Goal: Task Accomplishment & Management: Use online tool/utility

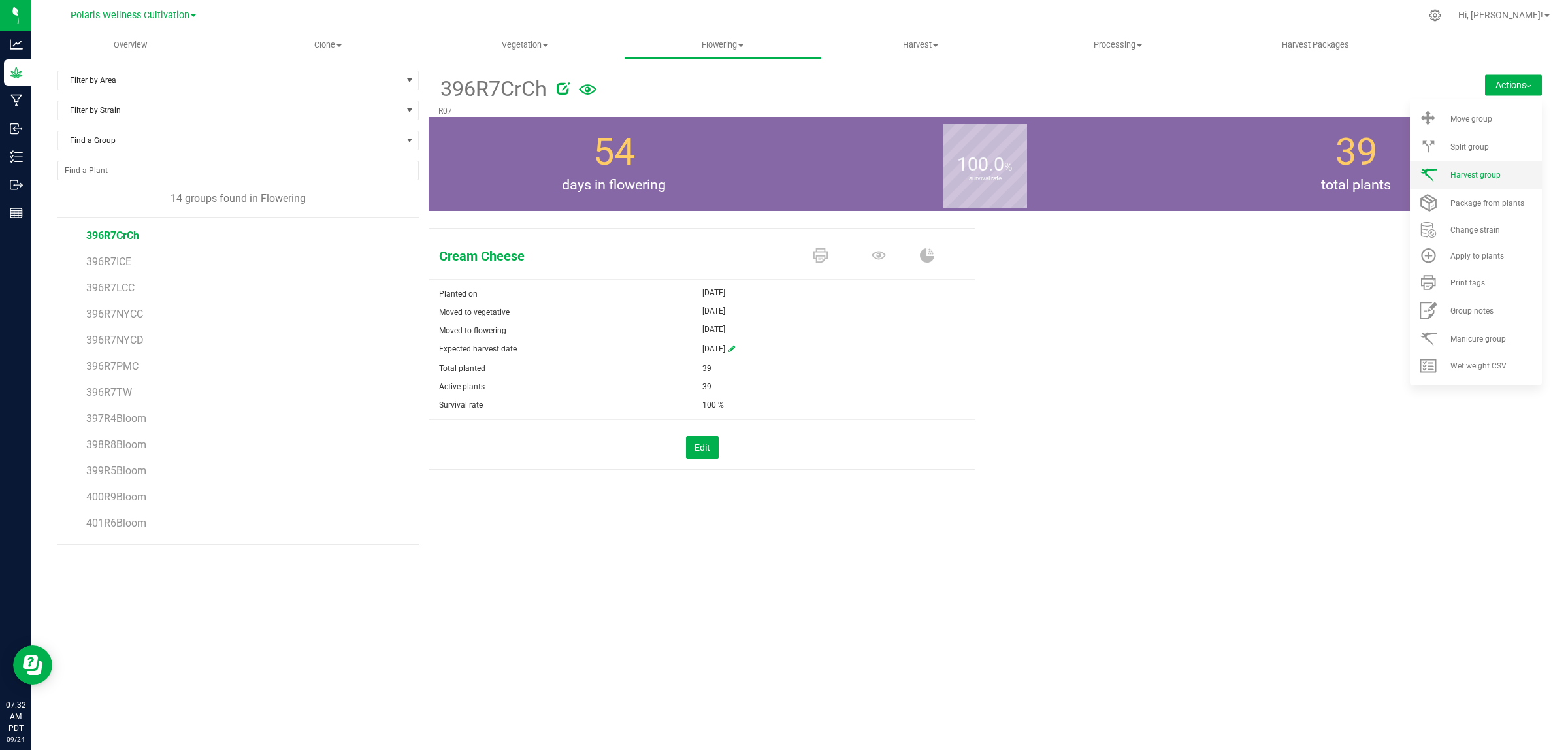
click at [1490, 168] on li "Harvest group" at bounding box center [1475, 174] width 132 height 28
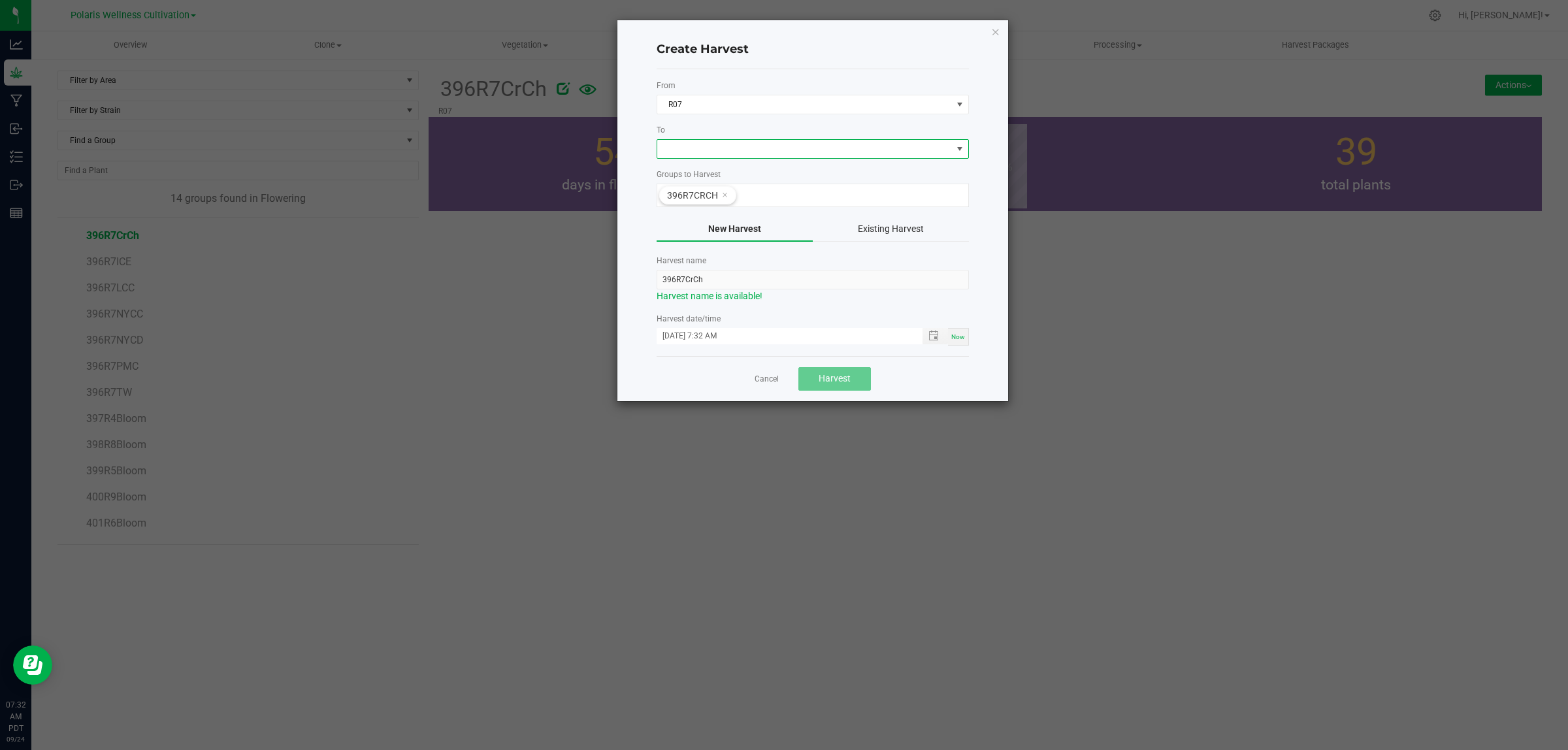
click at [707, 145] on span at bounding box center [804, 149] width 295 height 19
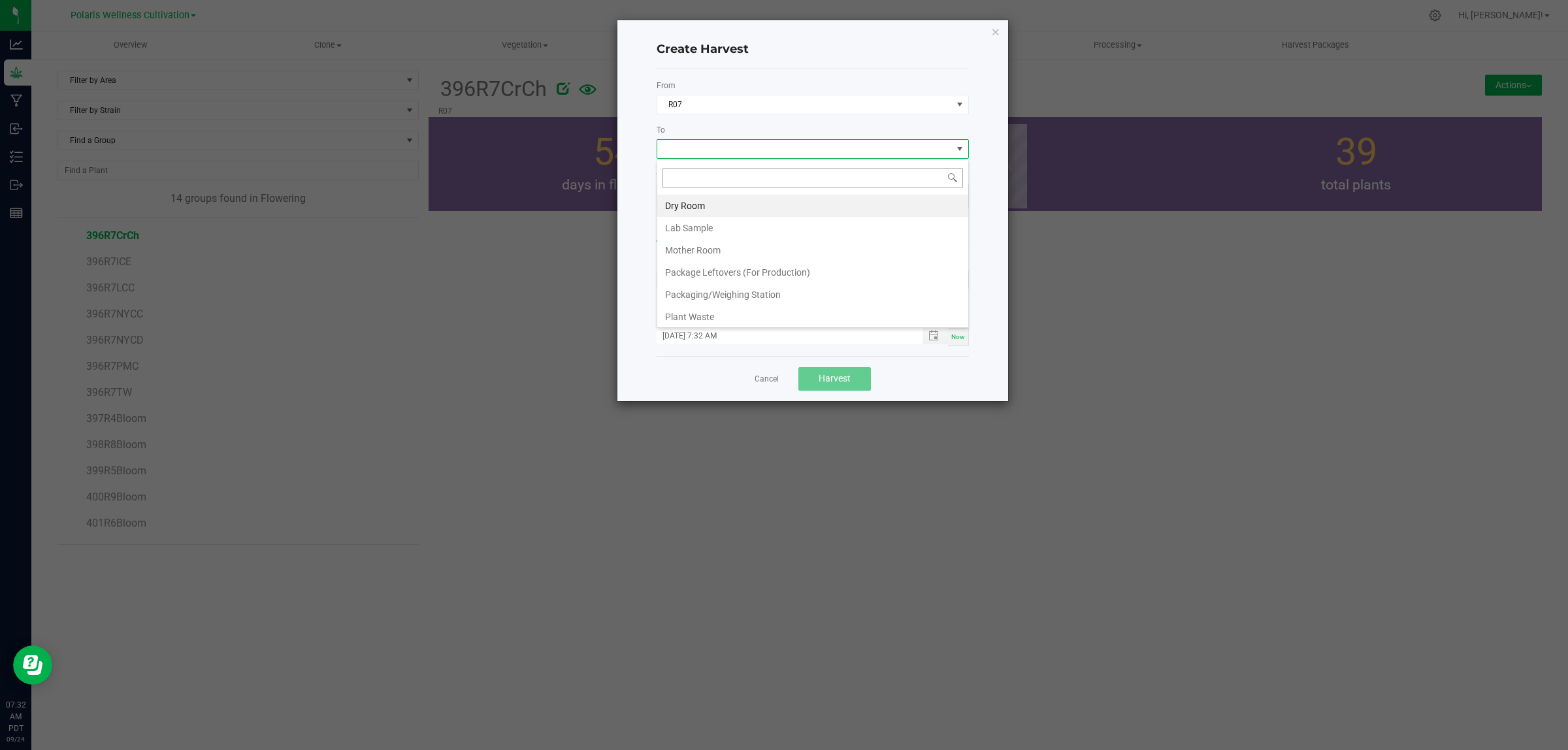
scroll to position [20, 312]
click at [691, 202] on li "Dry Room" at bounding box center [813, 206] width 311 height 22
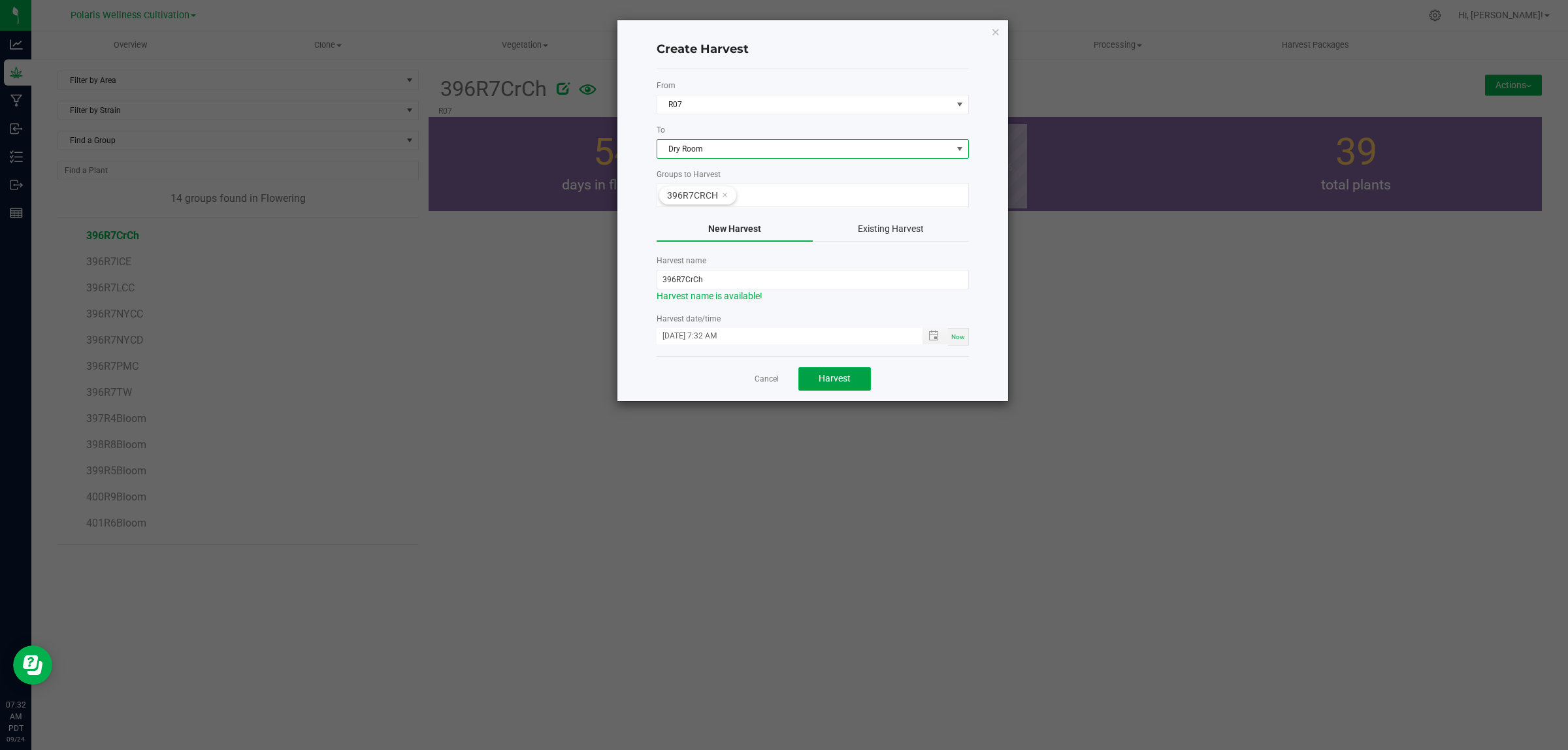
click at [834, 379] on span "Harvest" at bounding box center [835, 378] width 32 height 10
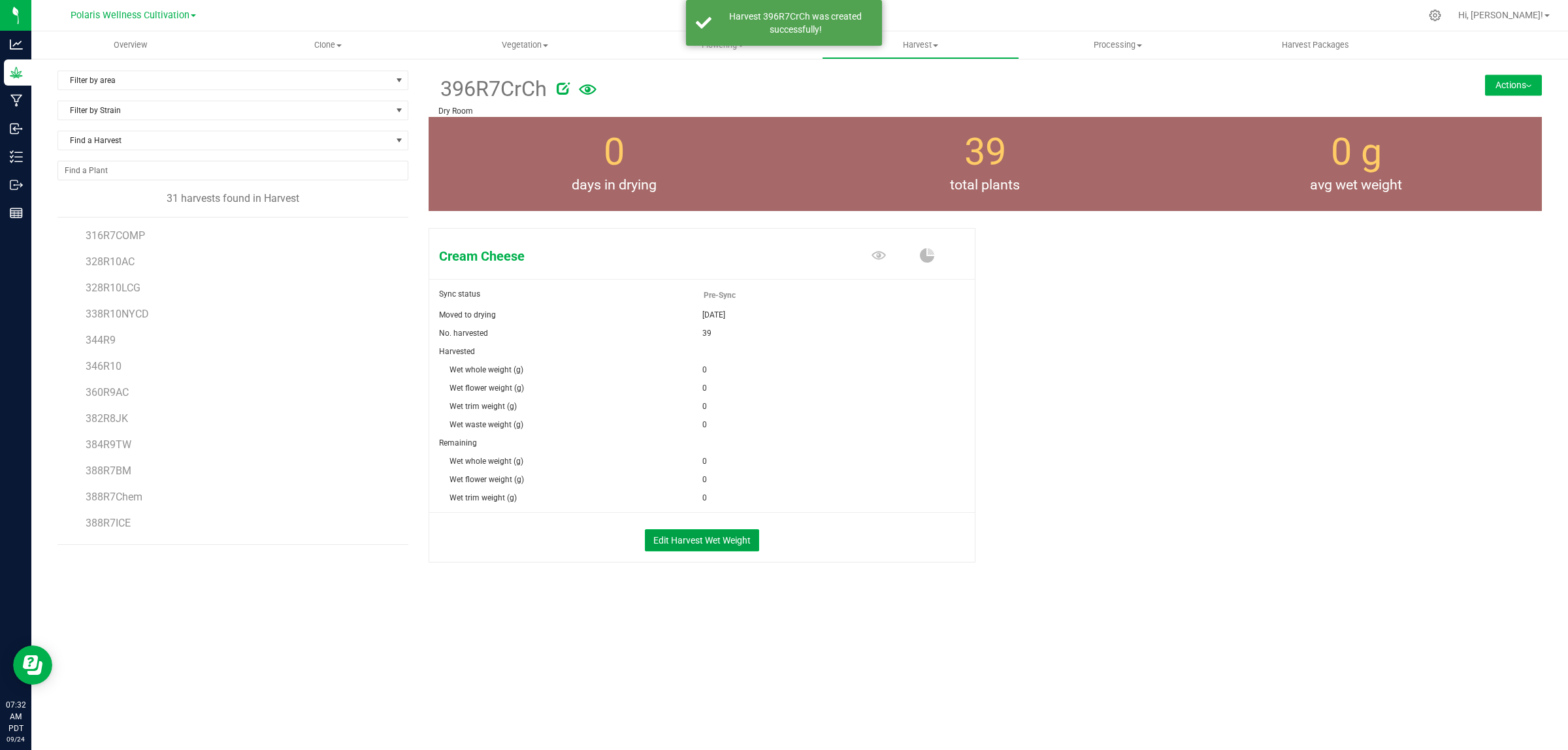
click at [696, 543] on button "Edit Harvest Wet Weight" at bounding box center [702, 540] width 114 height 22
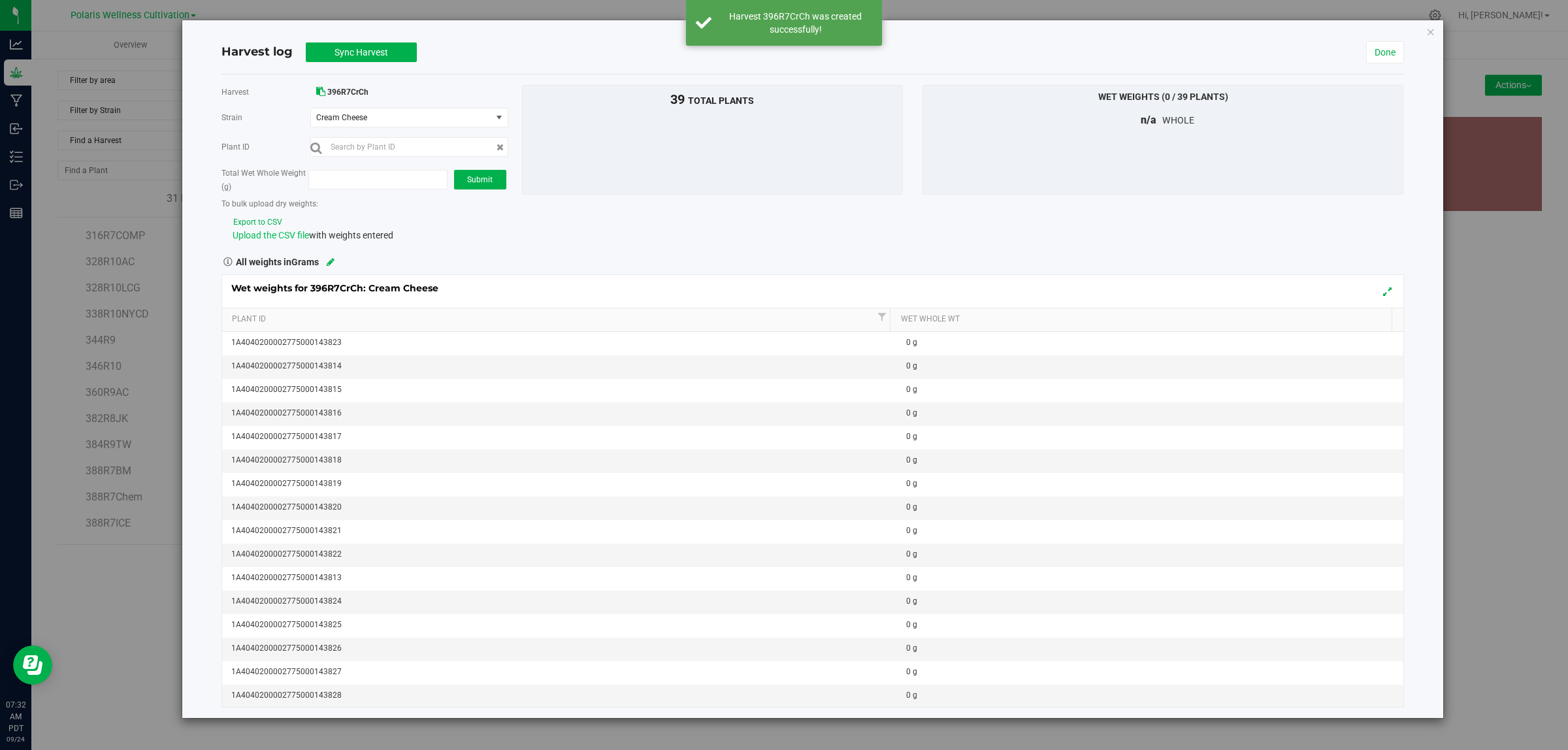
click at [278, 238] on span "Upload the CSV file" at bounding box center [271, 235] width 77 height 10
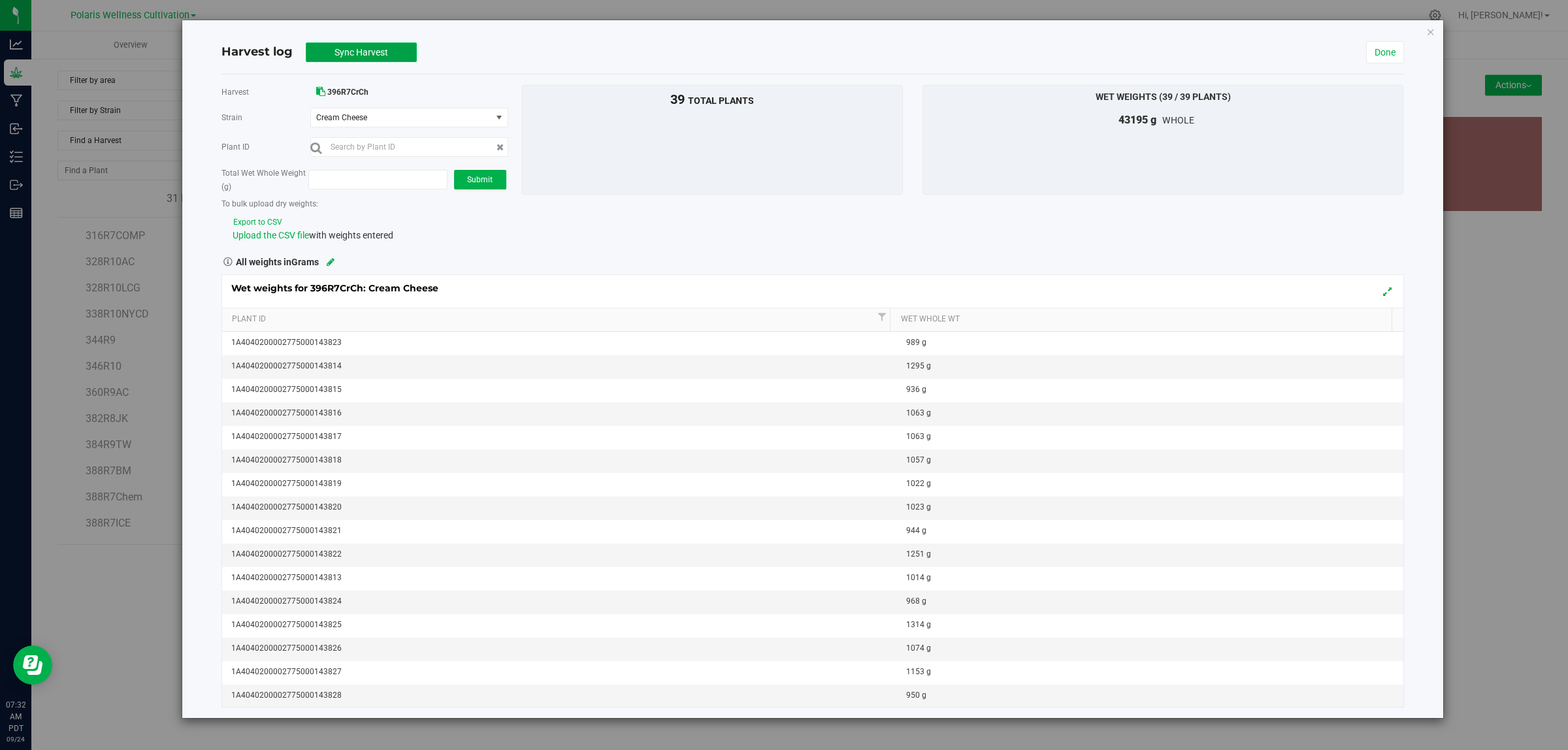
click at [389, 60] on button "Sync Harvest" at bounding box center [361, 52] width 111 height 20
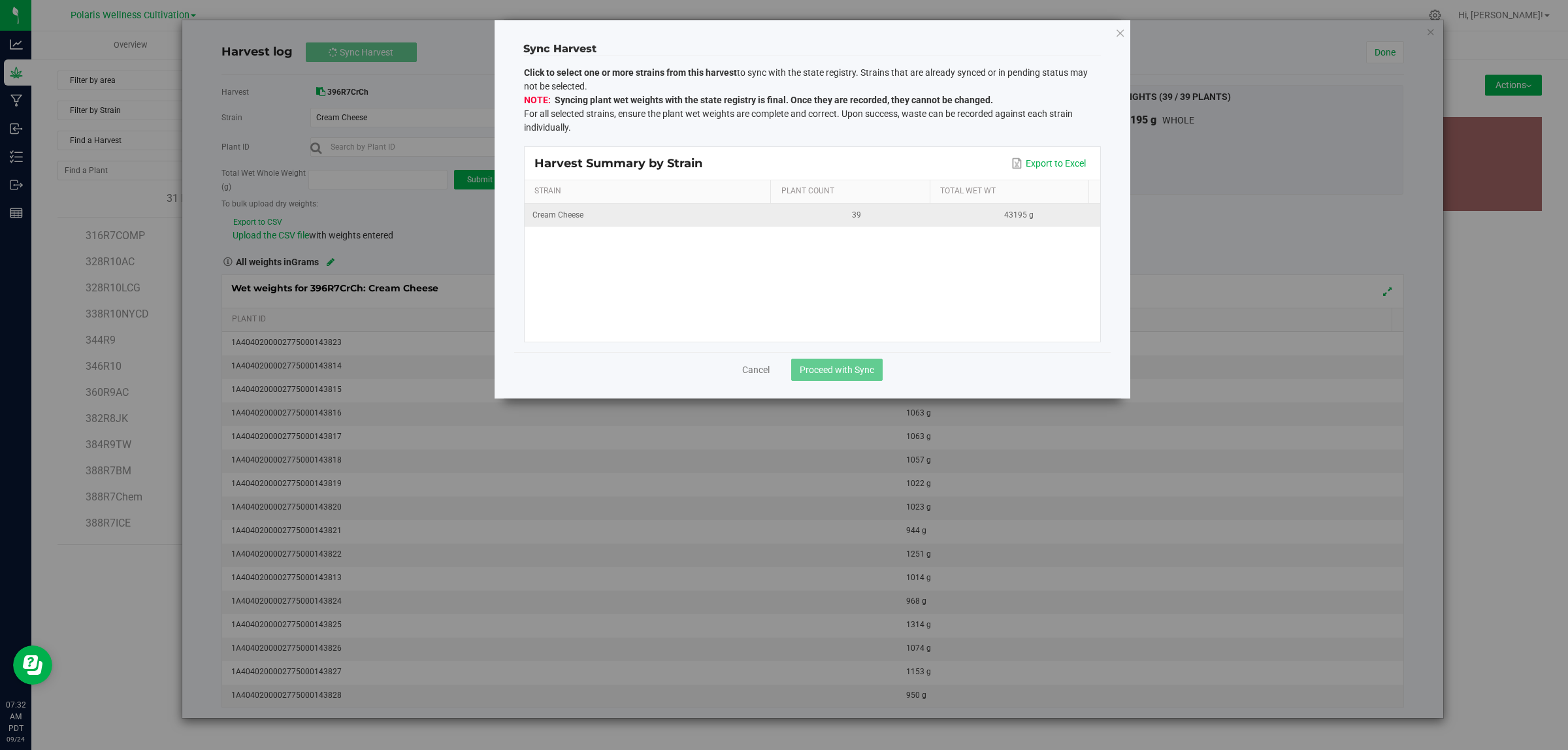
click at [640, 216] on div "Cream Cheese" at bounding box center [650, 215] width 236 height 13
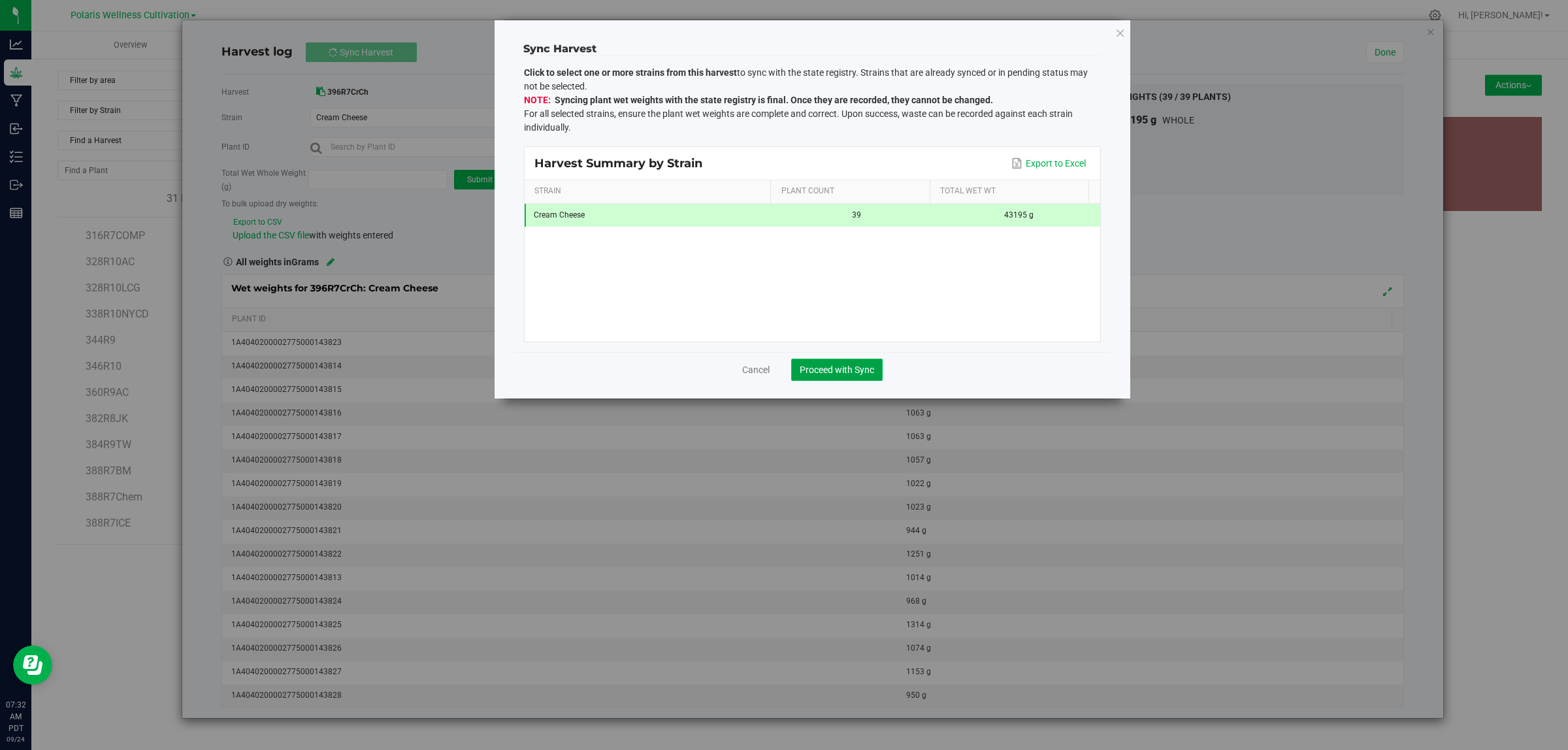
click at [840, 370] on span "Proceed with Sync" at bounding box center [838, 370] width 75 height 10
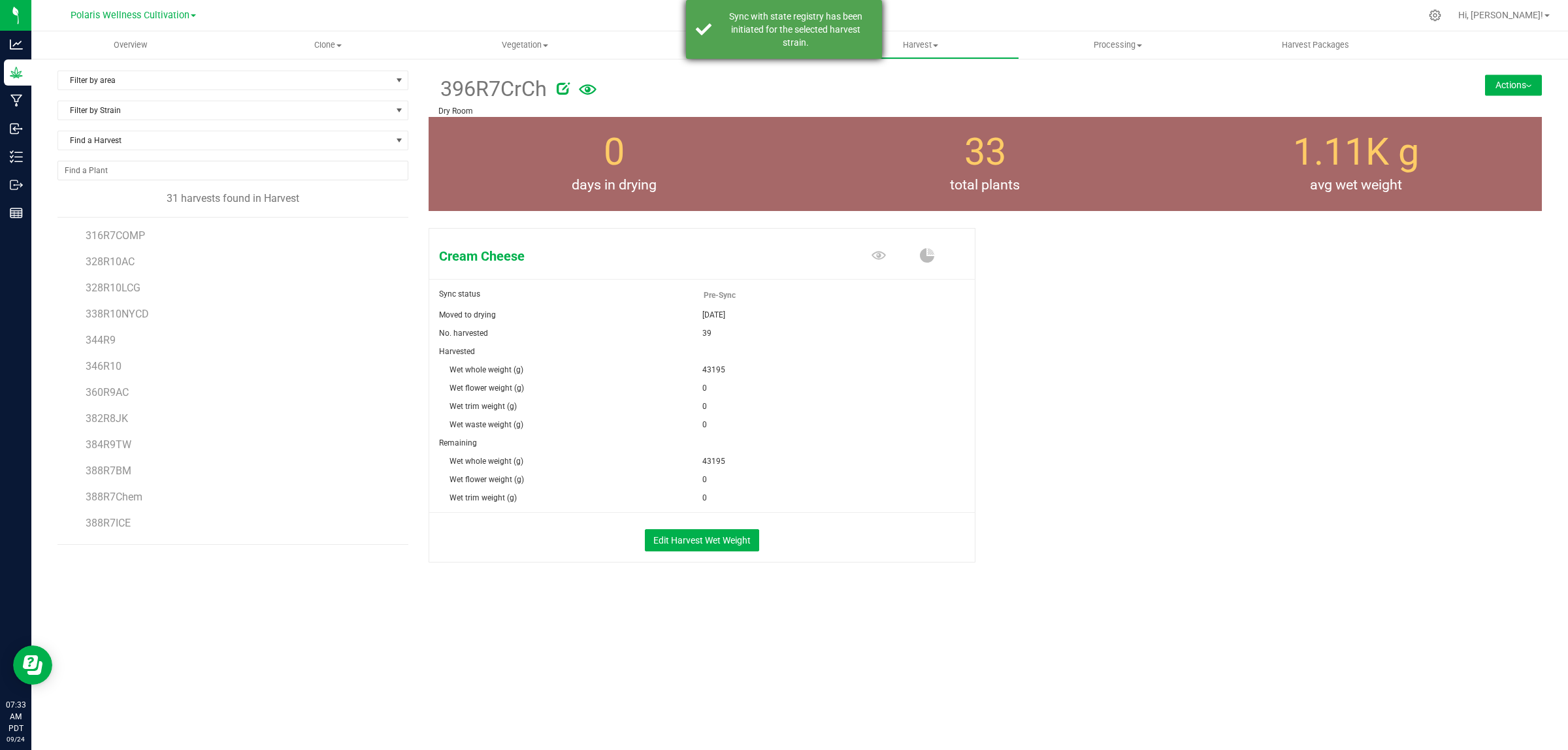
click at [811, 40] on div "Sync with state registry has been initiated for the selected harvest strain." at bounding box center [795, 30] width 154 height 39
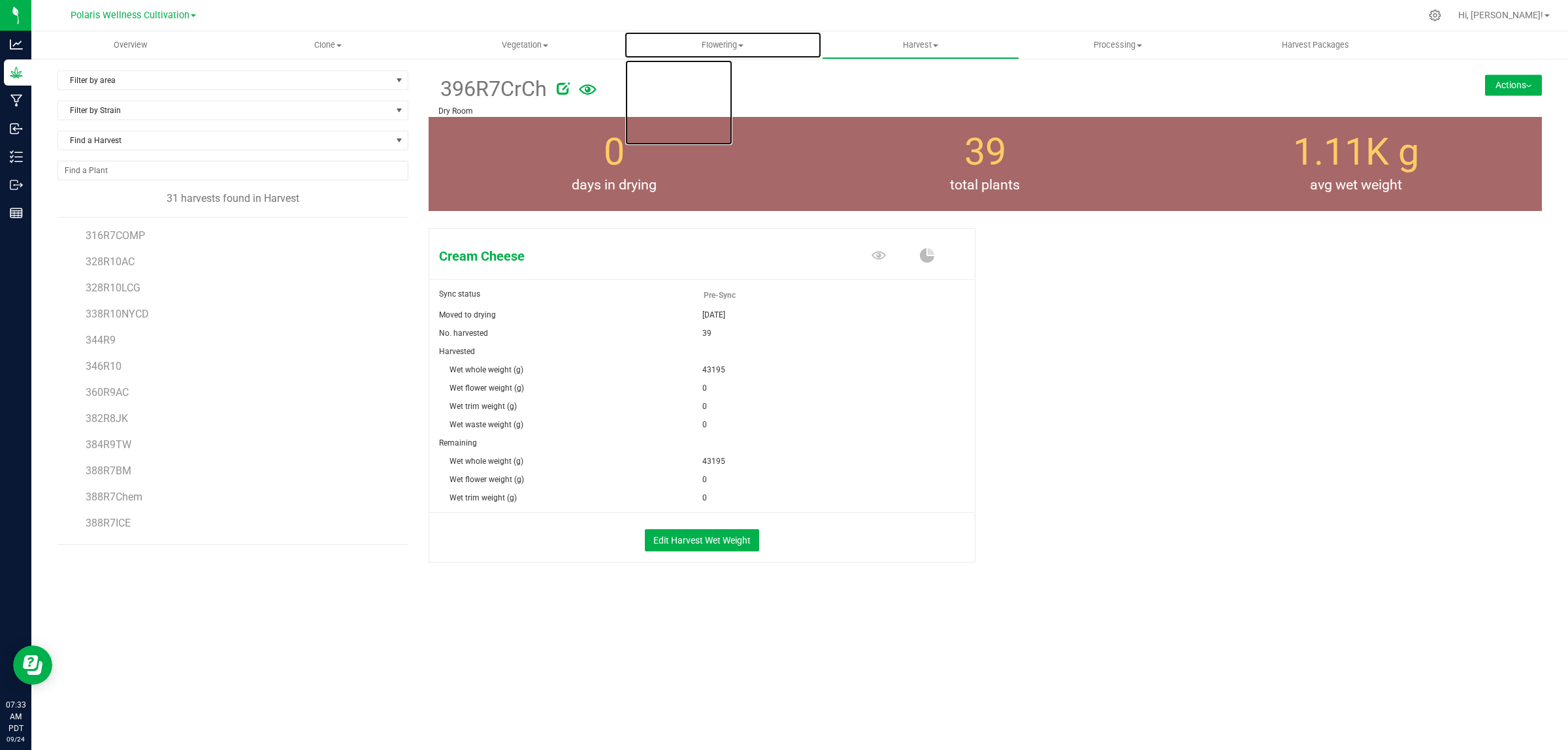
click at [730, 47] on span "Flowering" at bounding box center [723, 45] width 196 height 12
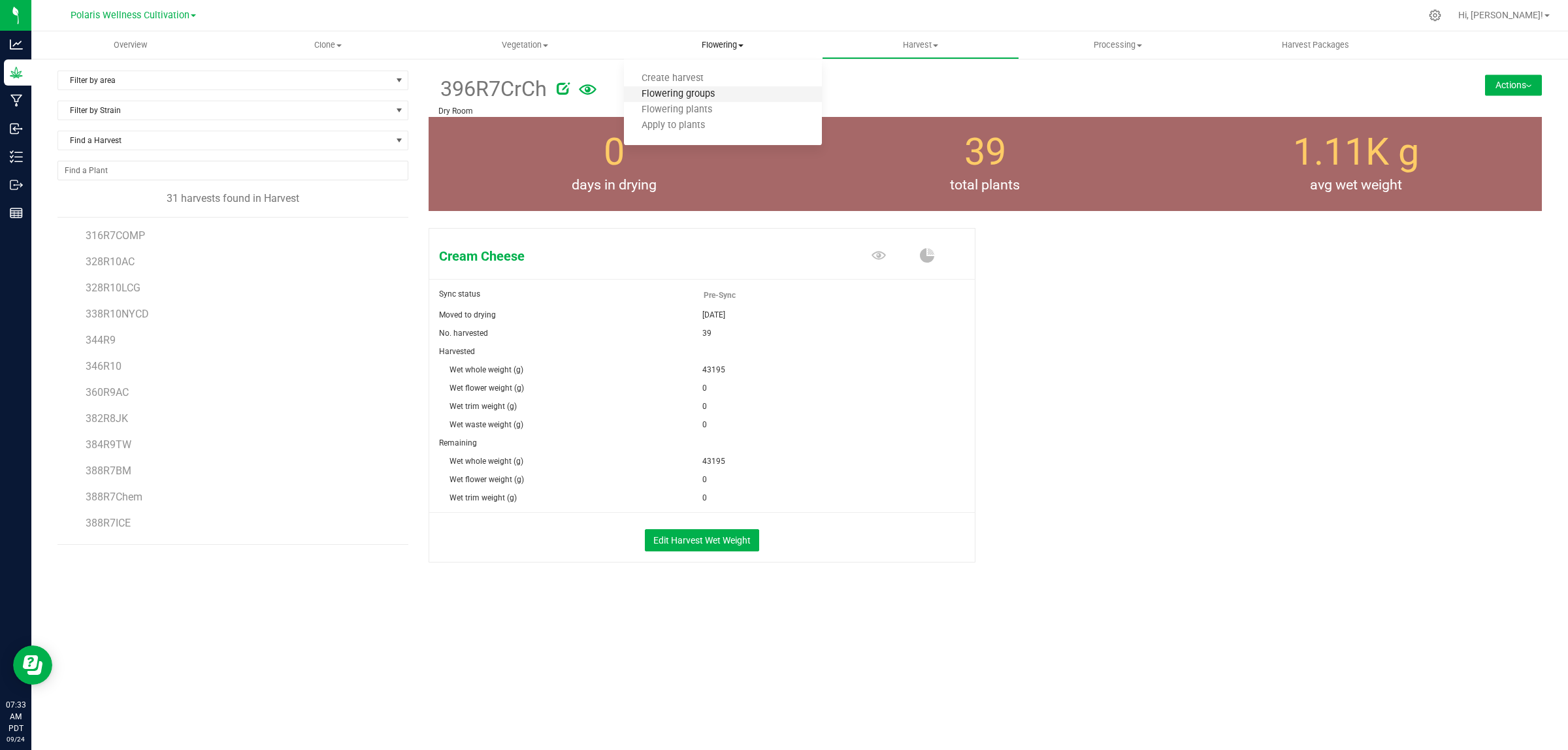
click at [713, 96] on span "Flowering groups" at bounding box center [679, 94] width 109 height 11
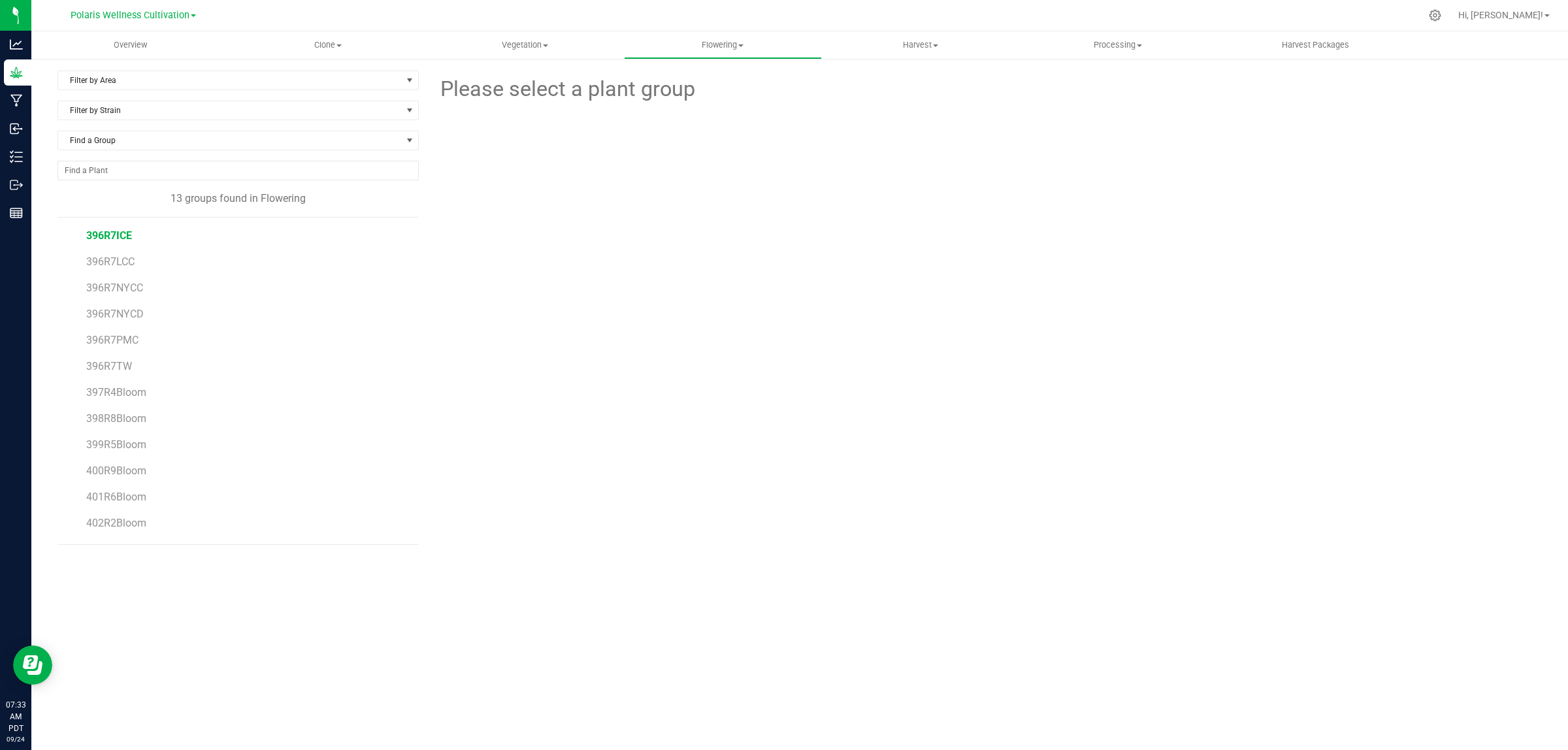
click at [108, 236] on span "396R7ICE" at bounding box center [109, 236] width 46 height 13
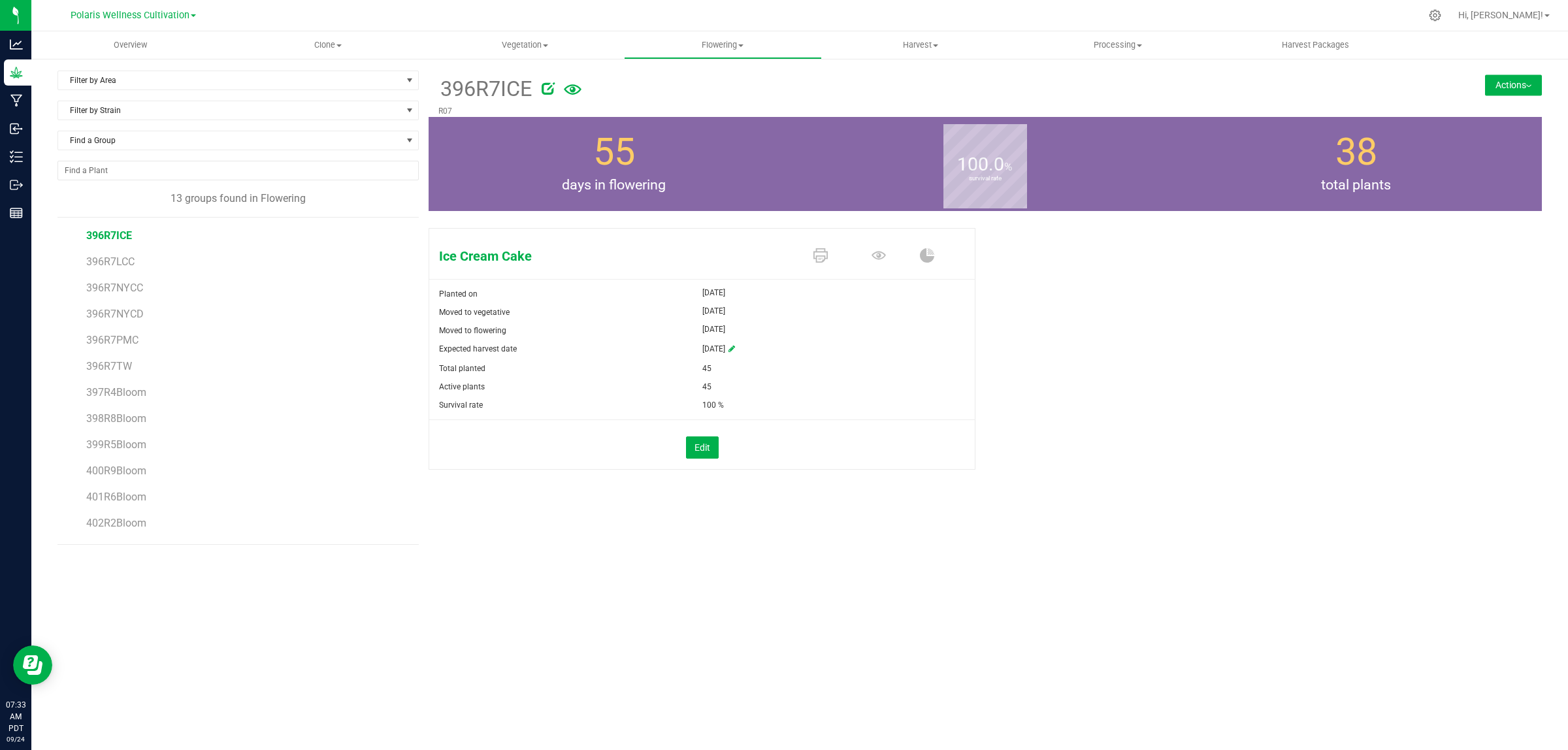
click at [1518, 92] on button "Actions" at bounding box center [1514, 85] width 57 height 21
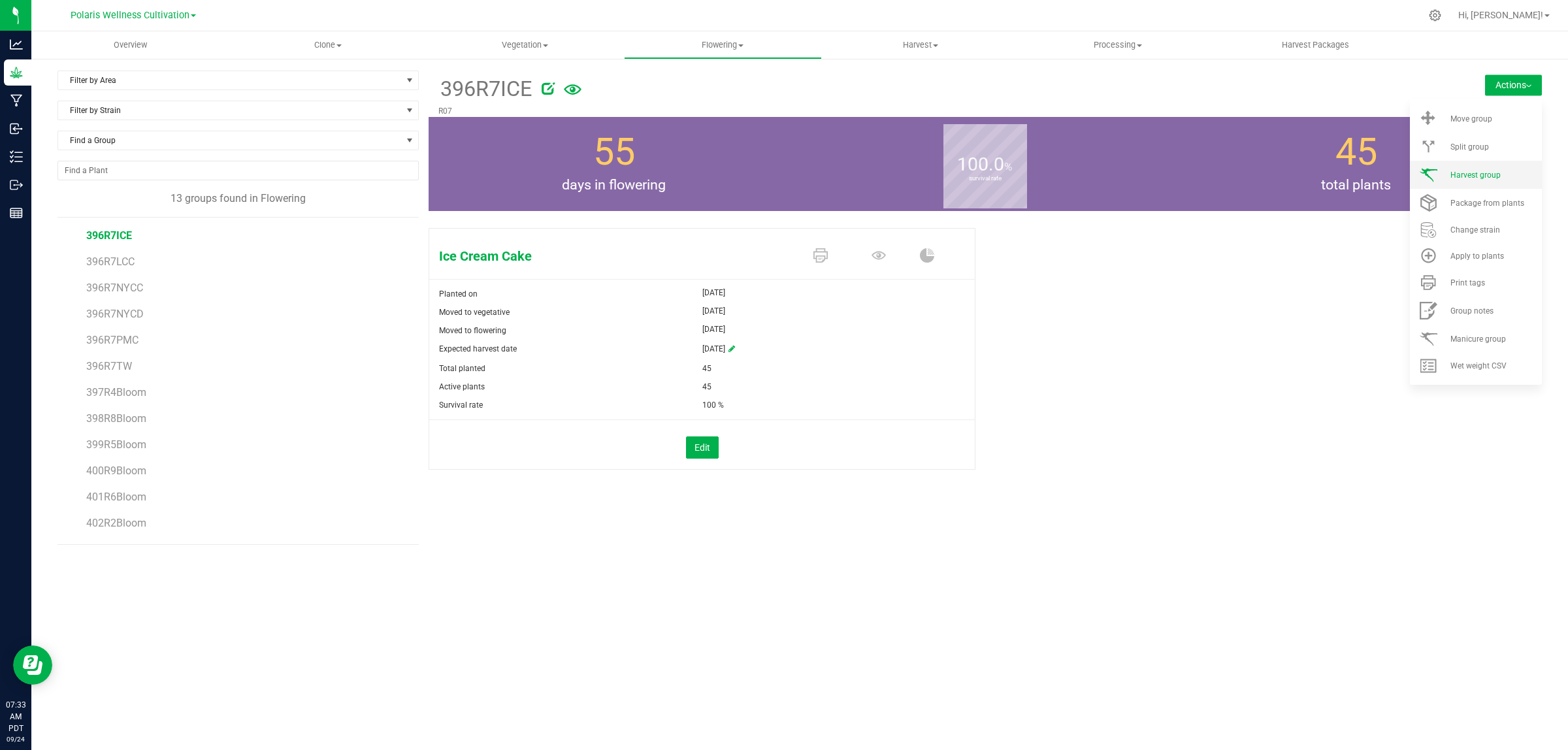
click at [1493, 176] on span "Harvest group" at bounding box center [1475, 175] width 50 height 9
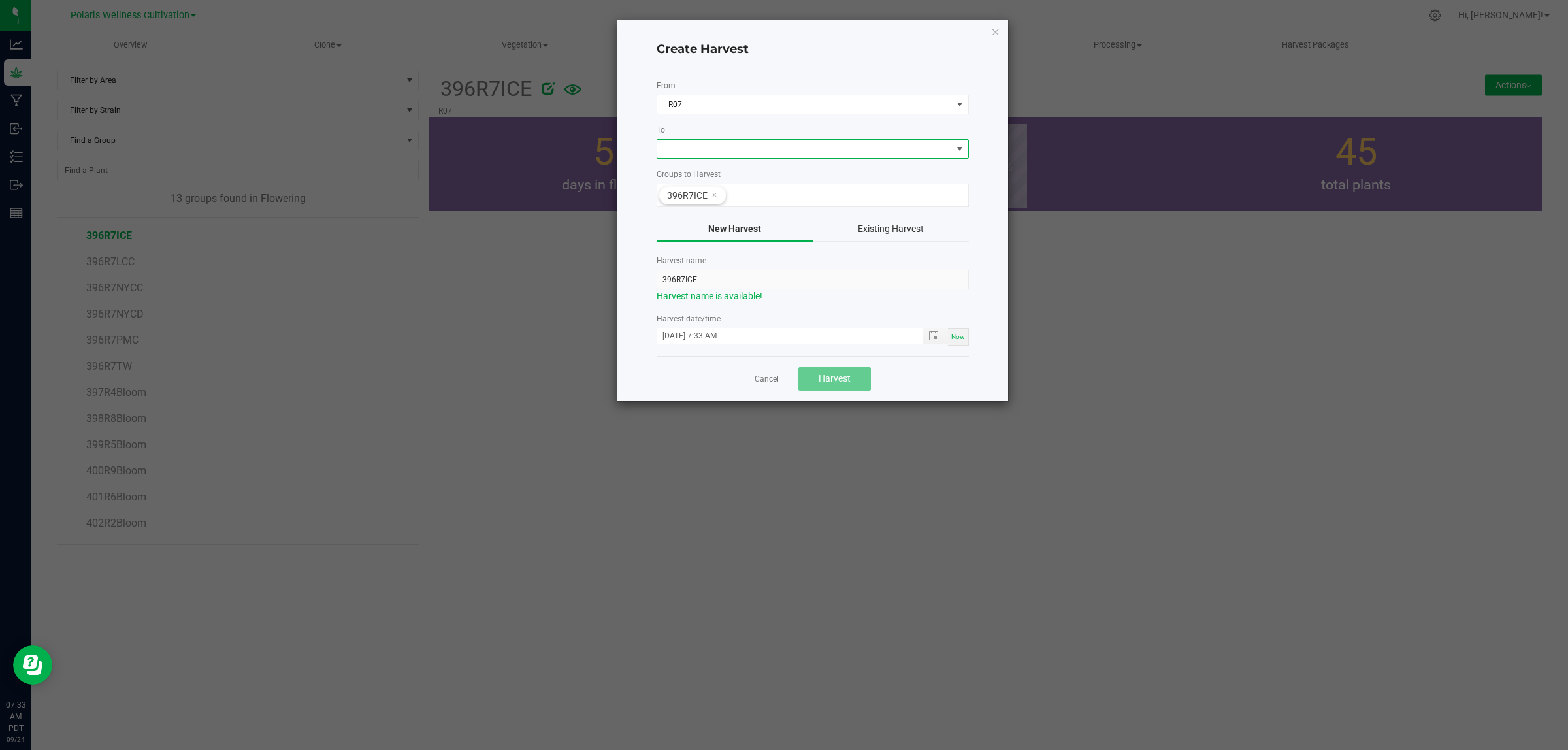
click at [755, 144] on span at bounding box center [804, 149] width 295 height 19
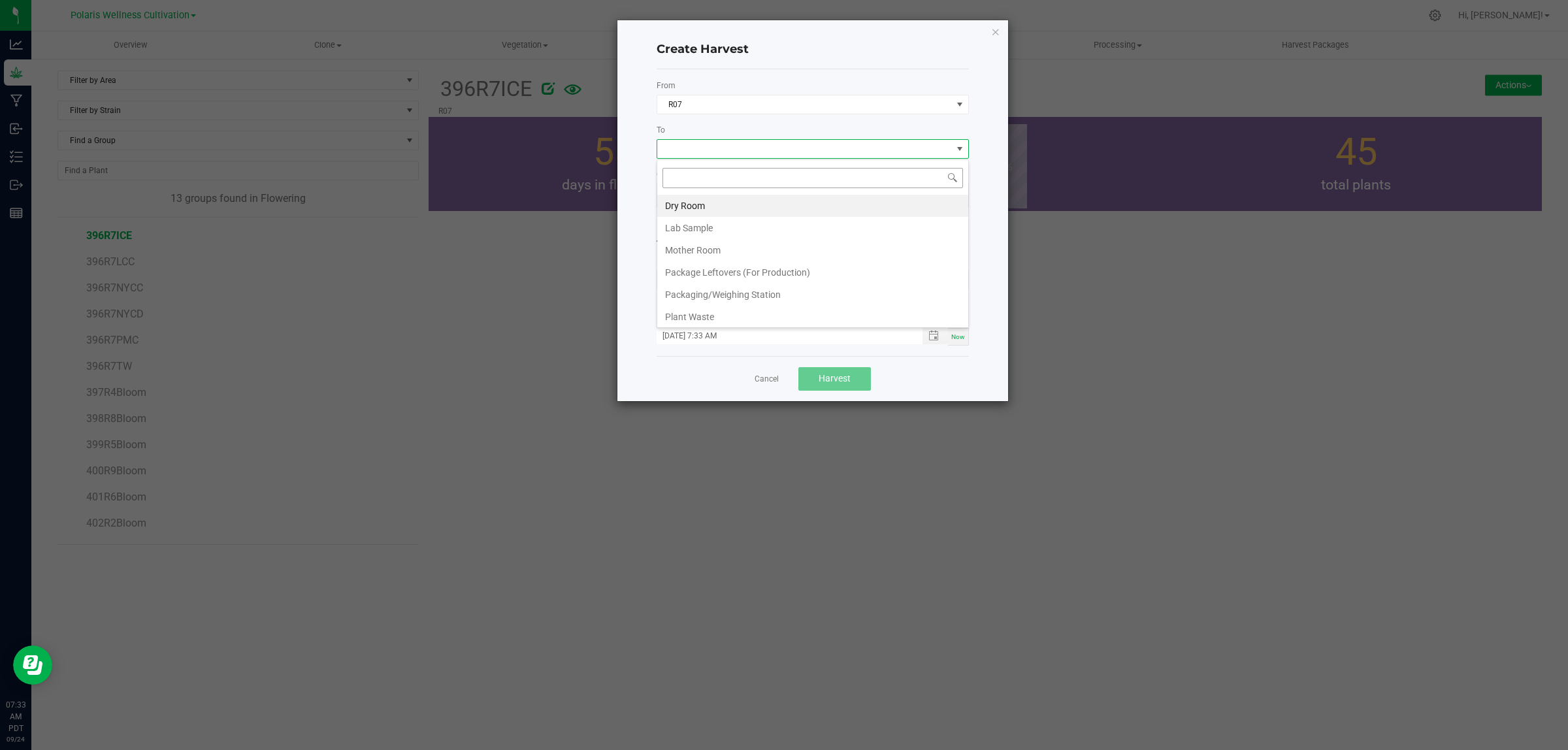
scroll to position [20, 312]
click at [713, 203] on li "Dry Room" at bounding box center [813, 206] width 311 height 22
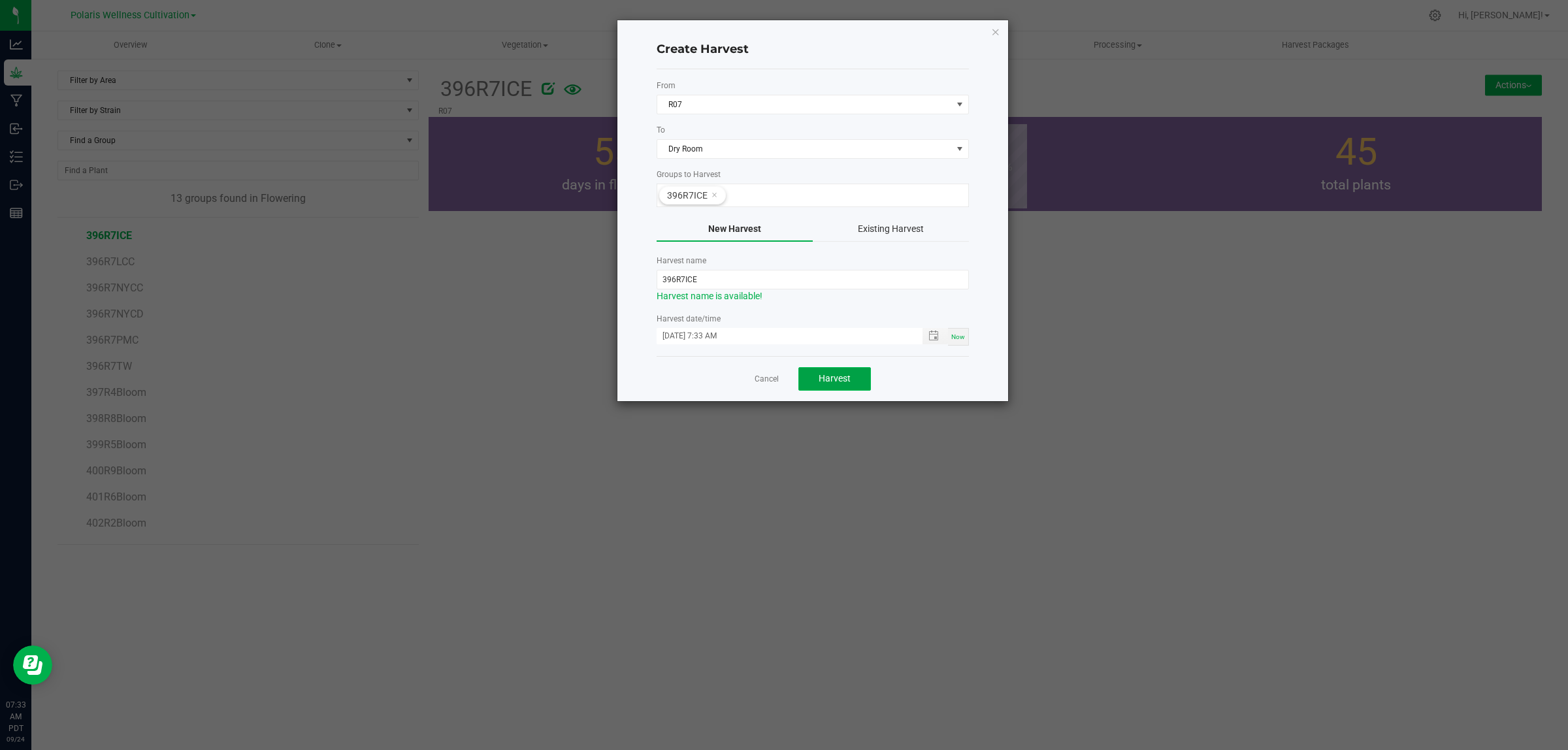
click at [837, 379] on span "Harvest" at bounding box center [835, 378] width 32 height 10
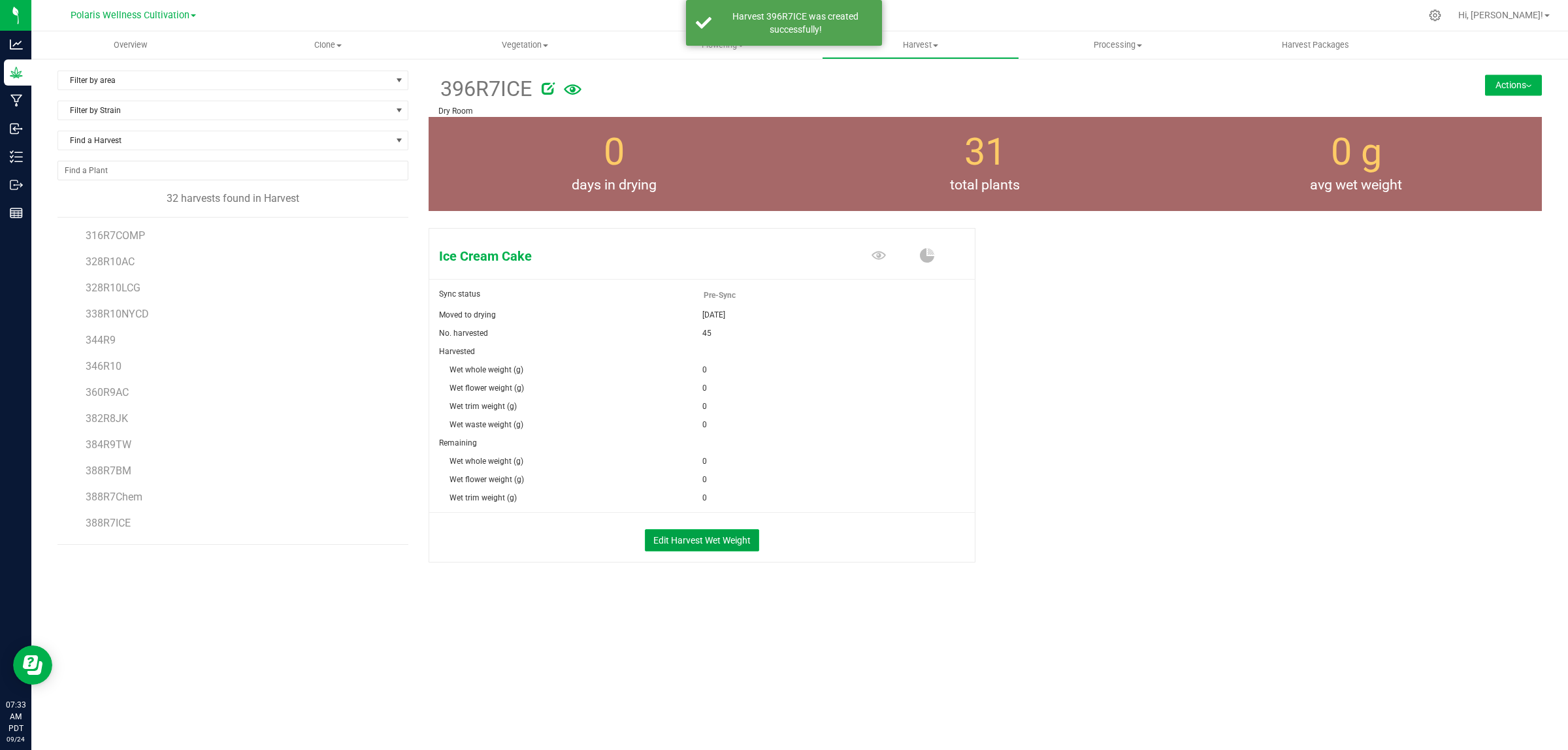
click at [724, 537] on button "Edit Harvest Wet Weight" at bounding box center [702, 540] width 114 height 22
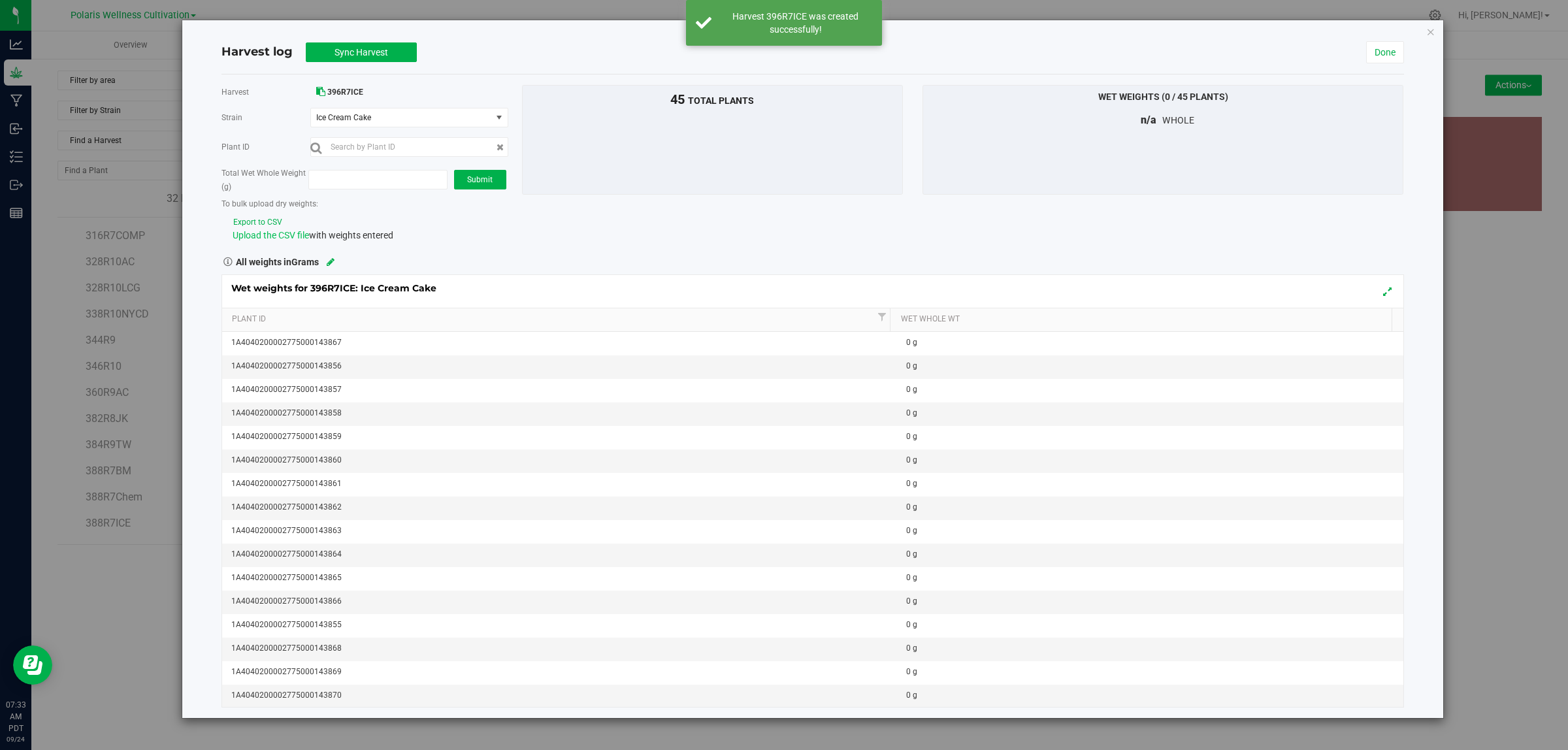
click at [298, 233] on span "Upload the CSV file" at bounding box center [271, 235] width 77 height 10
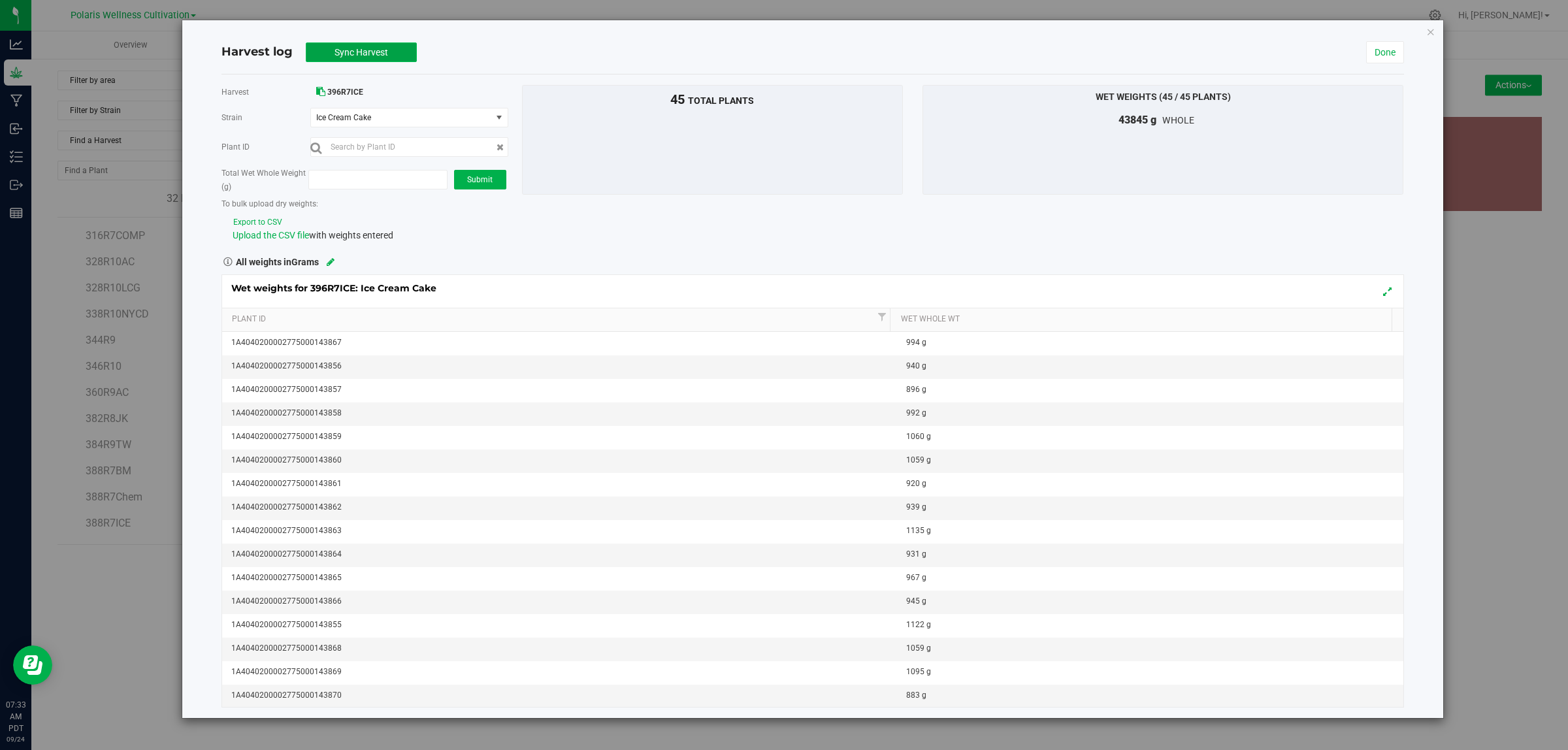
click at [371, 47] on span "Sync Harvest" at bounding box center [361, 52] width 54 height 10
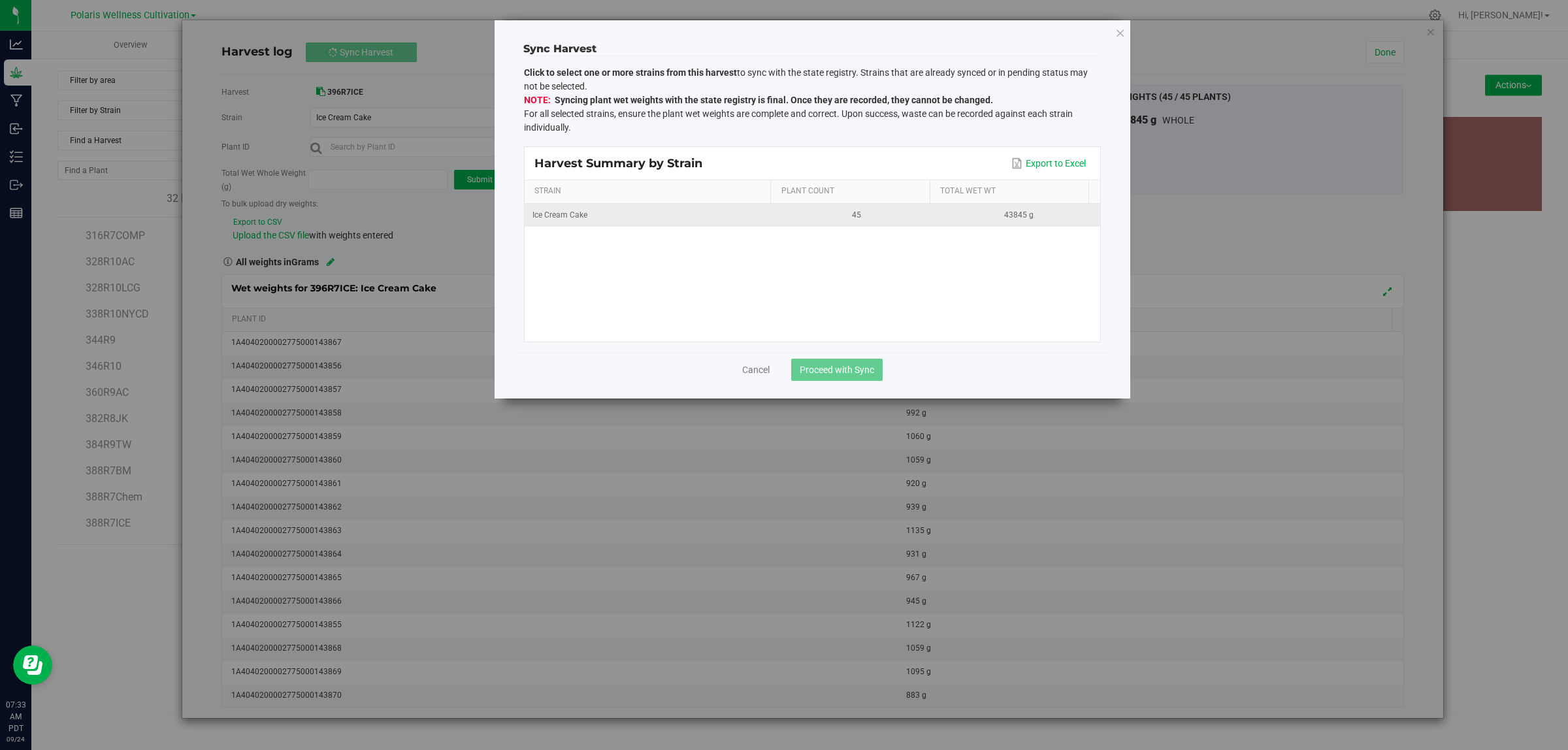
click at [605, 224] on td "Ice Cream Cake" at bounding box center [650, 215] width 251 height 23
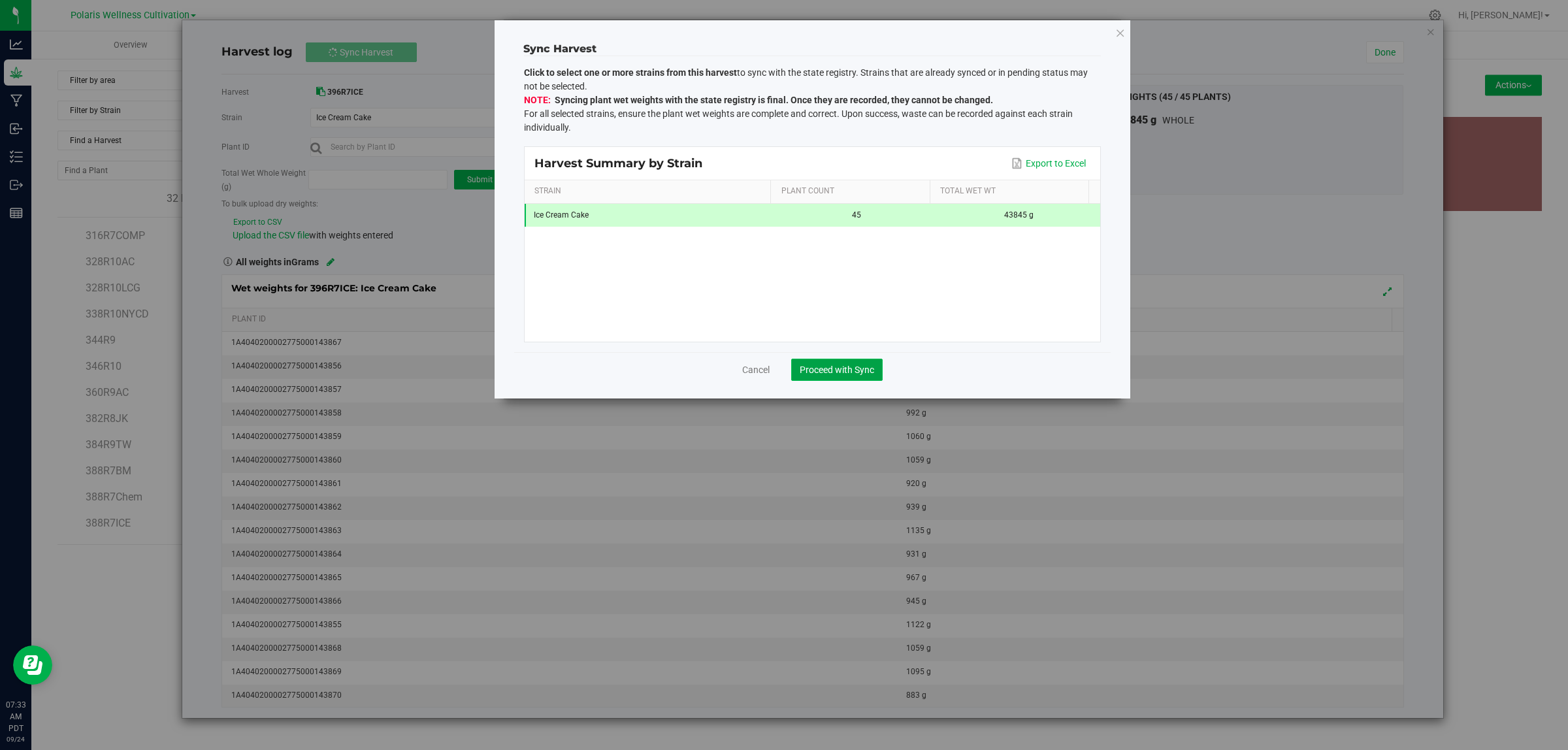
click at [825, 366] on span "Proceed with Sync" at bounding box center [838, 370] width 75 height 10
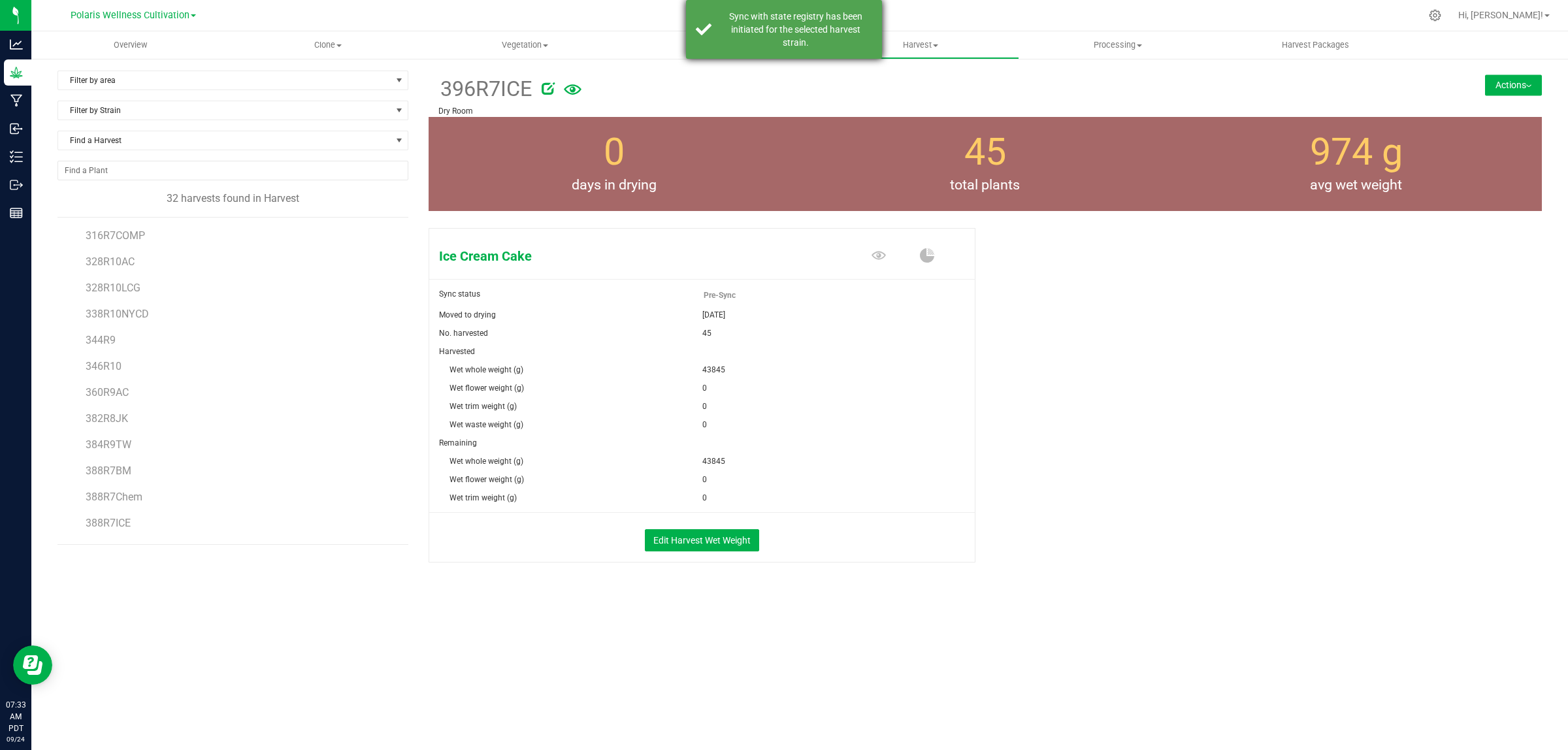
click at [820, 27] on div "Sync with state registry has been initiated for the selected harvest strain." at bounding box center [795, 30] width 154 height 39
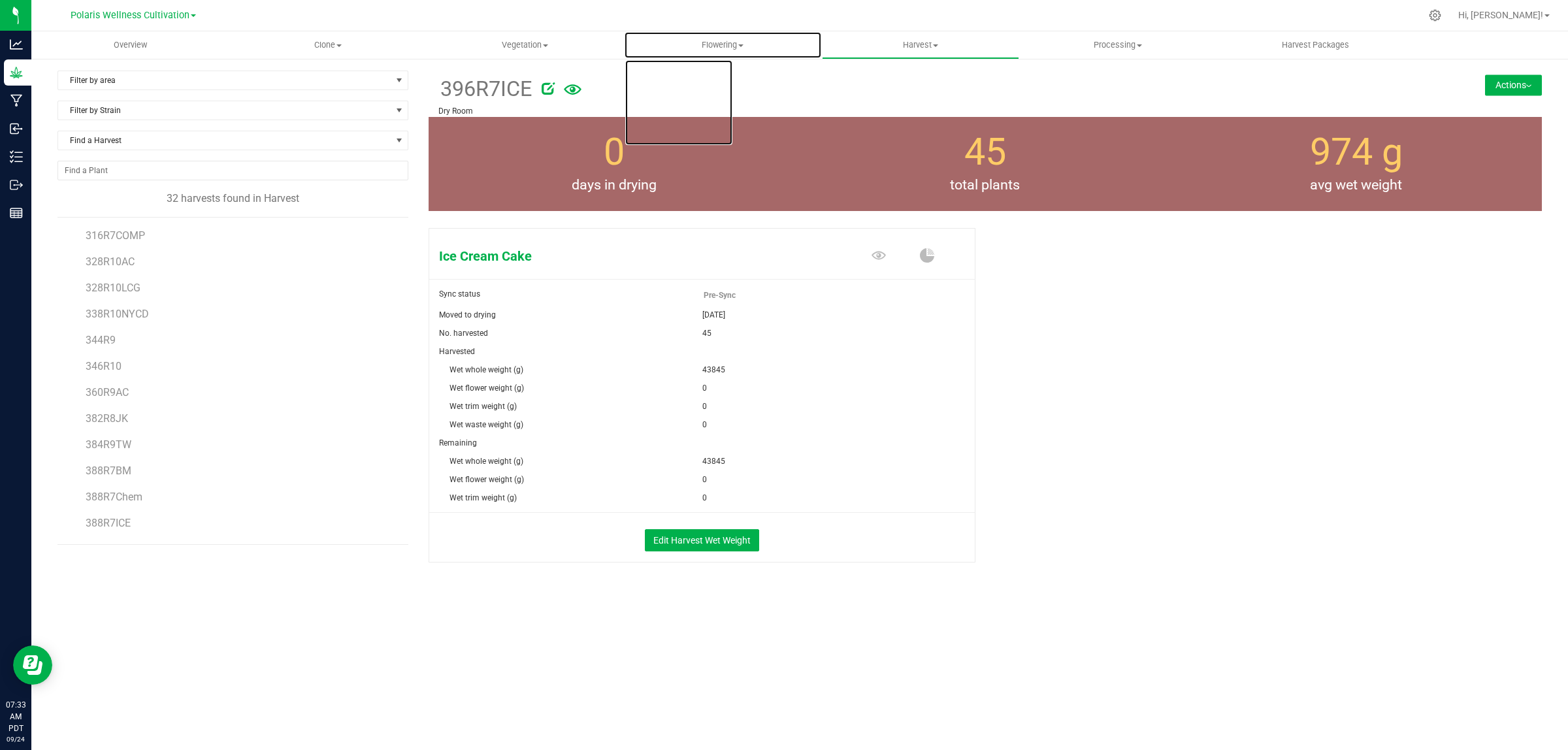
click at [724, 43] on span "Flowering" at bounding box center [723, 45] width 196 height 12
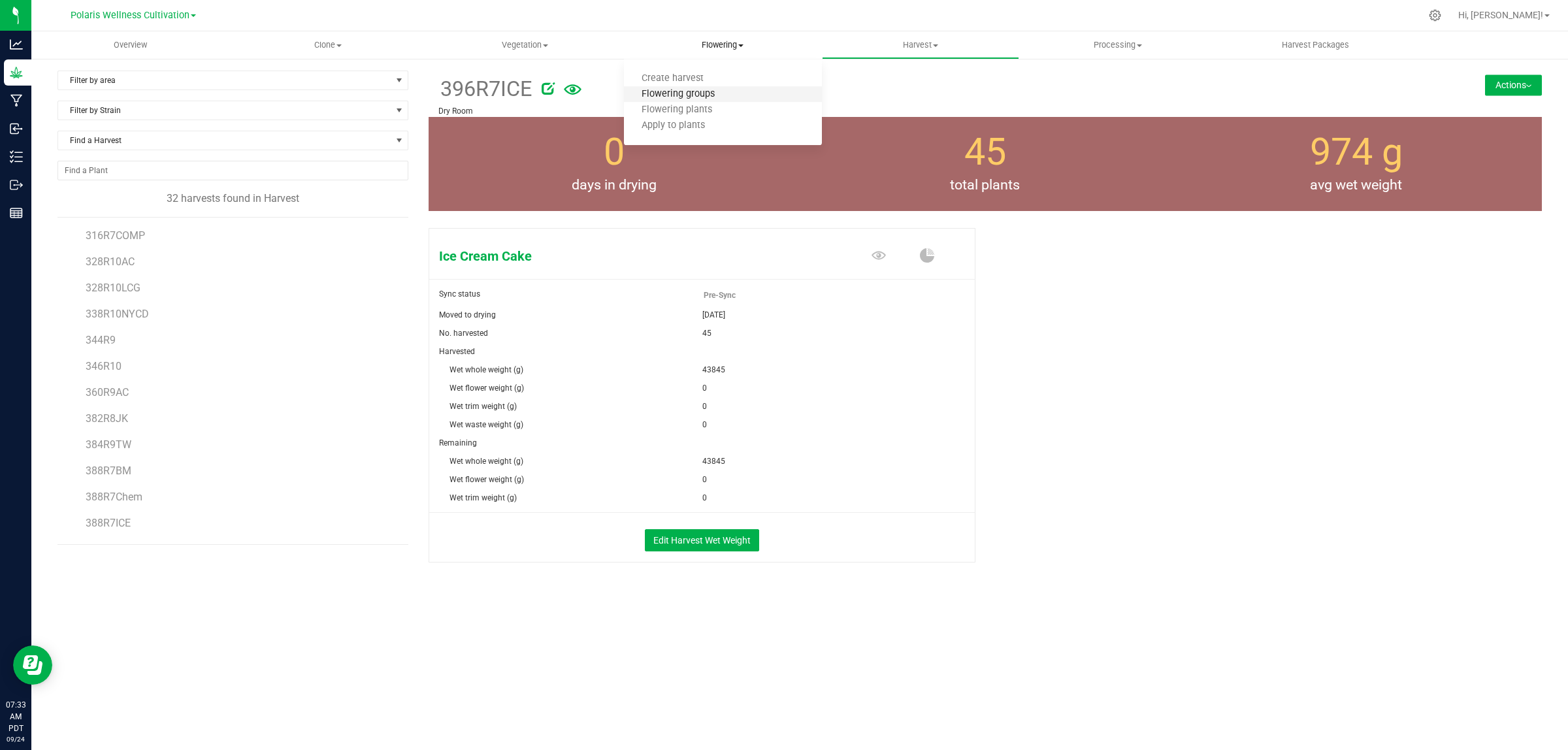
click at [698, 94] on span "Flowering groups" at bounding box center [679, 94] width 109 height 11
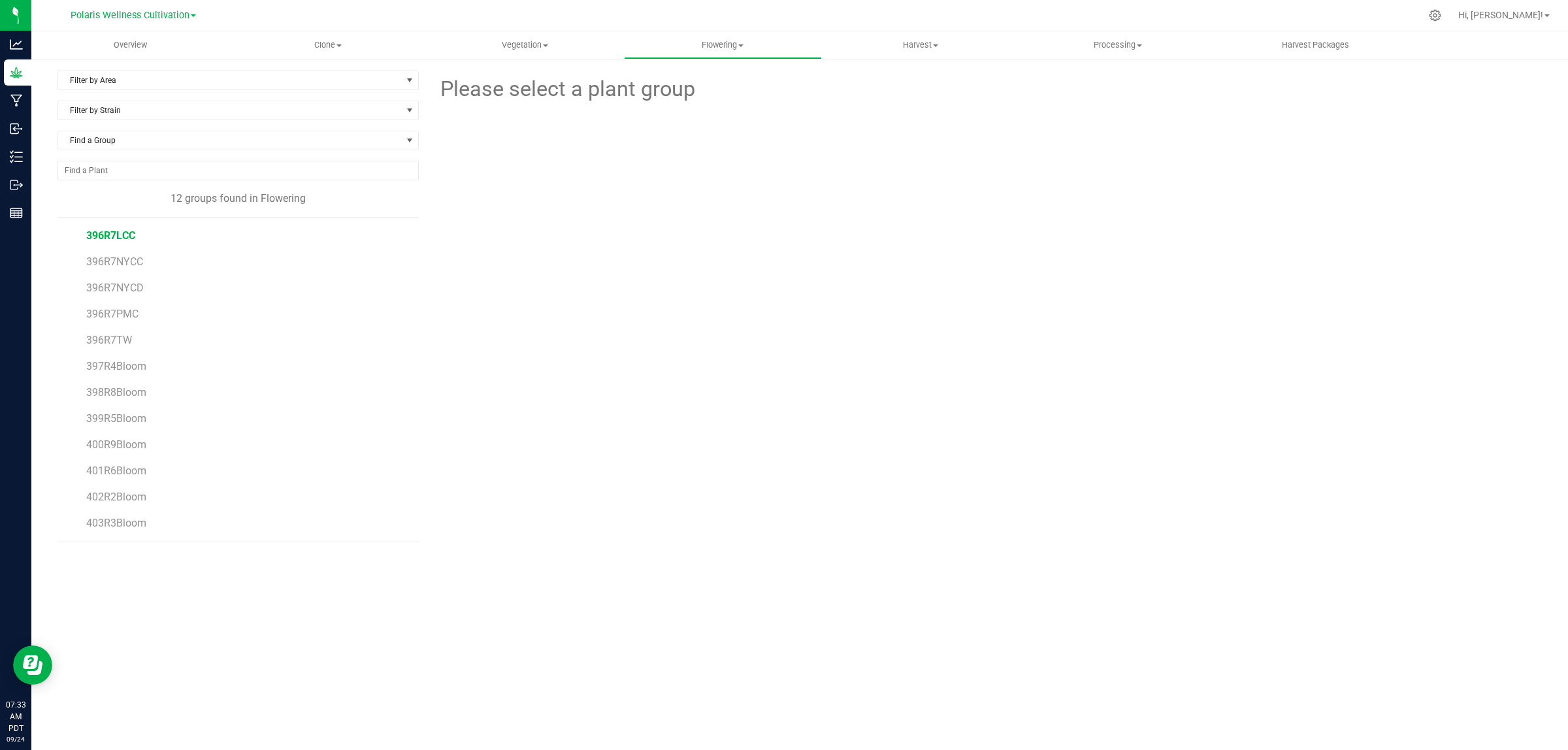
click at [105, 236] on span "396R7LCC" at bounding box center [111, 236] width 49 height 13
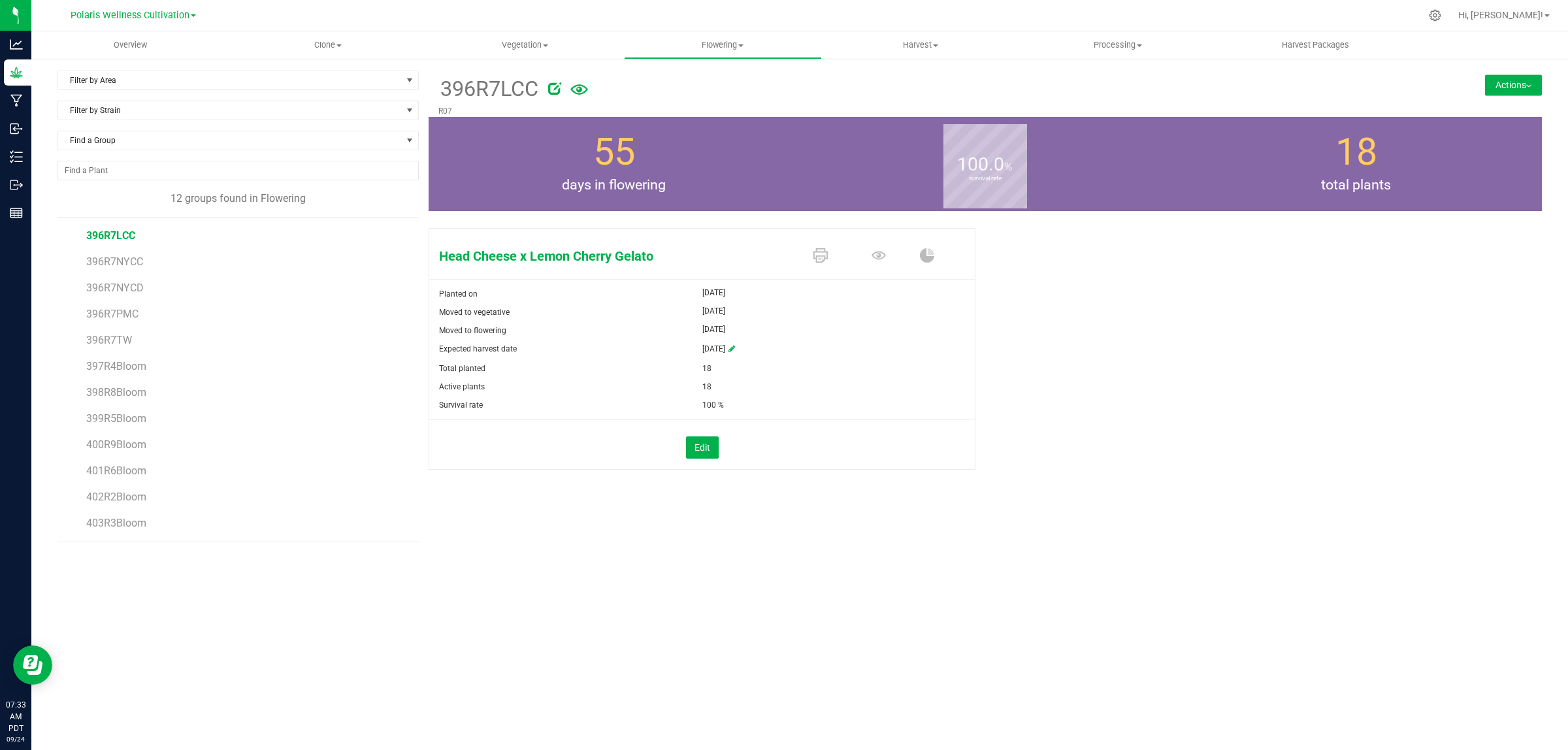
click at [1511, 83] on button "Actions" at bounding box center [1514, 85] width 57 height 21
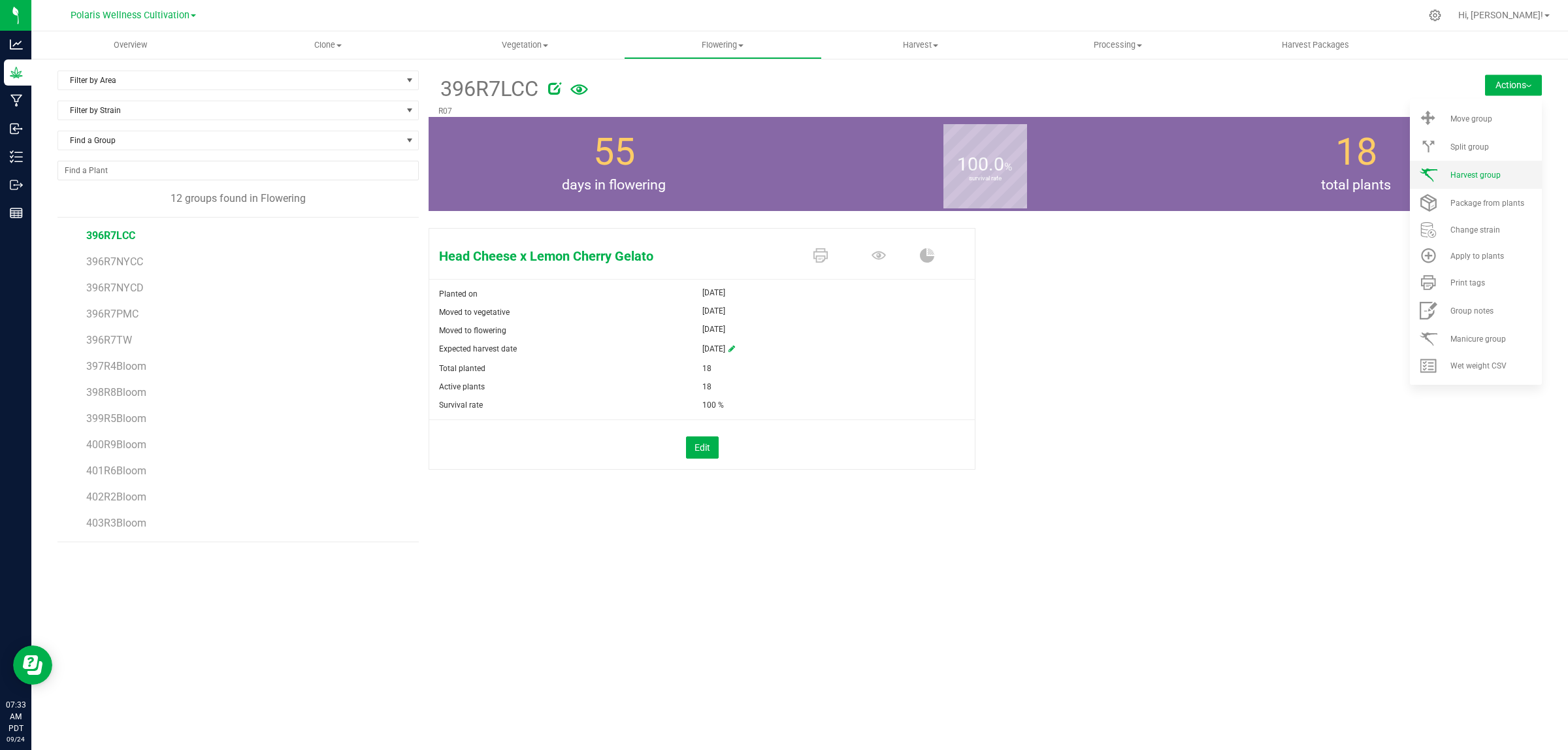
click at [1494, 171] on span "Harvest group" at bounding box center [1475, 175] width 50 height 9
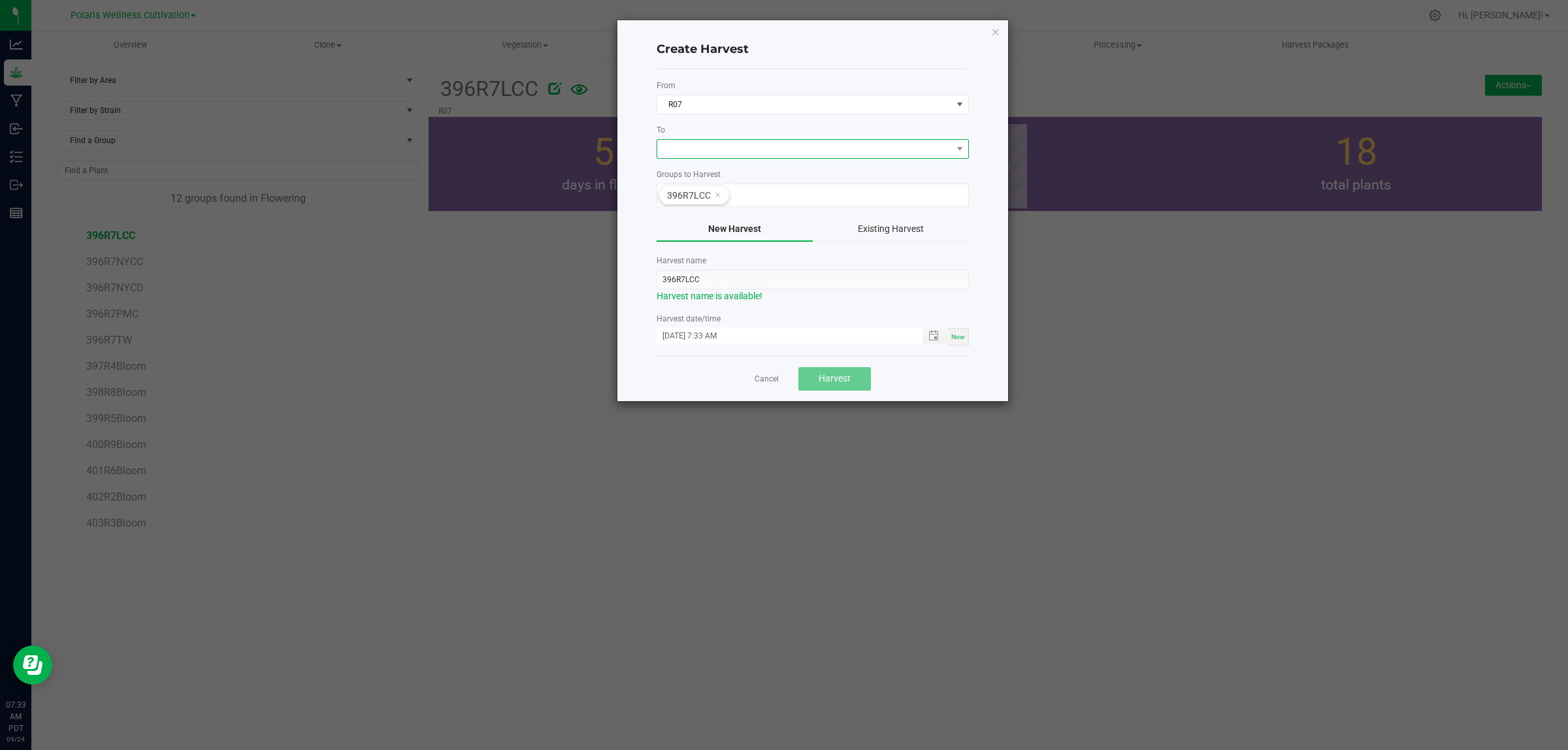
click at [838, 151] on span at bounding box center [804, 149] width 295 height 19
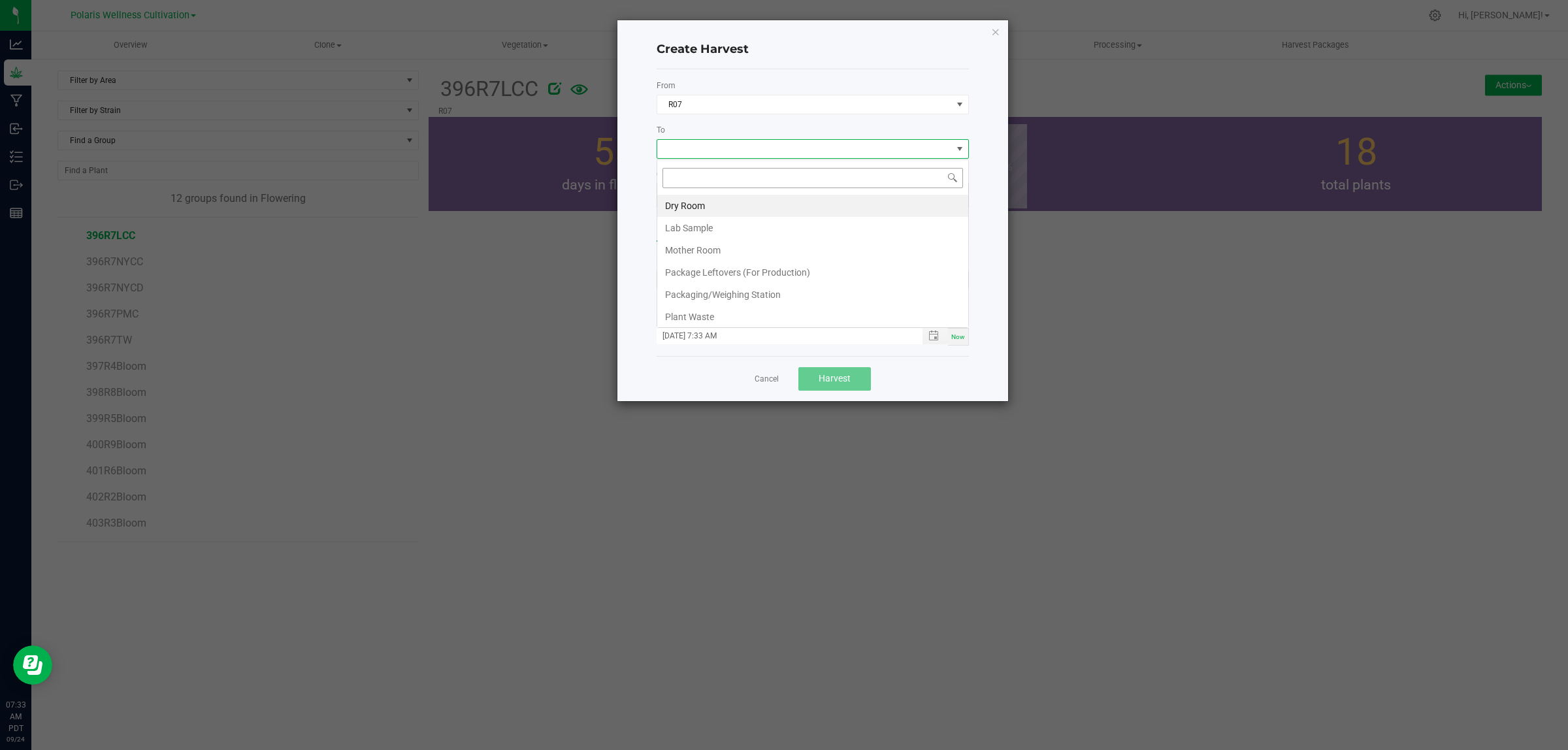
scroll to position [20, 312]
click at [781, 207] on li "Dry Room" at bounding box center [813, 206] width 311 height 22
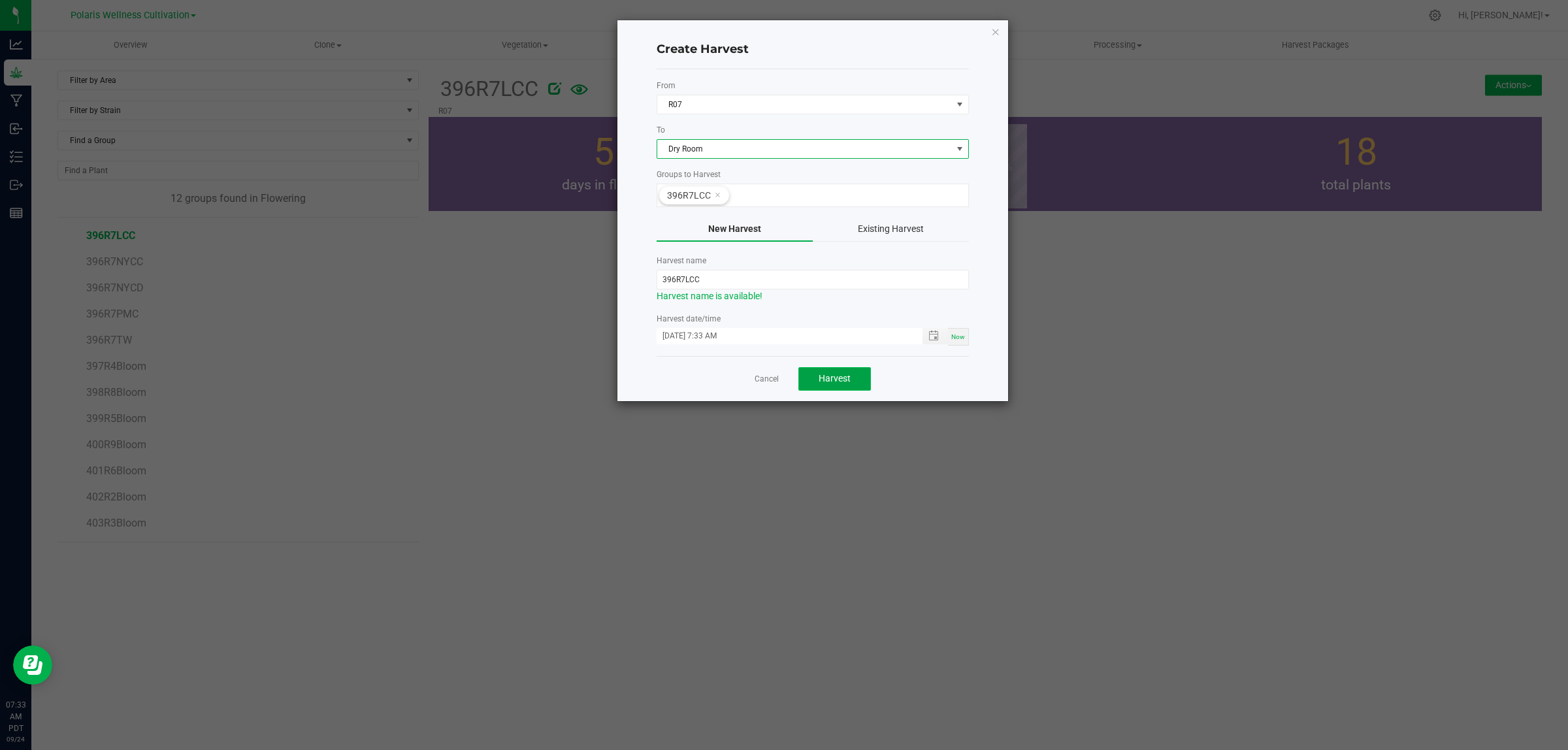
click at [830, 378] on span "Harvest" at bounding box center [835, 378] width 32 height 10
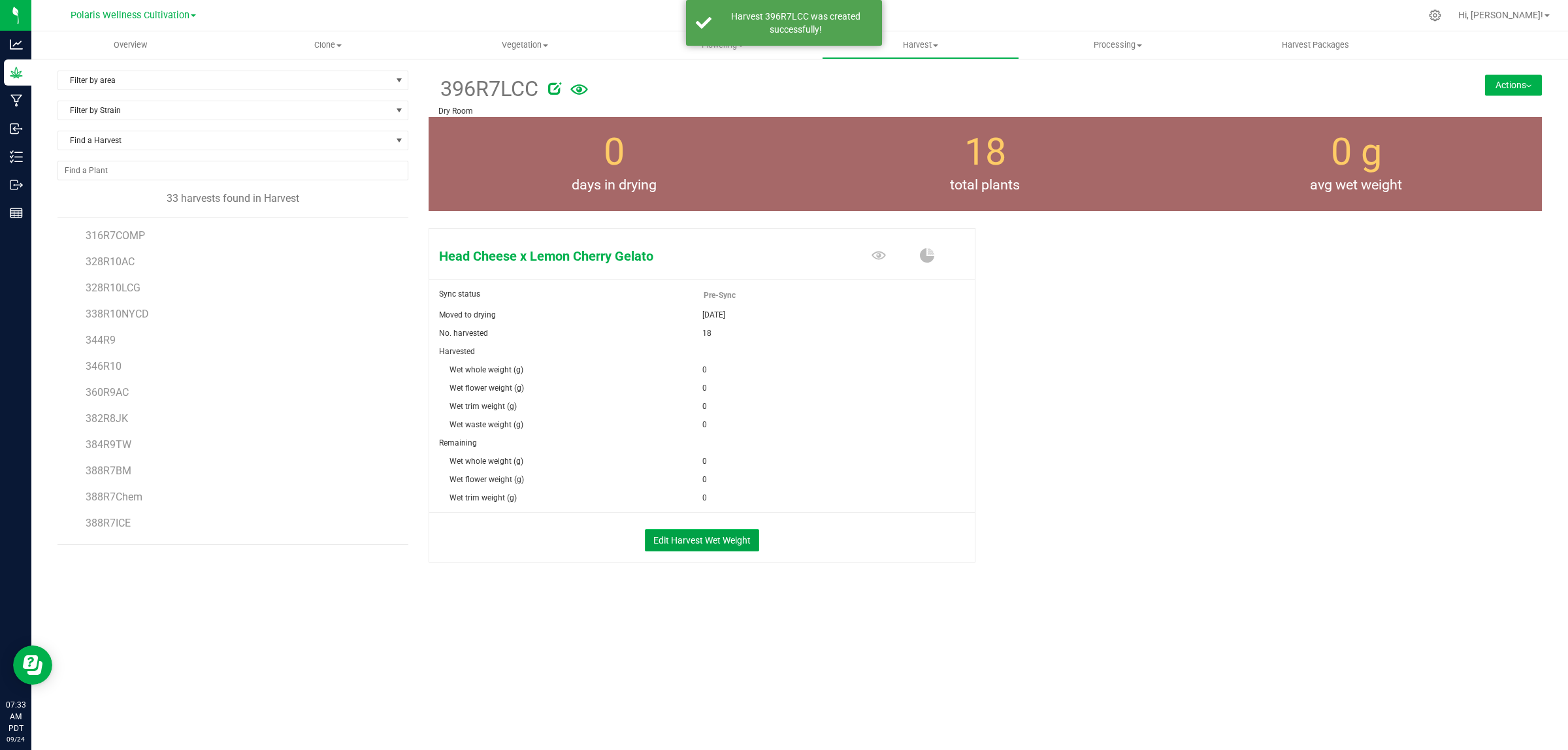
click at [684, 536] on button "Edit Harvest Wet Weight" at bounding box center [702, 540] width 114 height 22
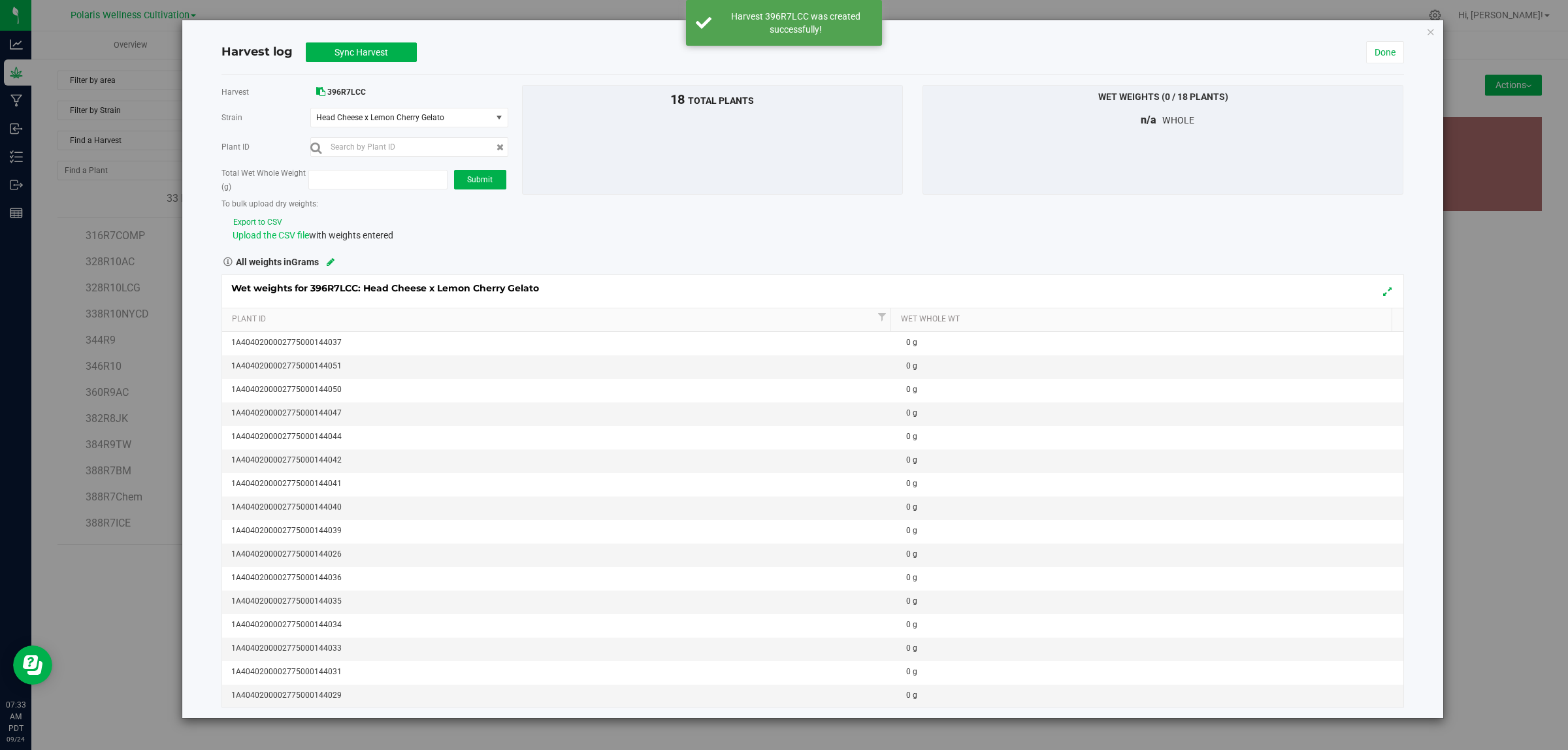
click at [293, 233] on span "Upload the CSV file" at bounding box center [271, 235] width 77 height 10
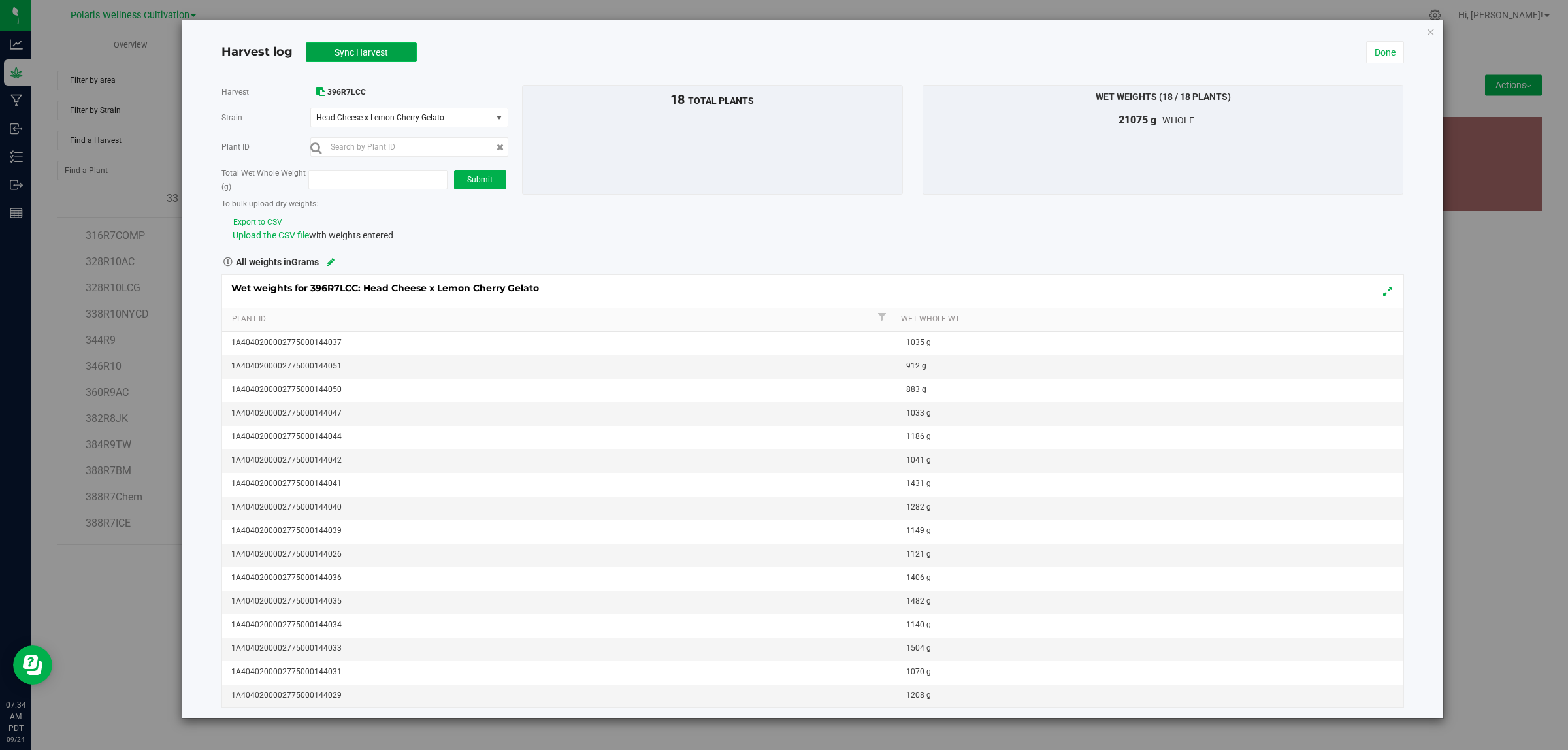
click at [370, 55] on span "Sync Harvest" at bounding box center [361, 52] width 54 height 10
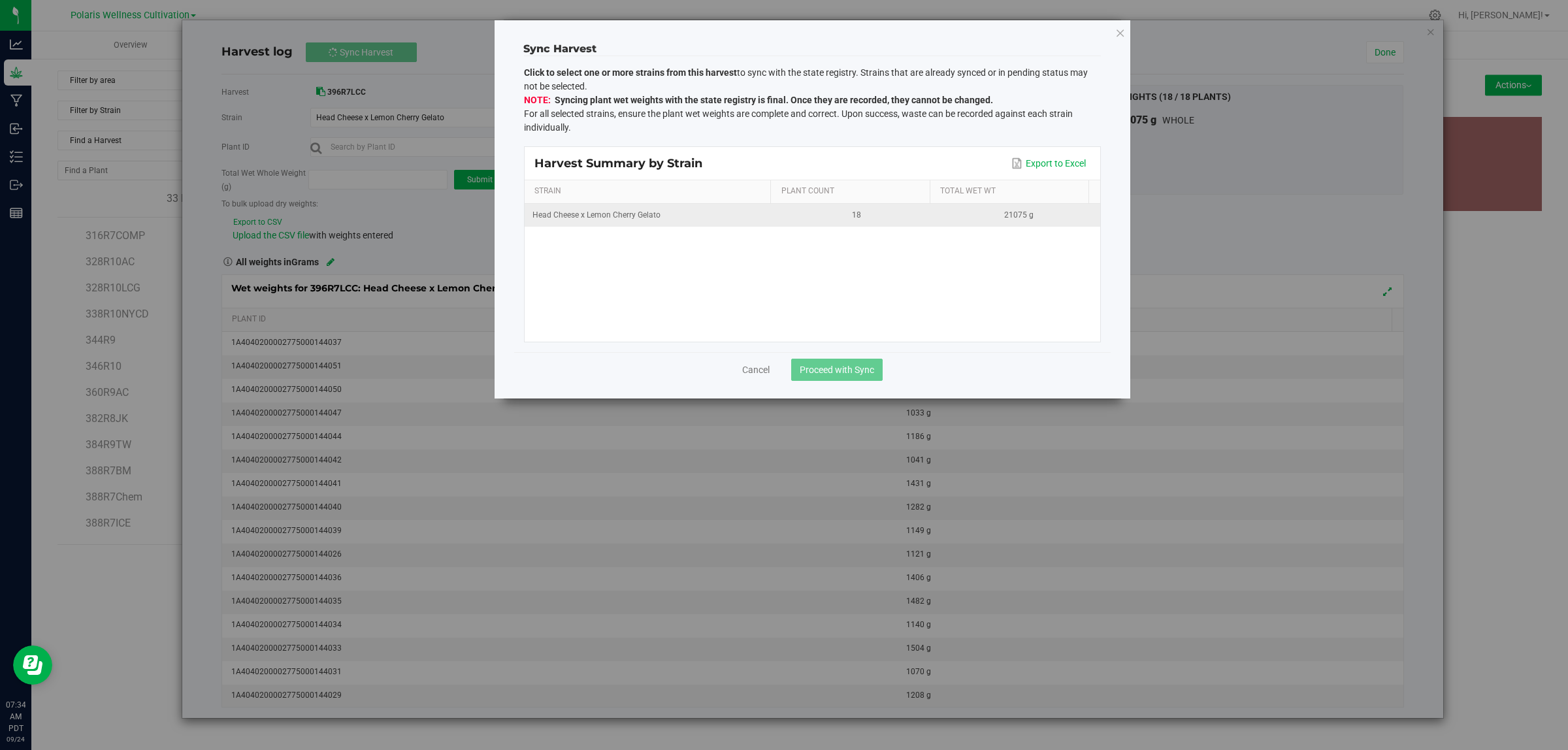
click at [628, 224] on td "Head Cheese x Lemon Cherry Gelato" at bounding box center [650, 215] width 251 height 23
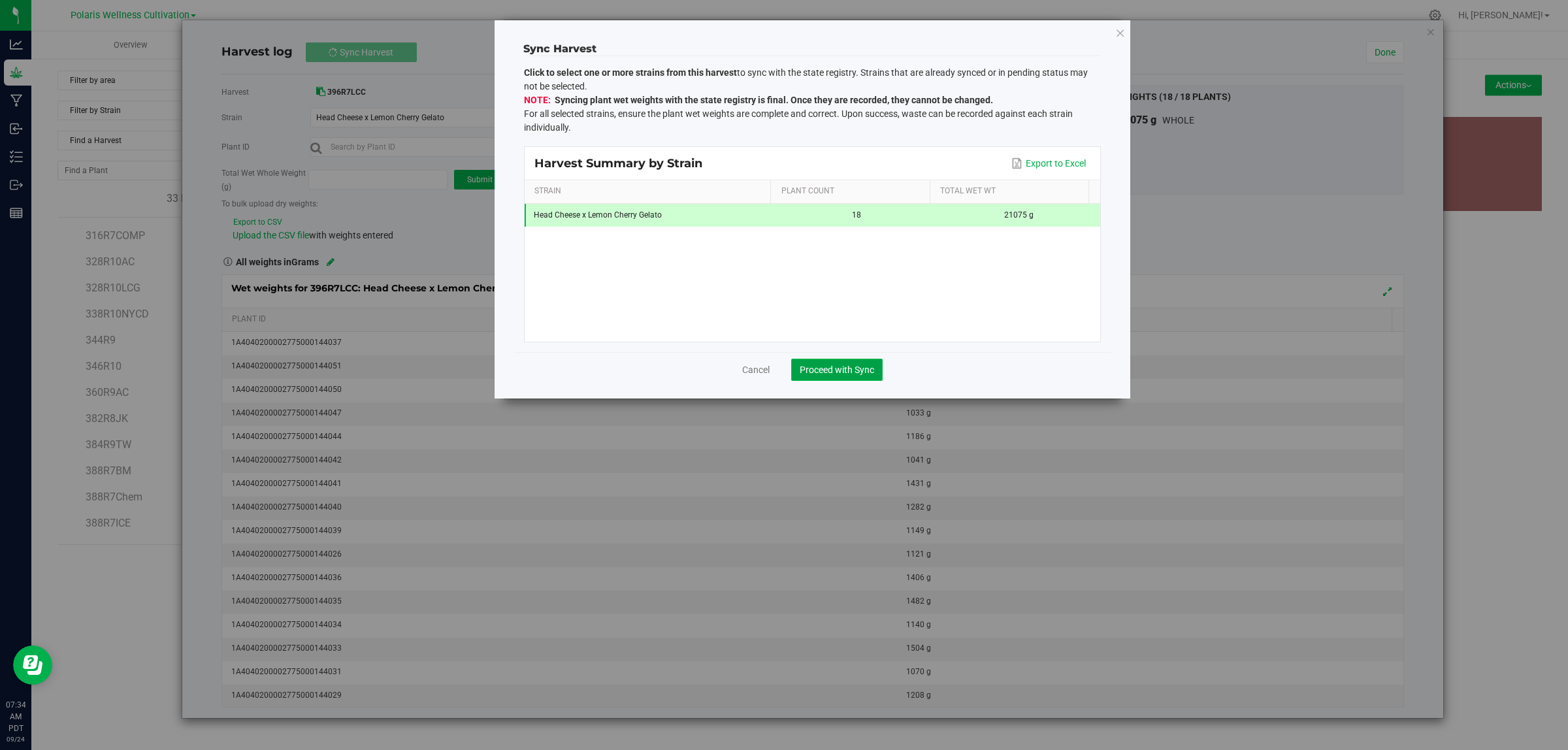
click at [861, 366] on span "Proceed with Sync" at bounding box center [838, 370] width 75 height 10
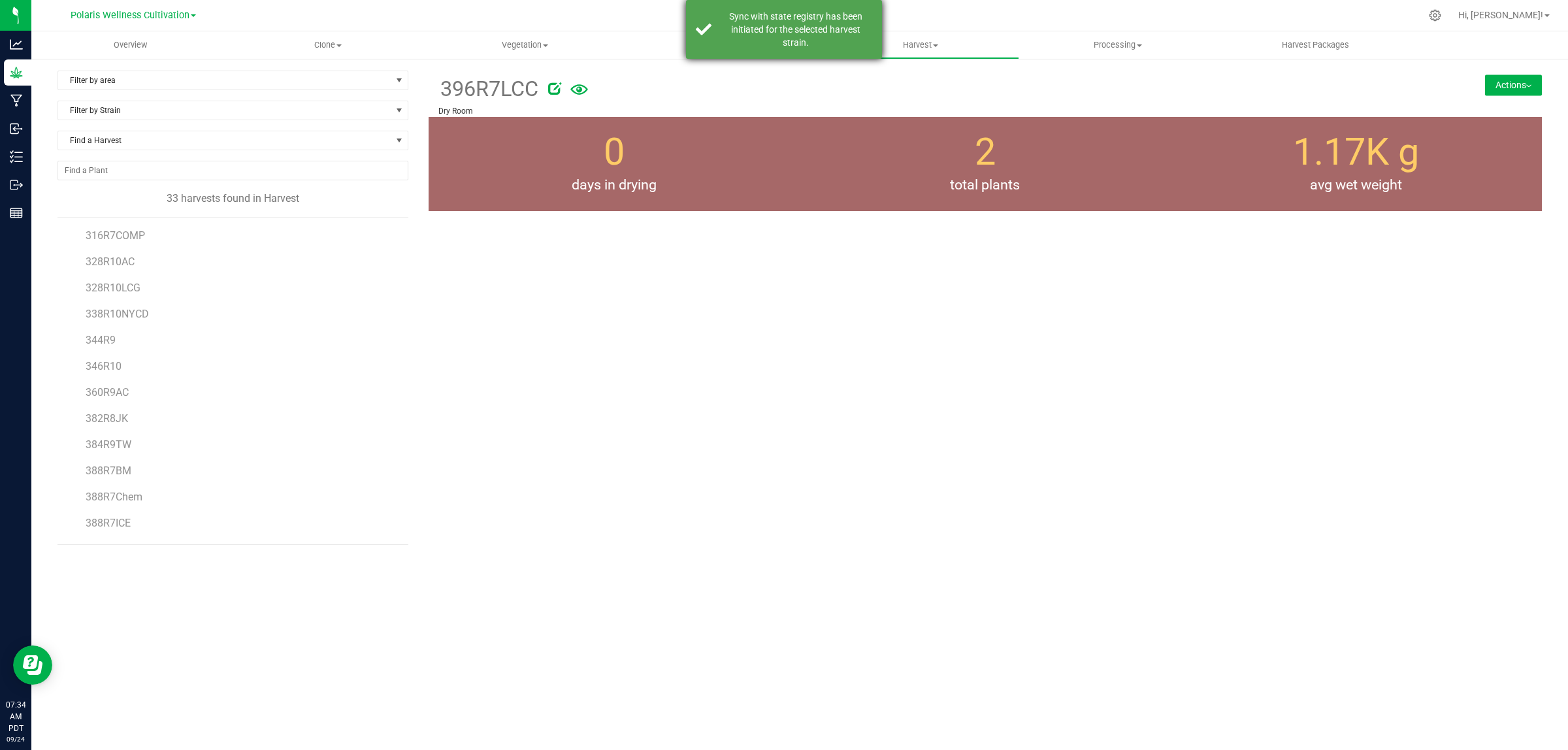
click at [782, 23] on div "Sync with state registry has been initiated for the selected harvest strain." at bounding box center [795, 30] width 154 height 39
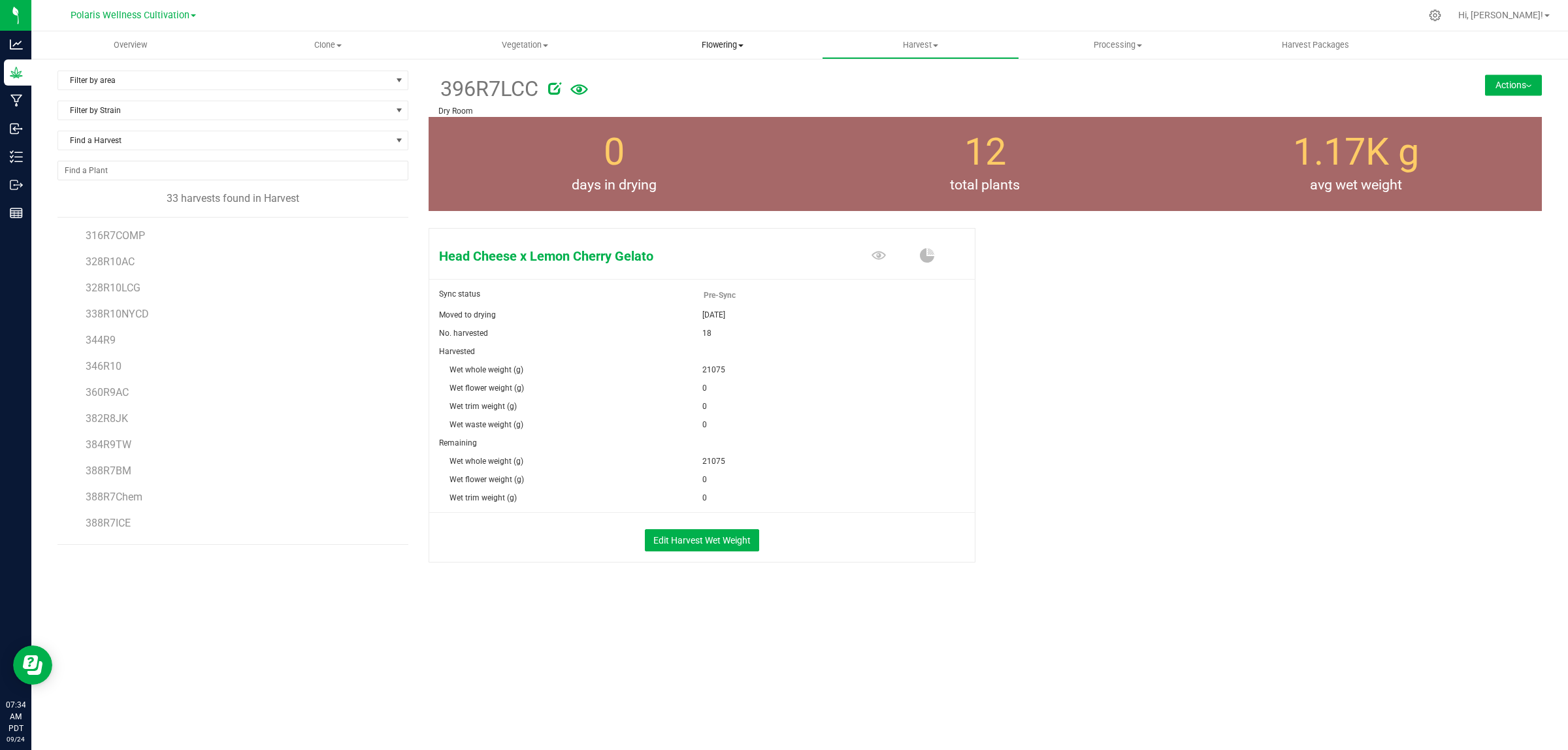
click at [740, 39] on span "Flowering" at bounding box center [723, 45] width 196 height 12
click at [707, 92] on span "Flowering groups" at bounding box center [679, 94] width 109 height 11
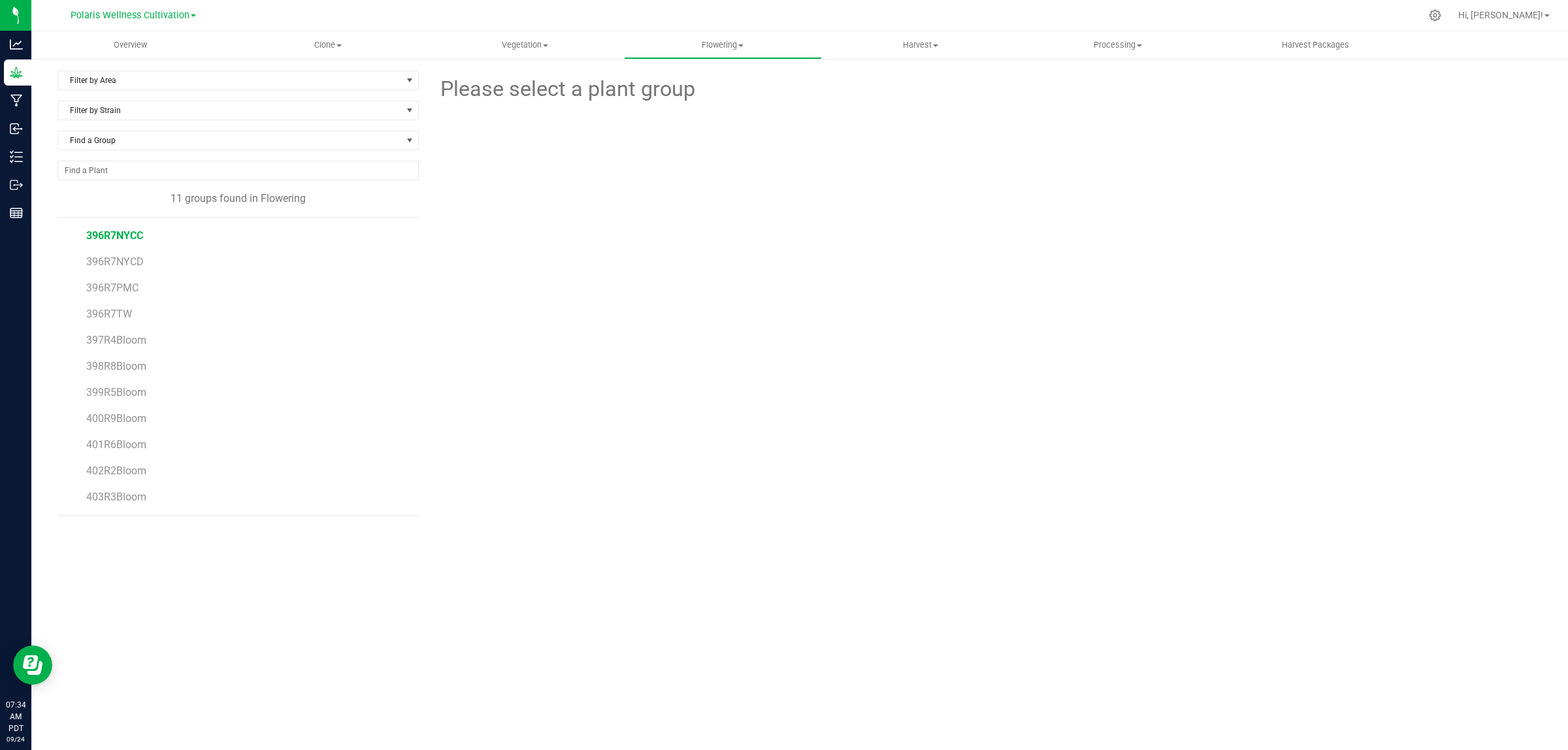
click at [131, 238] on span "396R7NYCC" at bounding box center [114, 236] width 57 height 13
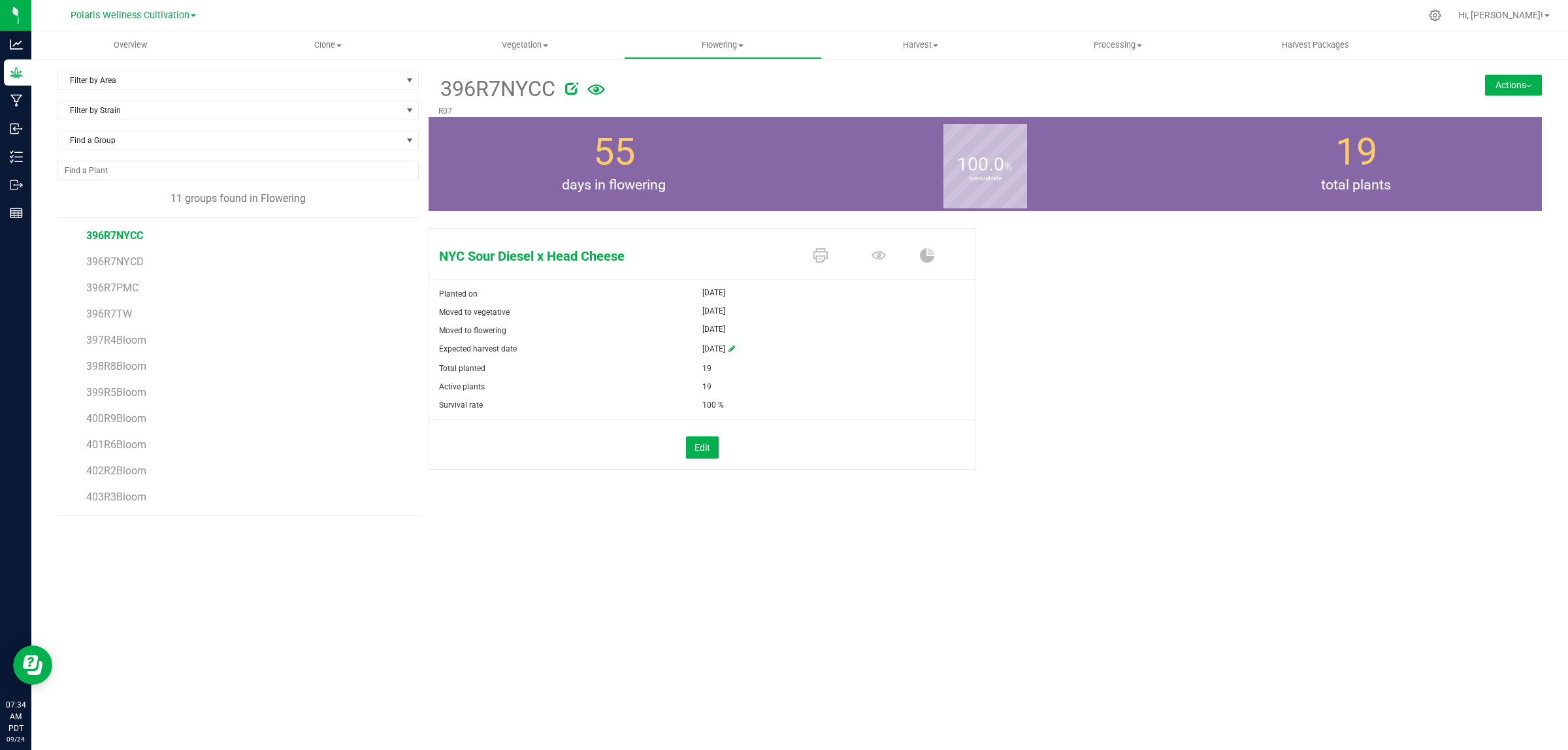
click at [1521, 82] on button "Actions" at bounding box center [1514, 85] width 57 height 21
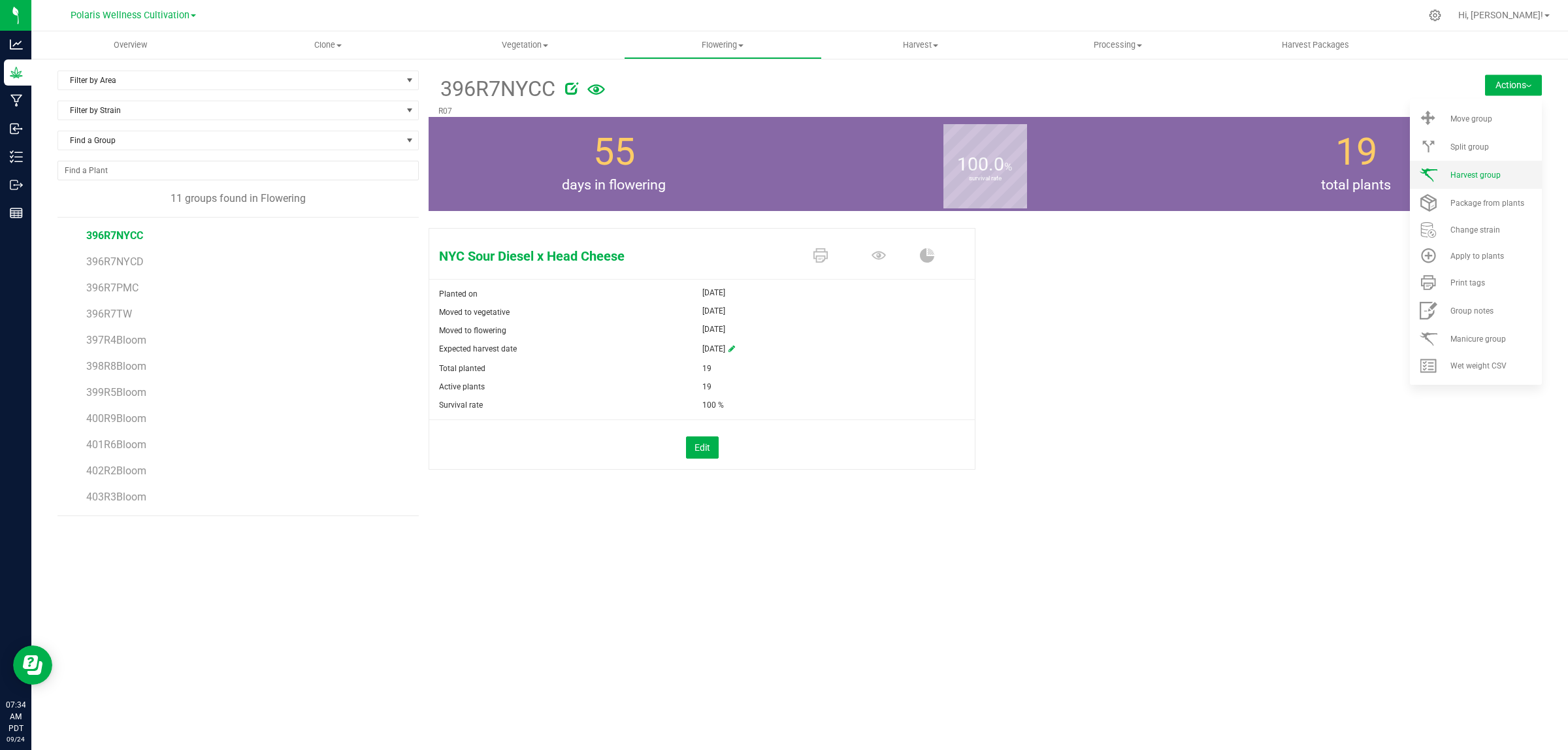
click at [1474, 173] on span "Harvest group" at bounding box center [1475, 175] width 50 height 9
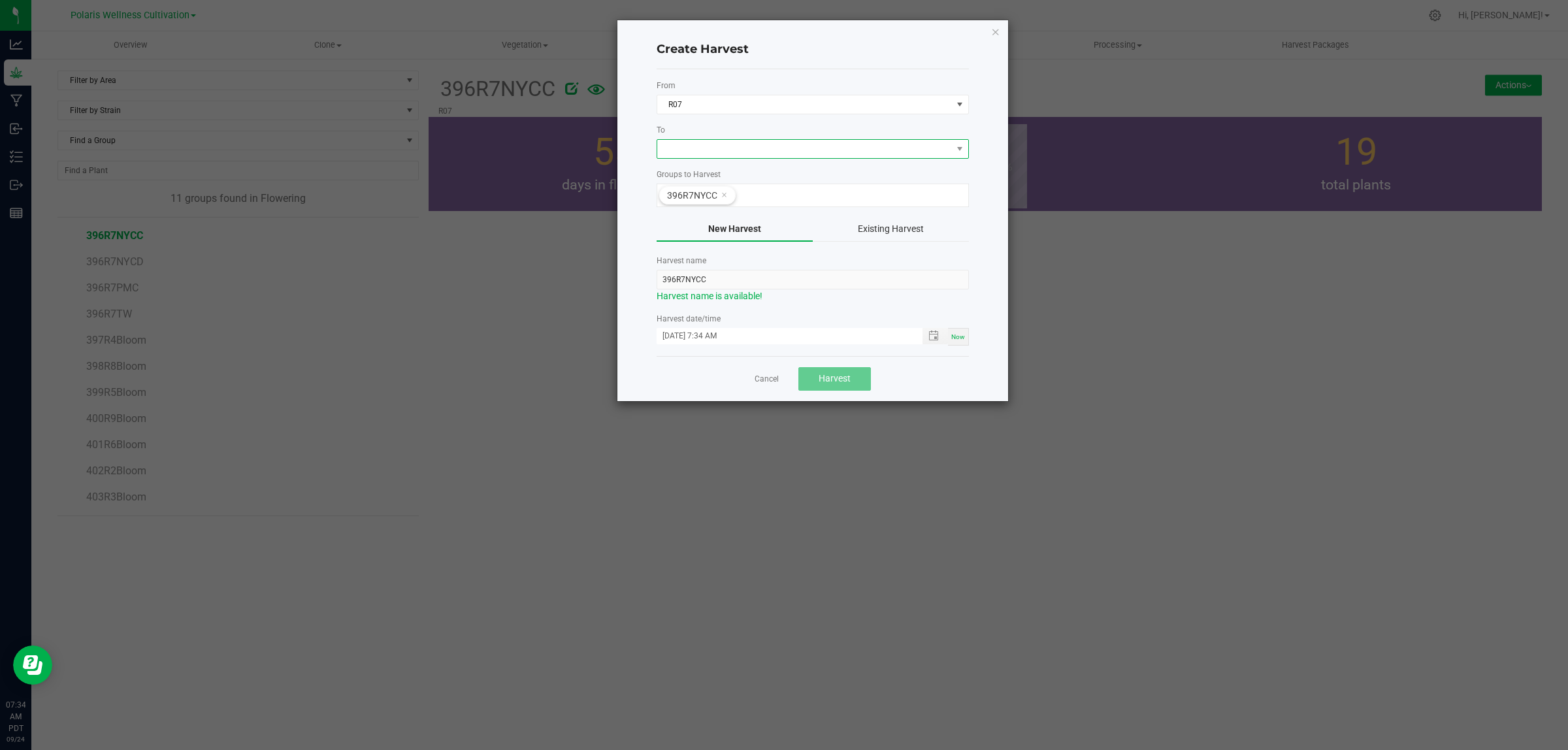
click at [901, 151] on span at bounding box center [804, 149] width 295 height 19
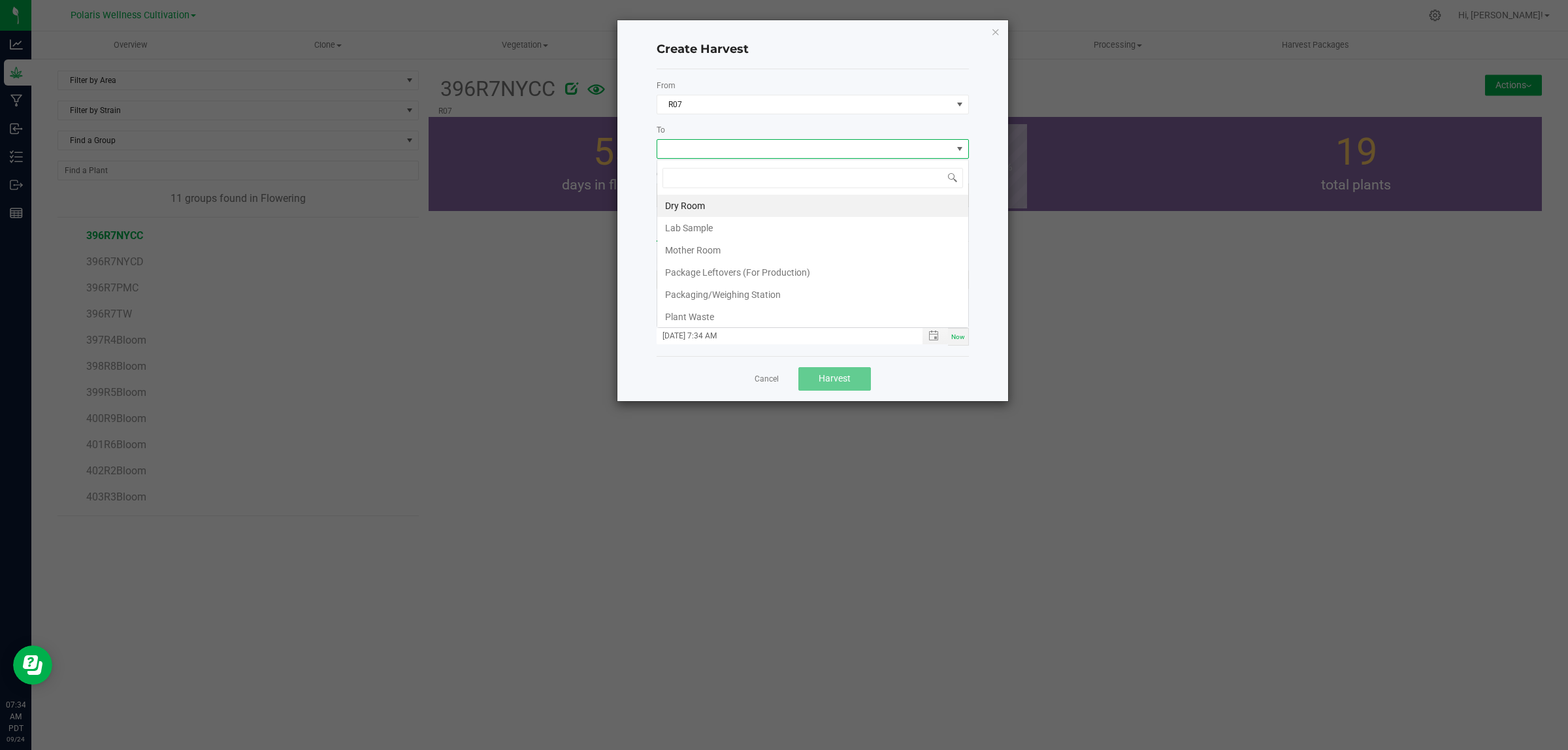
scroll to position [20, 312]
click at [793, 203] on li "Dry Room" at bounding box center [813, 206] width 311 height 22
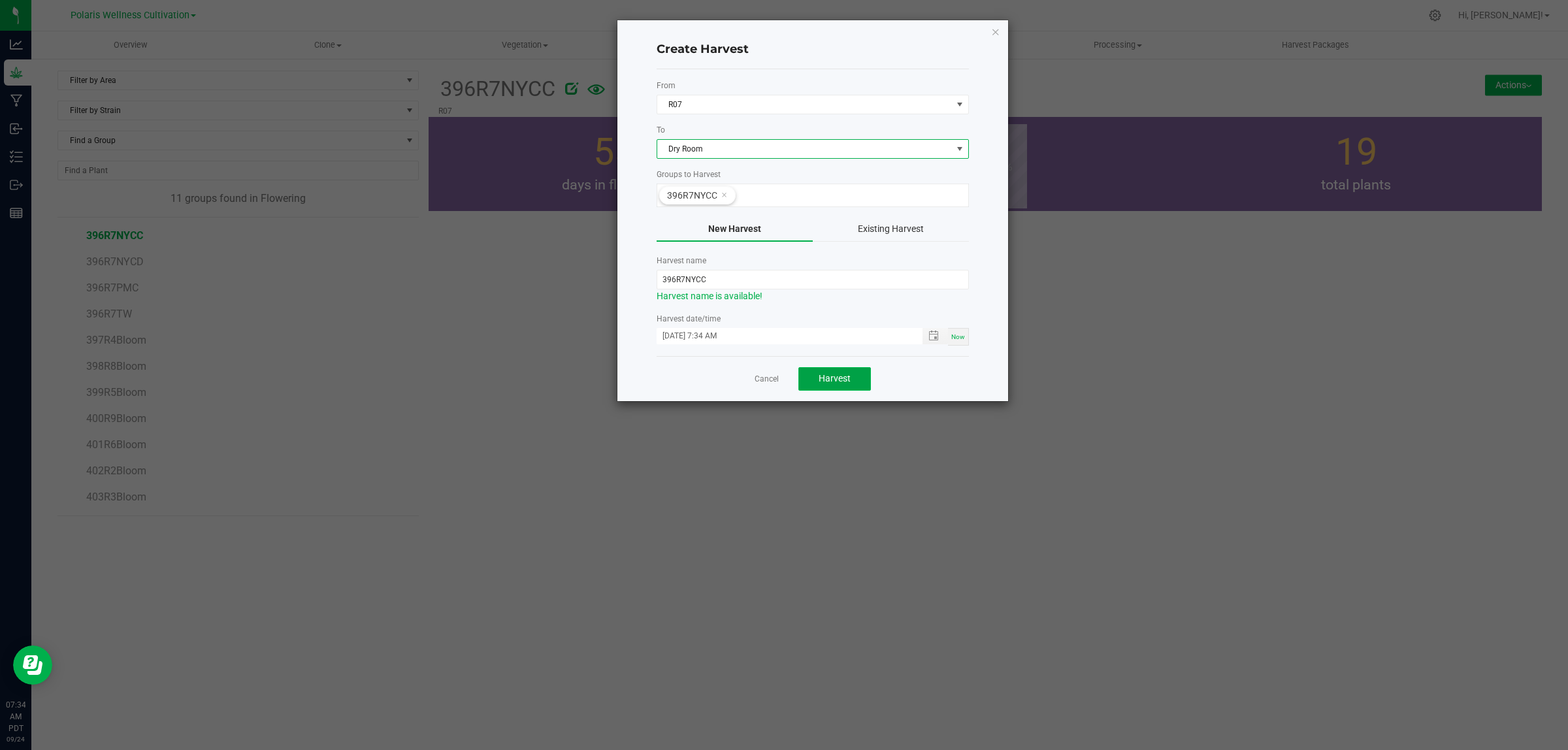
click at [831, 388] on button "Harvest" at bounding box center [834, 379] width 72 height 24
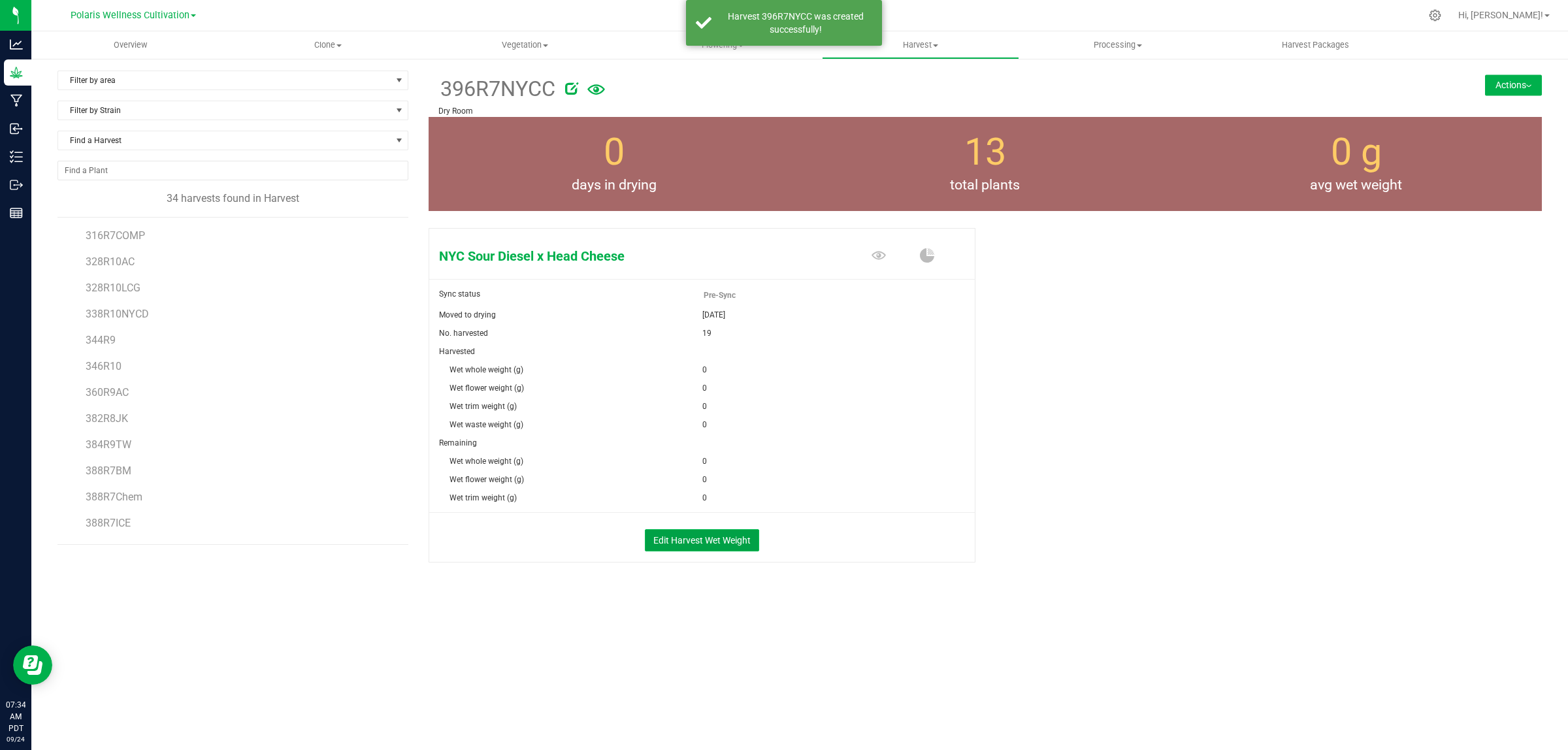
click at [704, 548] on button "Edit Harvest Wet Weight" at bounding box center [702, 540] width 114 height 22
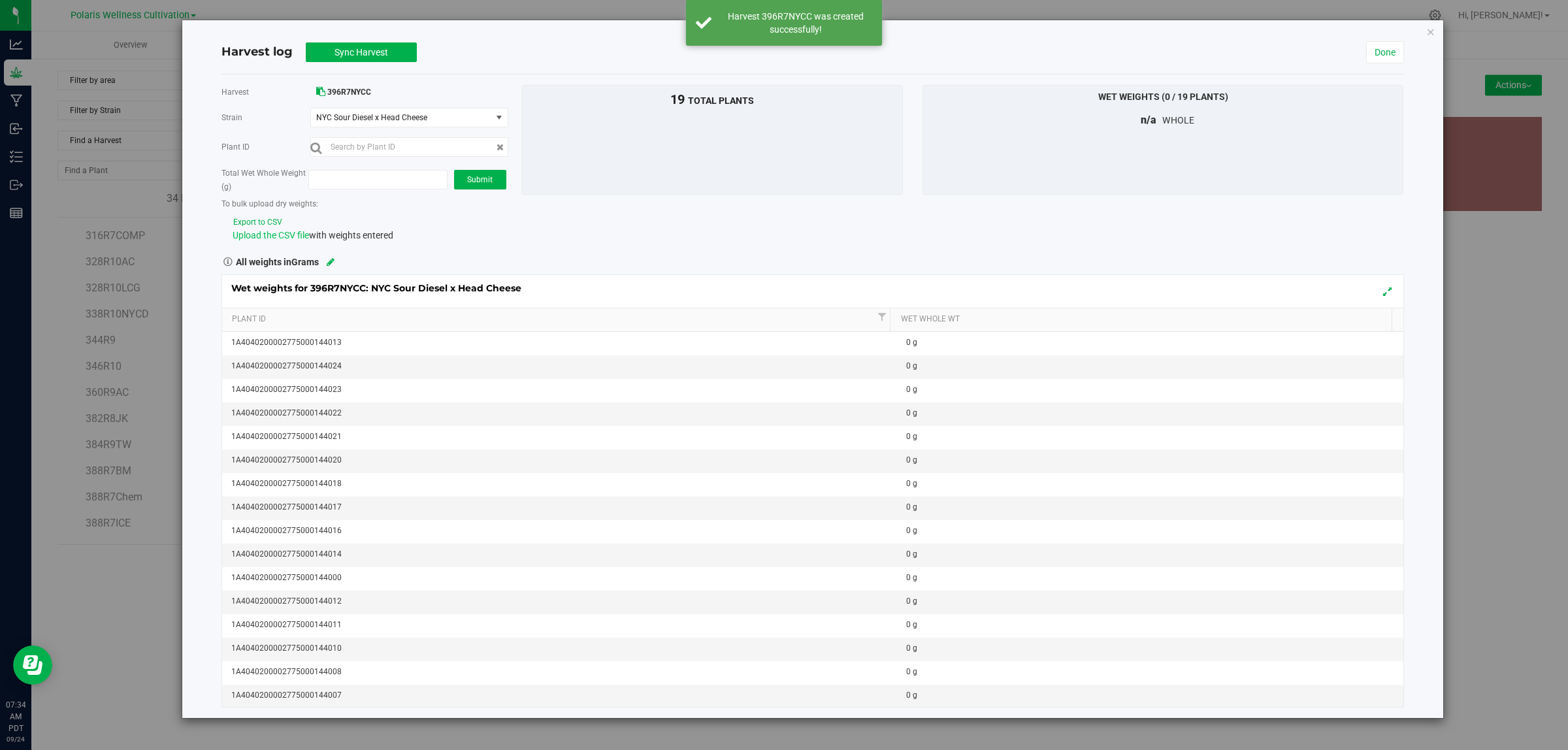
click at [287, 232] on span "Upload the CSV file" at bounding box center [271, 235] width 77 height 10
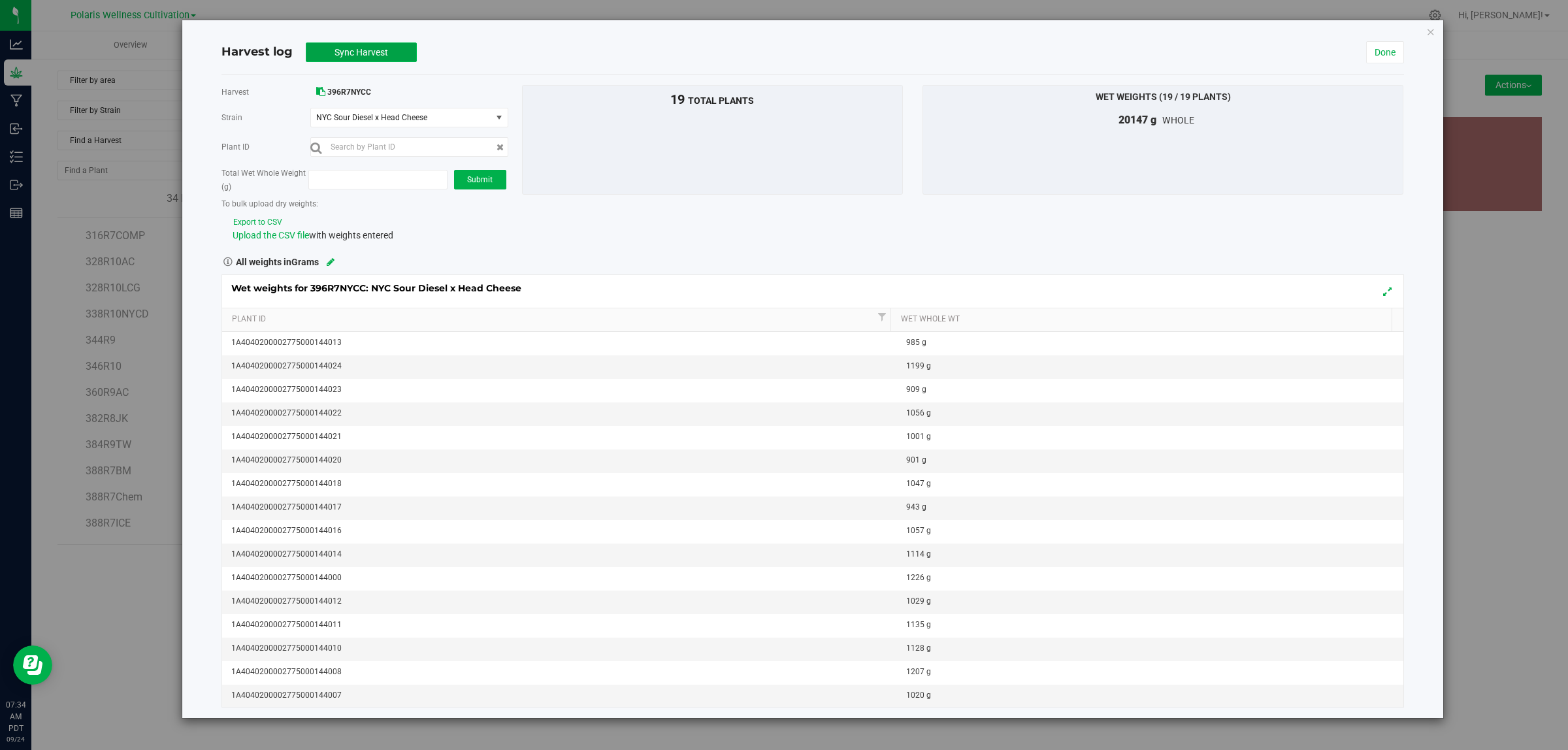
click at [380, 54] on span "Sync Harvest" at bounding box center [361, 52] width 54 height 10
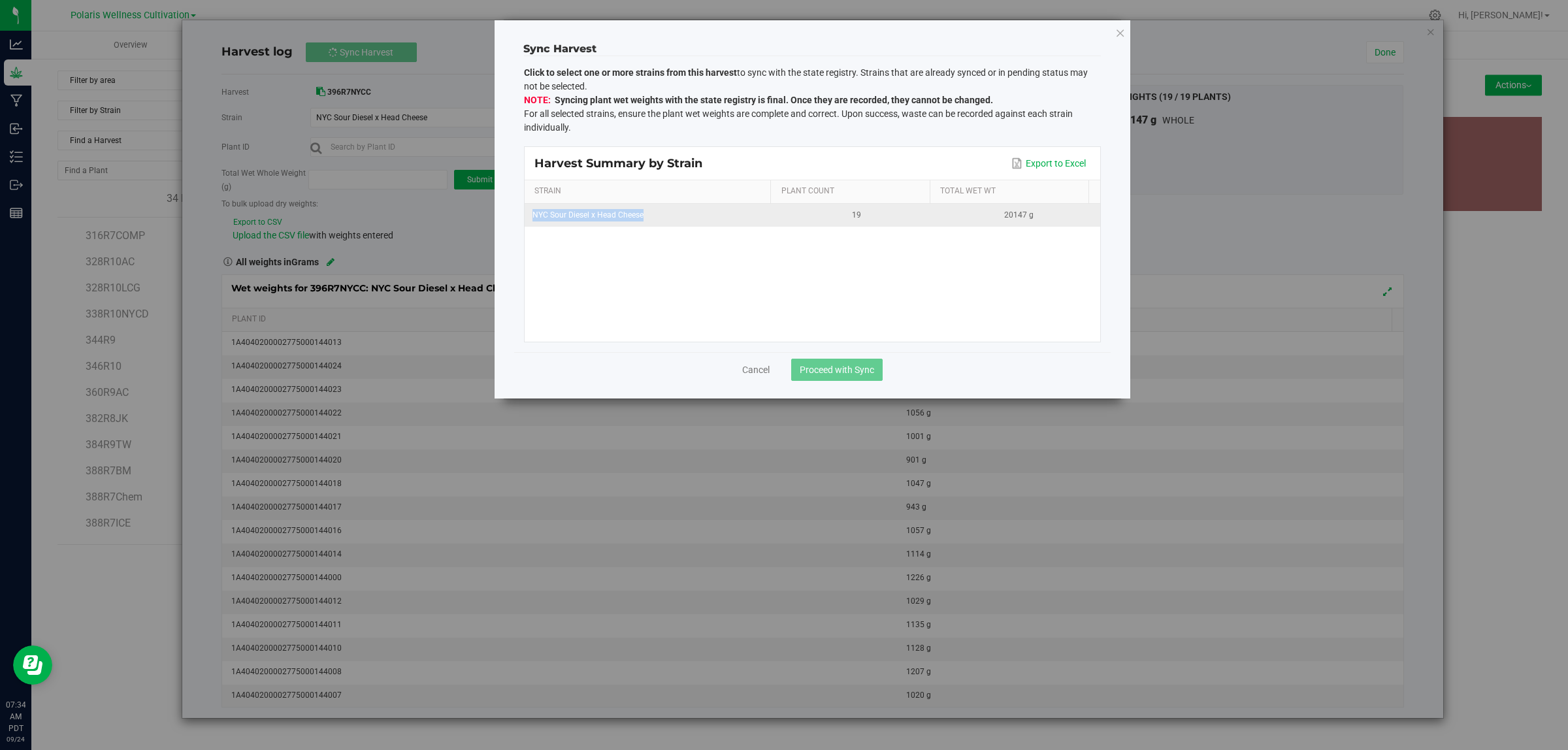
click at [642, 219] on td "NYC Sour Diesel x Head Cheese" at bounding box center [650, 215] width 251 height 23
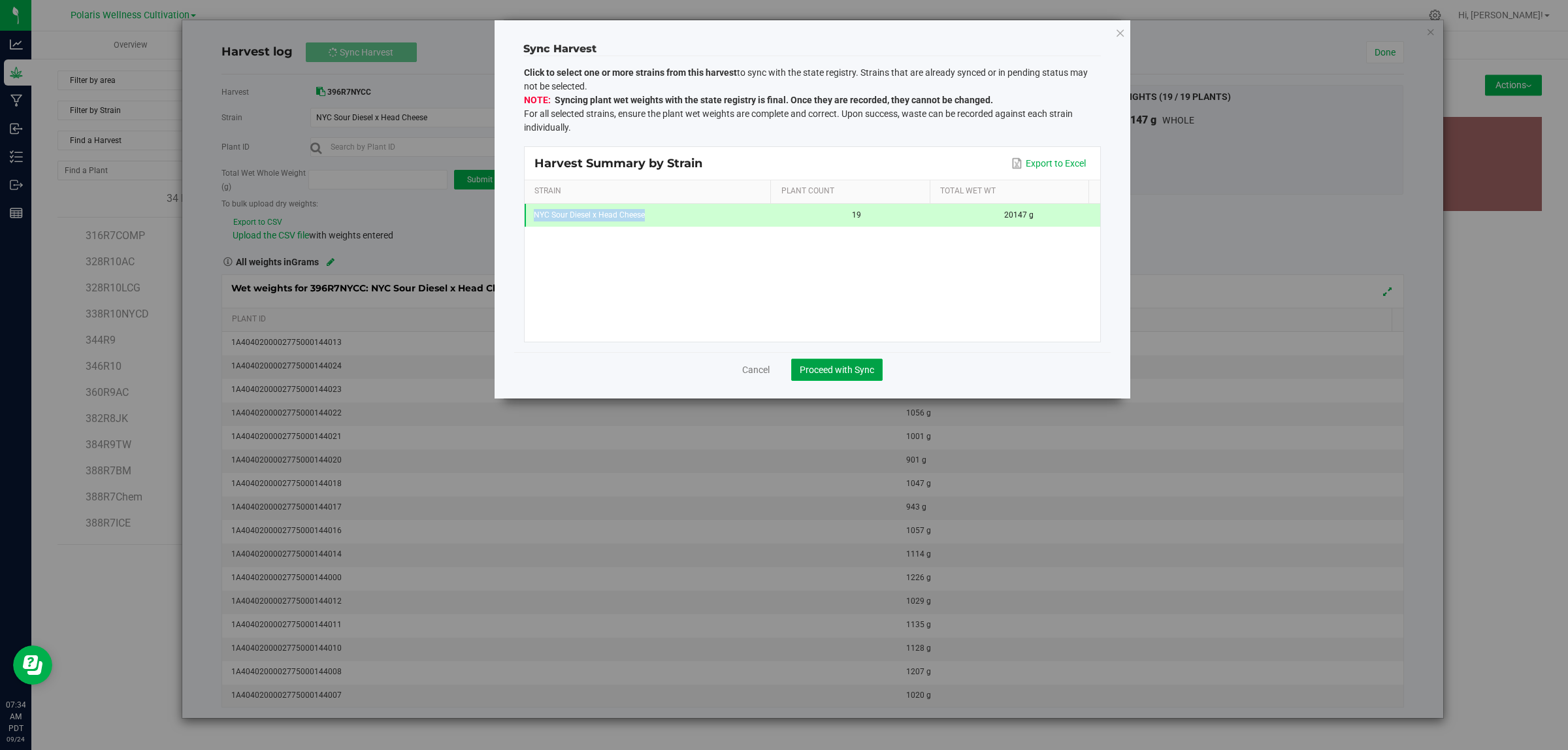
click at [861, 370] on span "Proceed with Sync" at bounding box center [838, 370] width 75 height 10
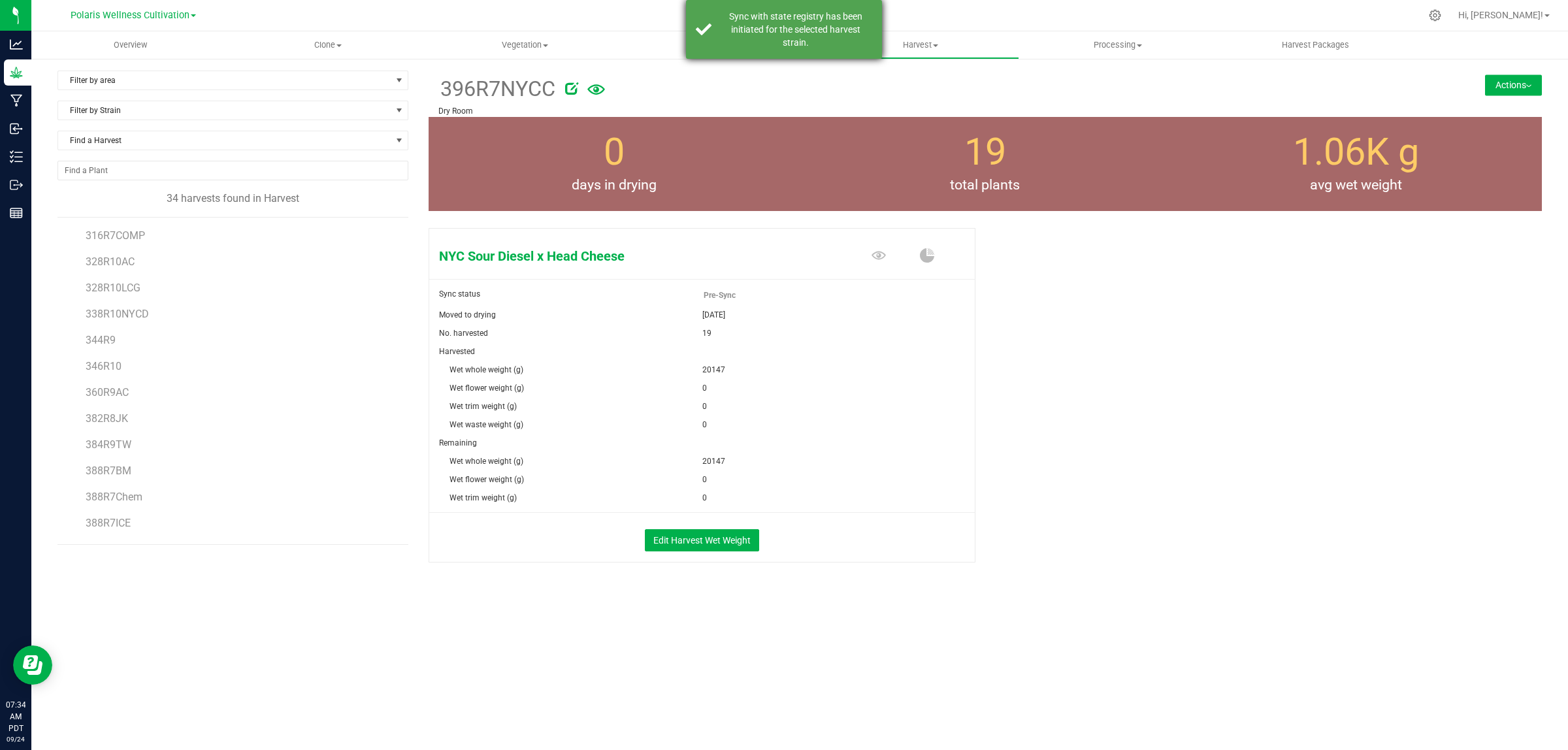
click at [782, 23] on div "Sync with state registry has been initiated for the selected harvest strain." at bounding box center [795, 30] width 154 height 39
click at [726, 43] on span "Flowering" at bounding box center [723, 45] width 196 height 12
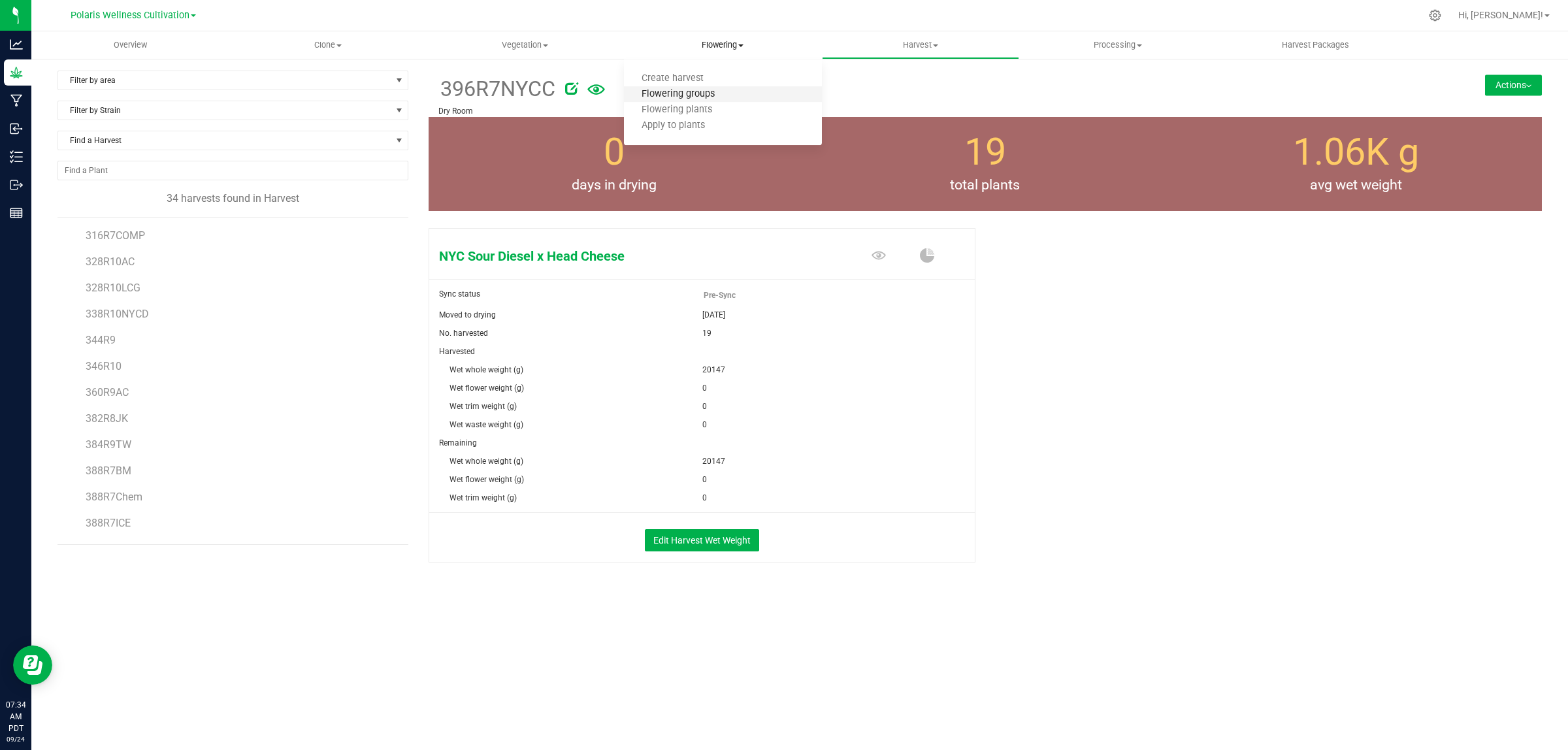
click at [707, 92] on span "Flowering groups" at bounding box center [679, 94] width 109 height 11
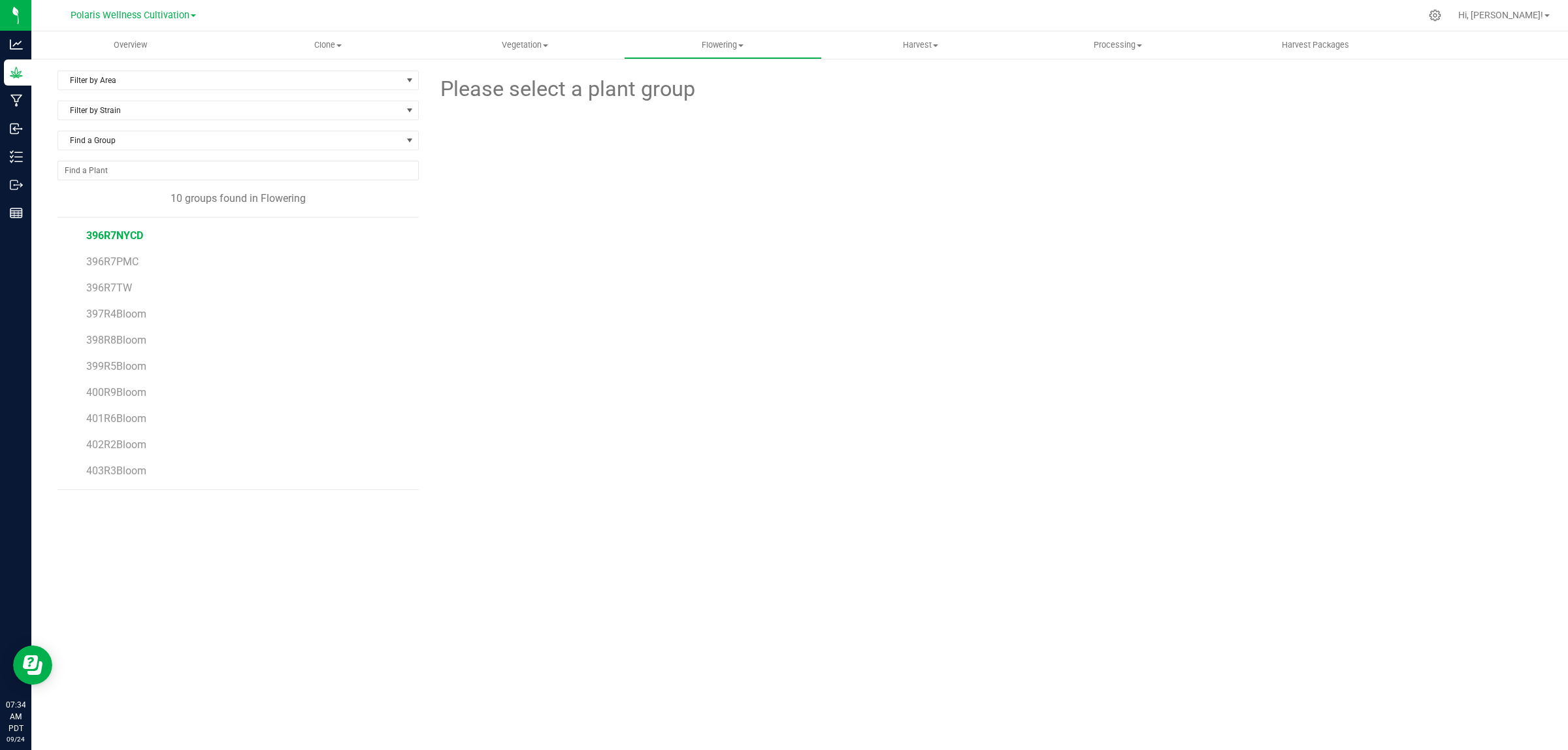
click at [121, 236] on span "396R7NYCD" at bounding box center [114, 236] width 57 height 13
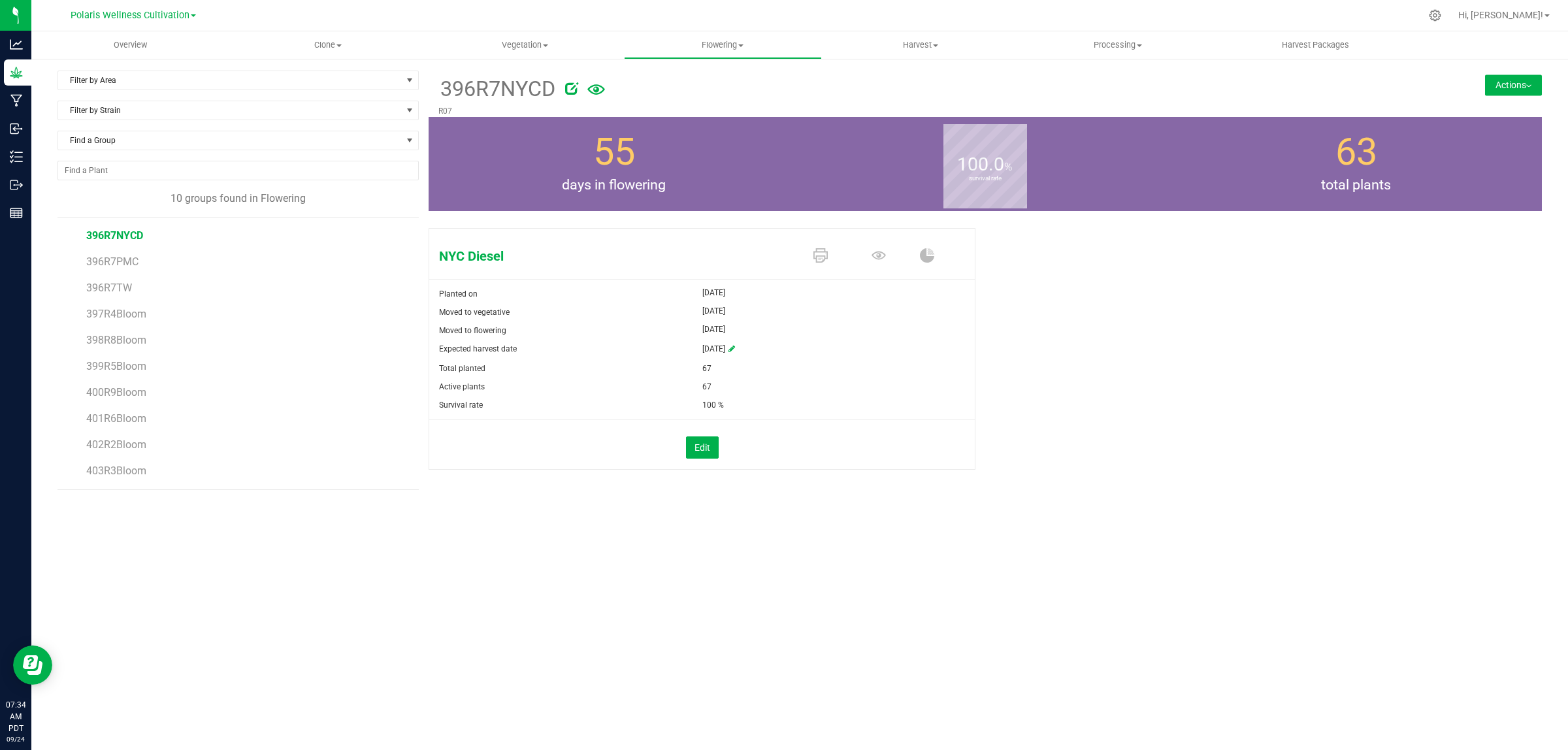
click at [1514, 92] on button "Actions" at bounding box center [1514, 85] width 57 height 21
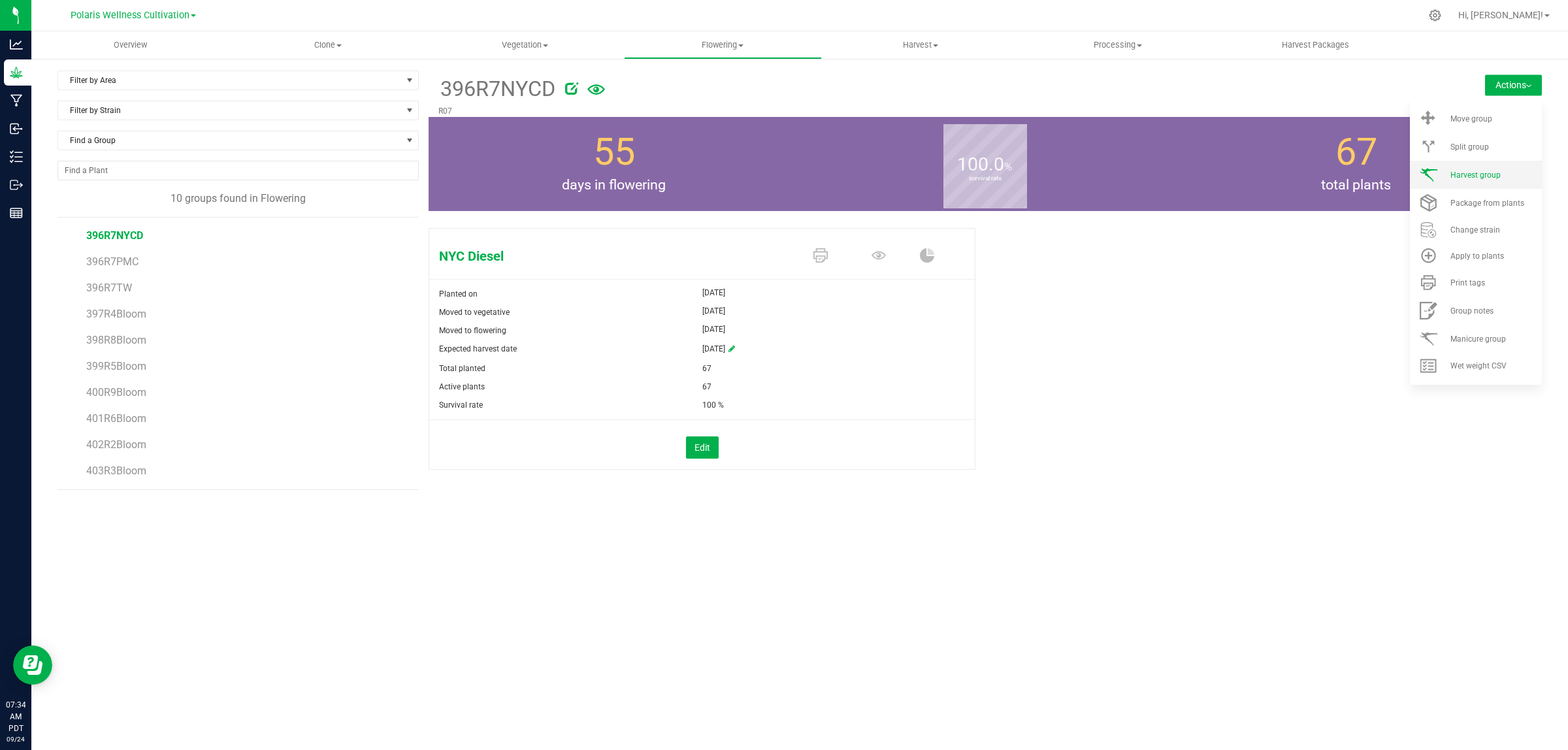
click at [1495, 173] on span "Harvest group" at bounding box center [1475, 175] width 50 height 9
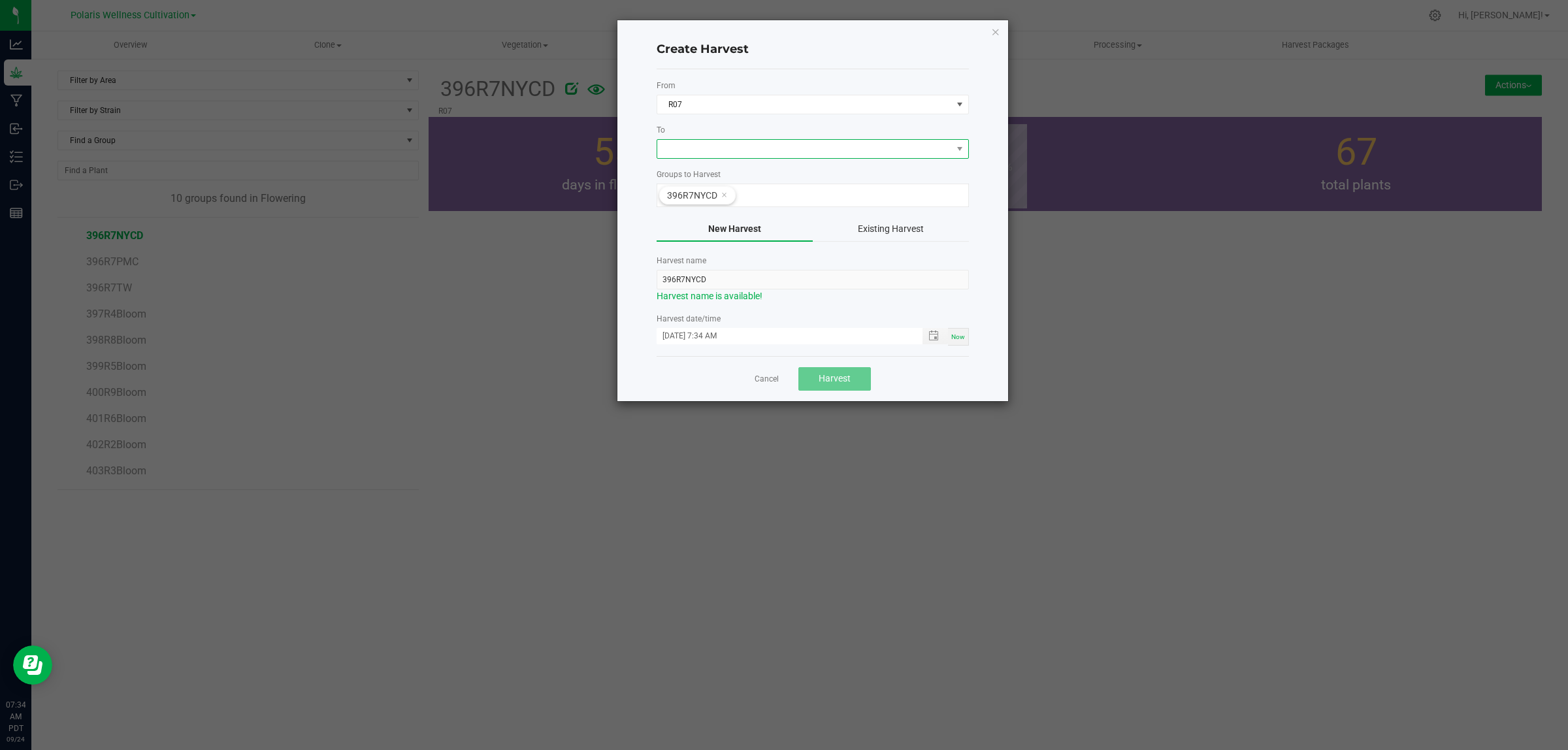
click at [768, 154] on span at bounding box center [804, 149] width 295 height 19
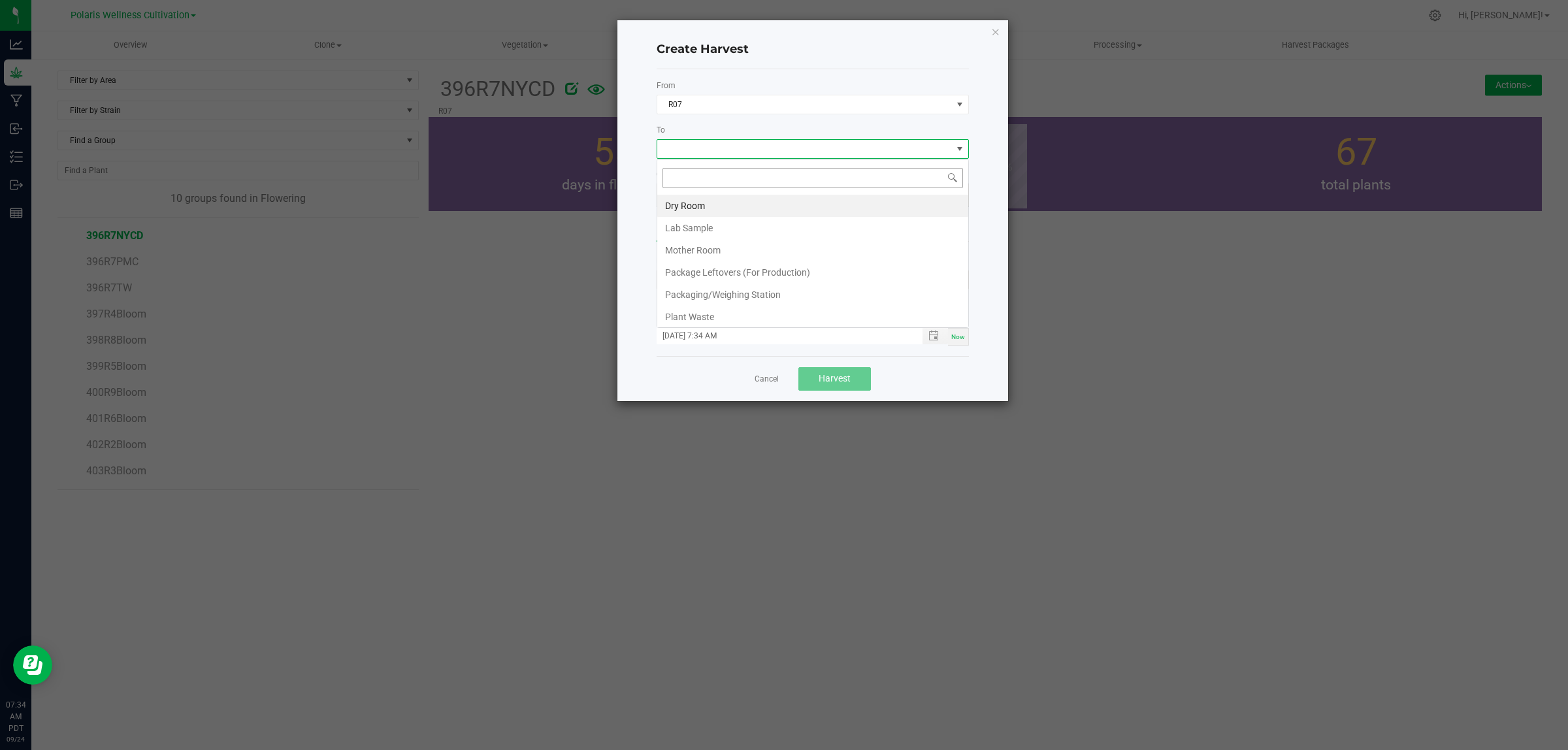
scroll to position [20, 312]
click at [739, 201] on li "Dry Room" at bounding box center [813, 206] width 311 height 22
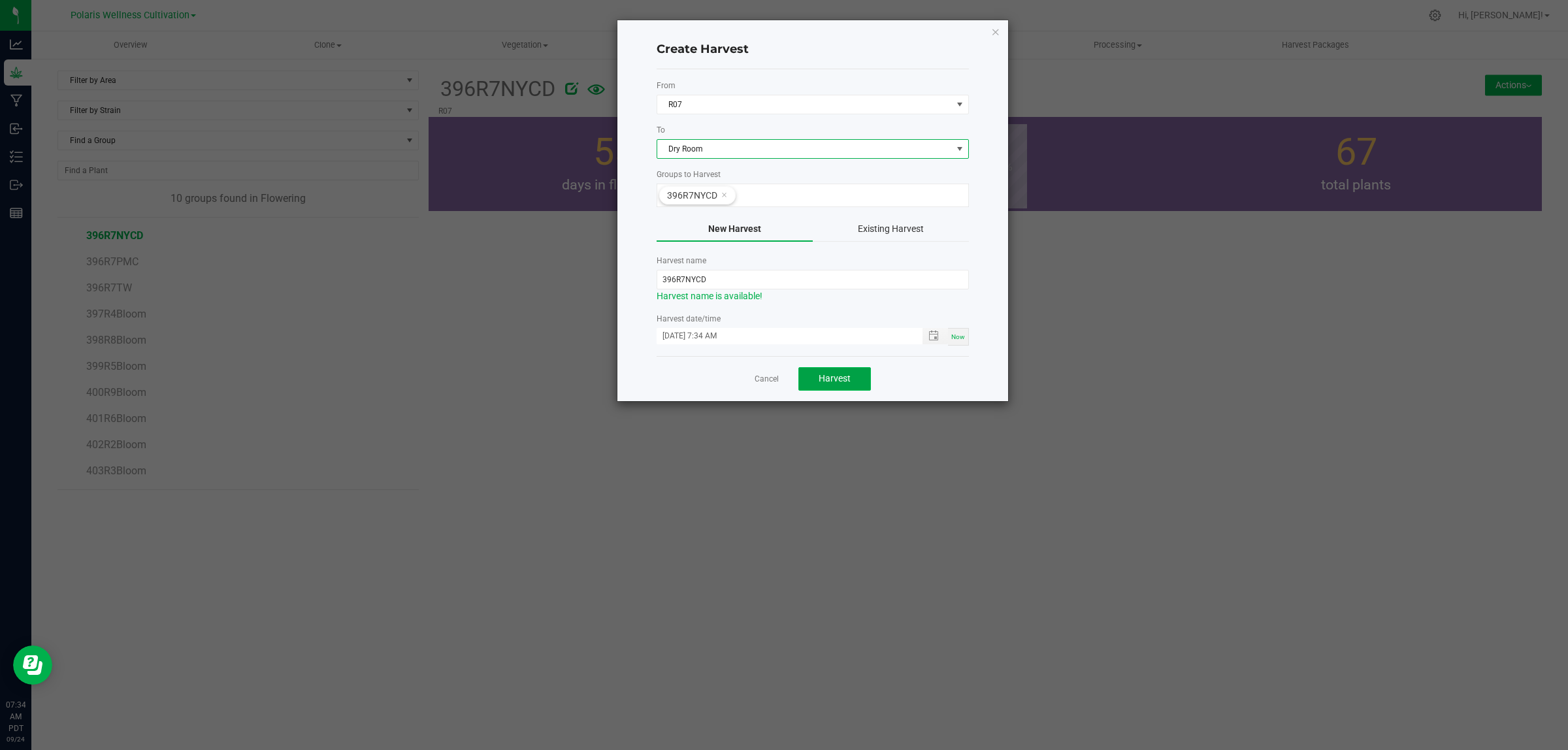
click at [846, 384] on span "Harvest" at bounding box center [835, 378] width 32 height 10
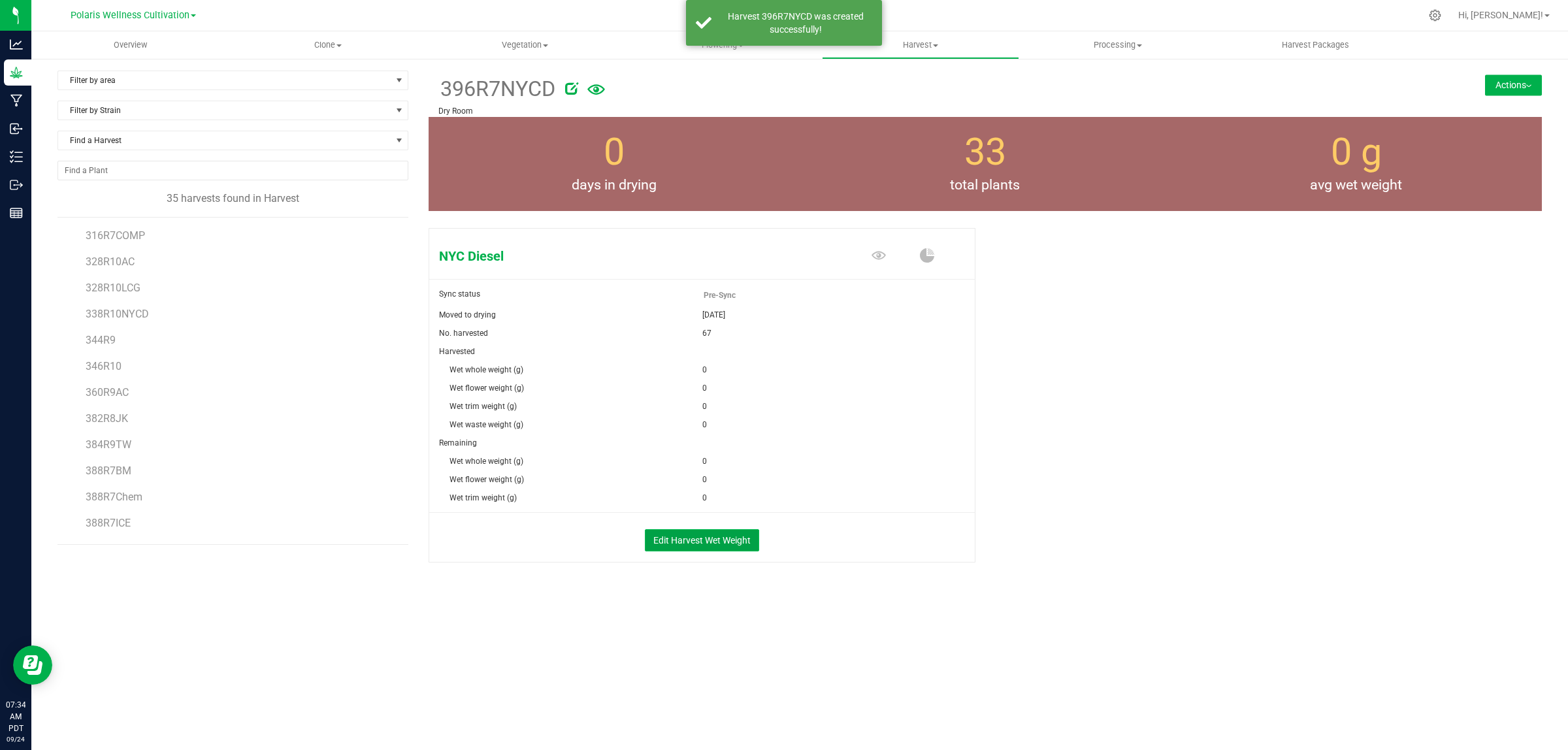
click at [732, 537] on button "Edit Harvest Wet Weight" at bounding box center [702, 540] width 114 height 22
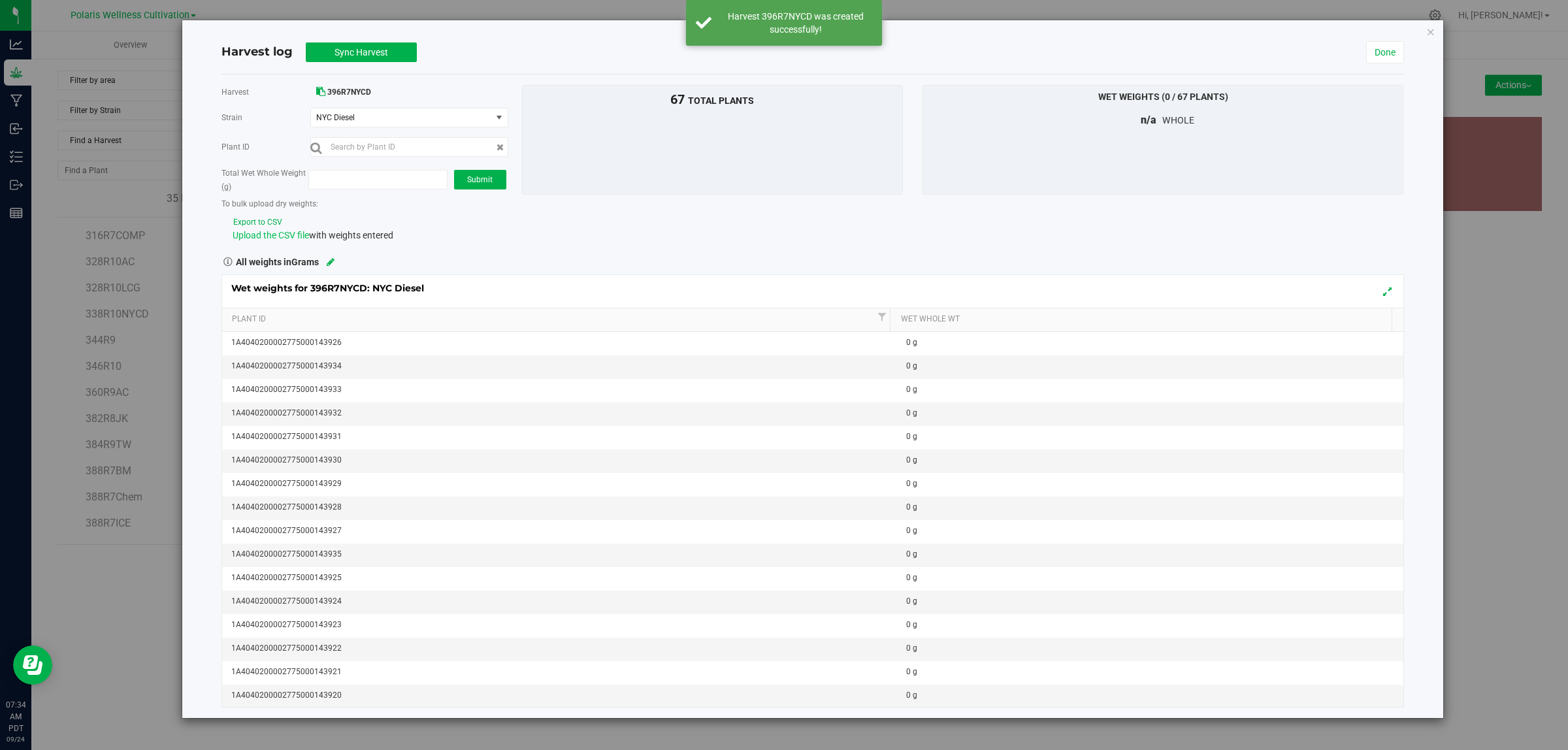
click at [296, 239] on span "Upload the CSV file" at bounding box center [271, 235] width 77 height 10
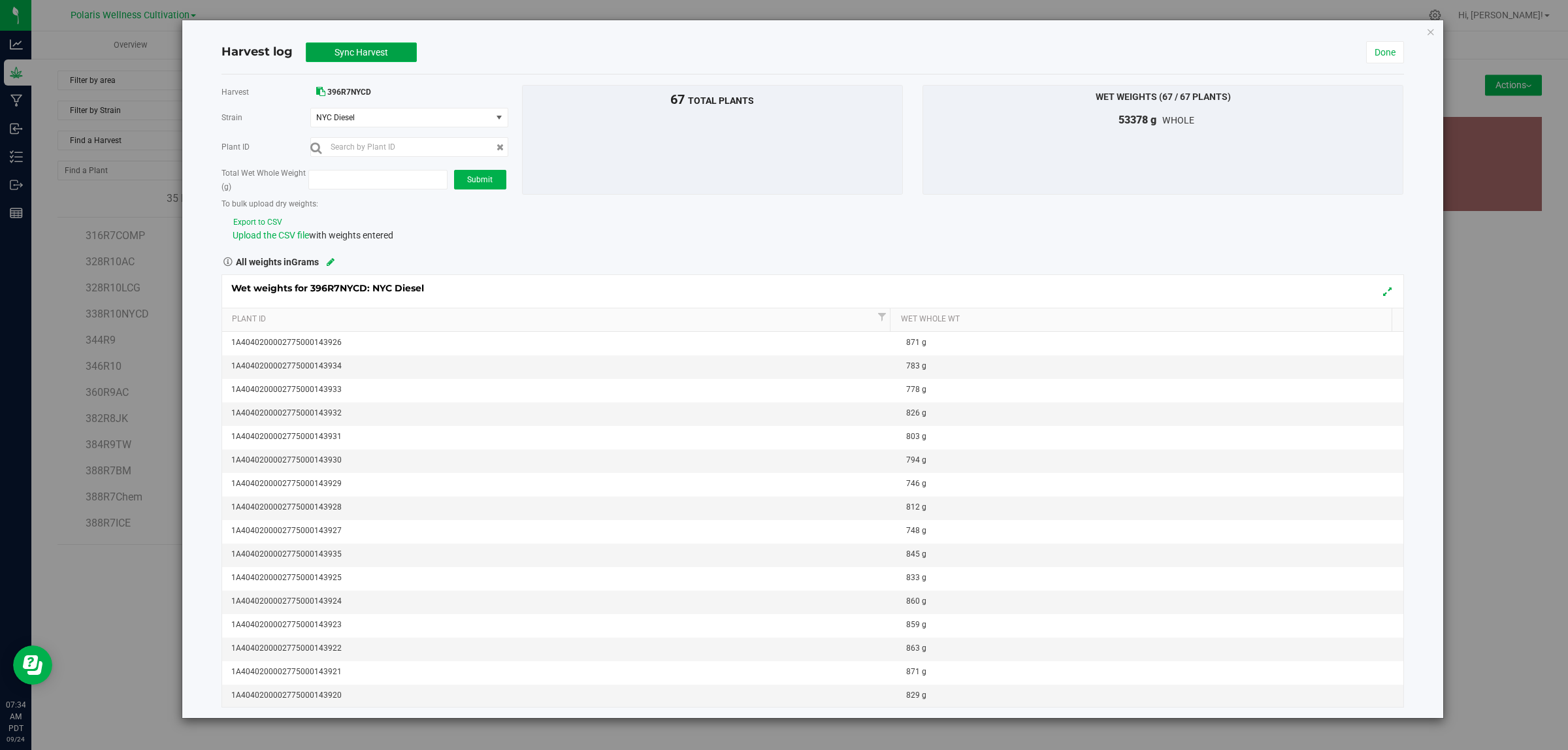
click at [364, 47] on span "Sync Harvest" at bounding box center [361, 52] width 54 height 10
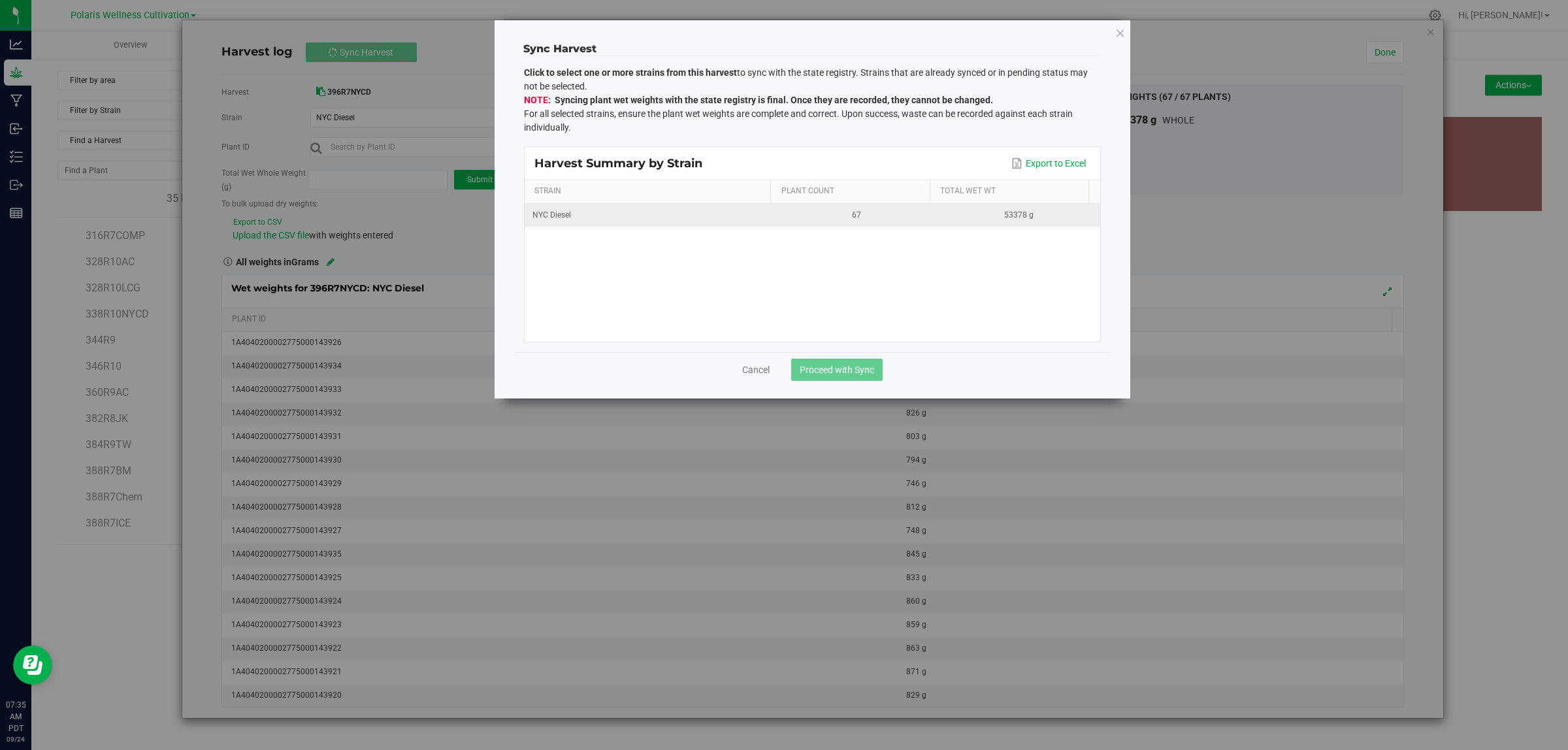
click at [715, 210] on div "NYC Diesel" at bounding box center [650, 215] width 236 height 13
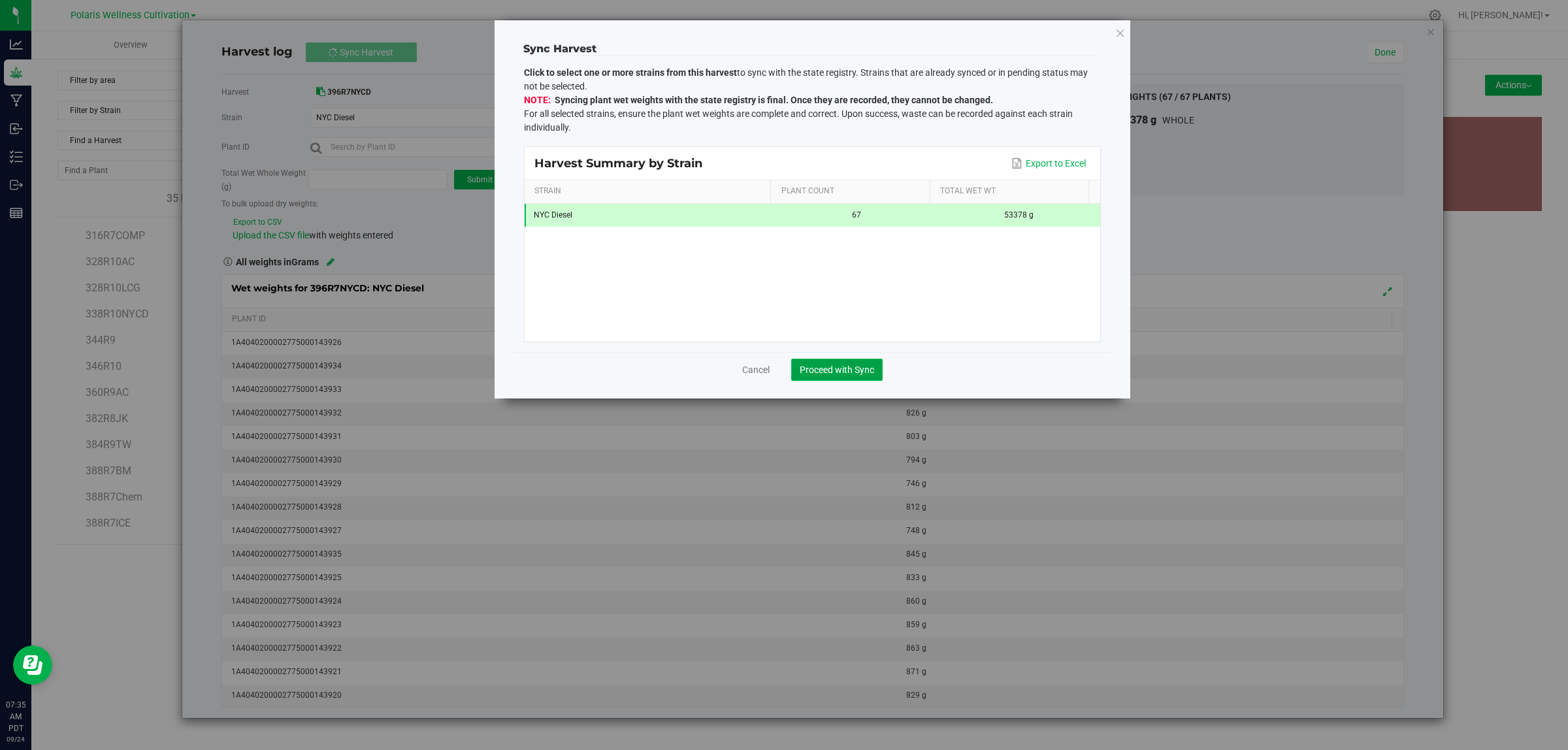
click at [860, 371] on span "Proceed with Sync" at bounding box center [838, 370] width 75 height 10
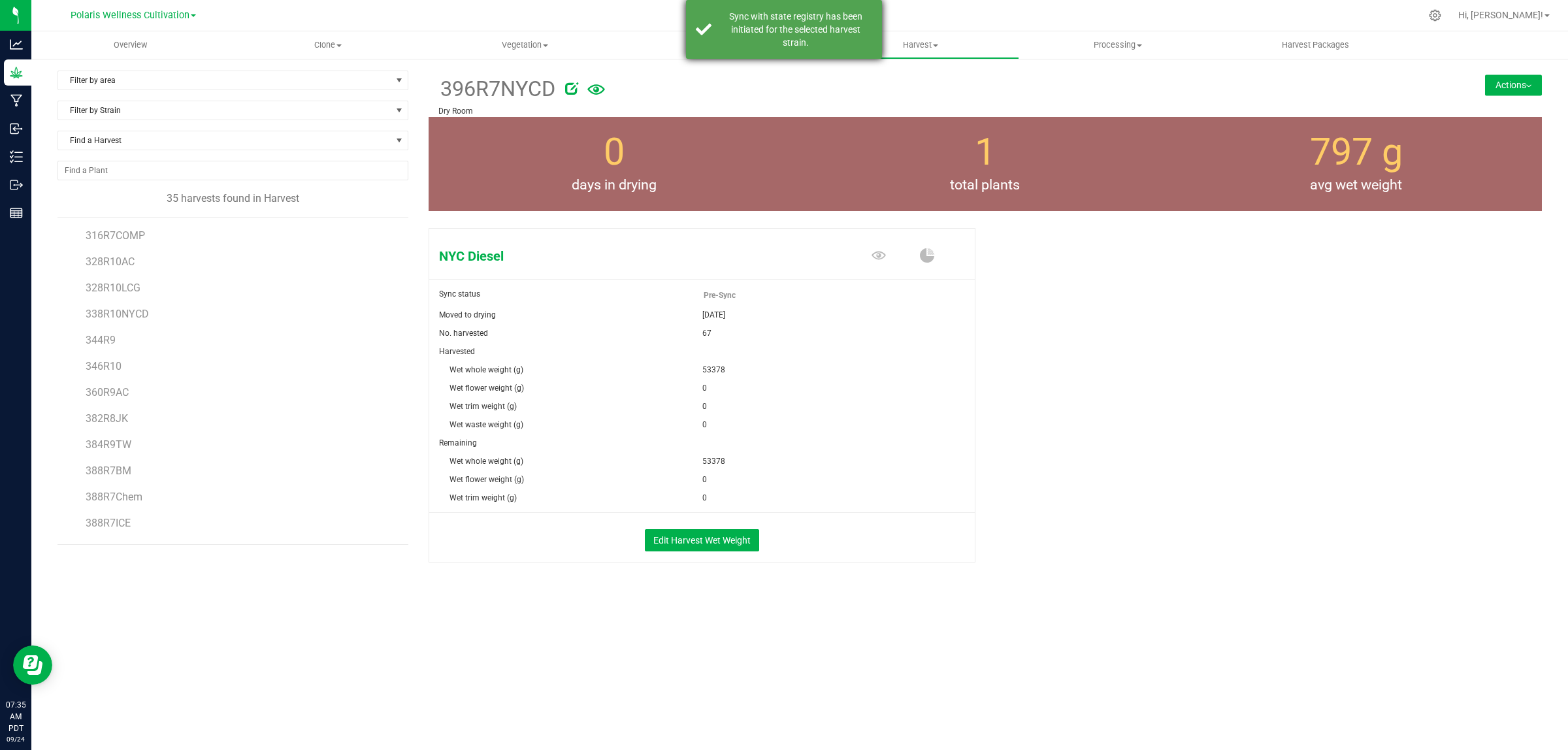
click at [809, 34] on div "Sync with state registry has been initiated for the selected harvest strain." at bounding box center [795, 30] width 154 height 39
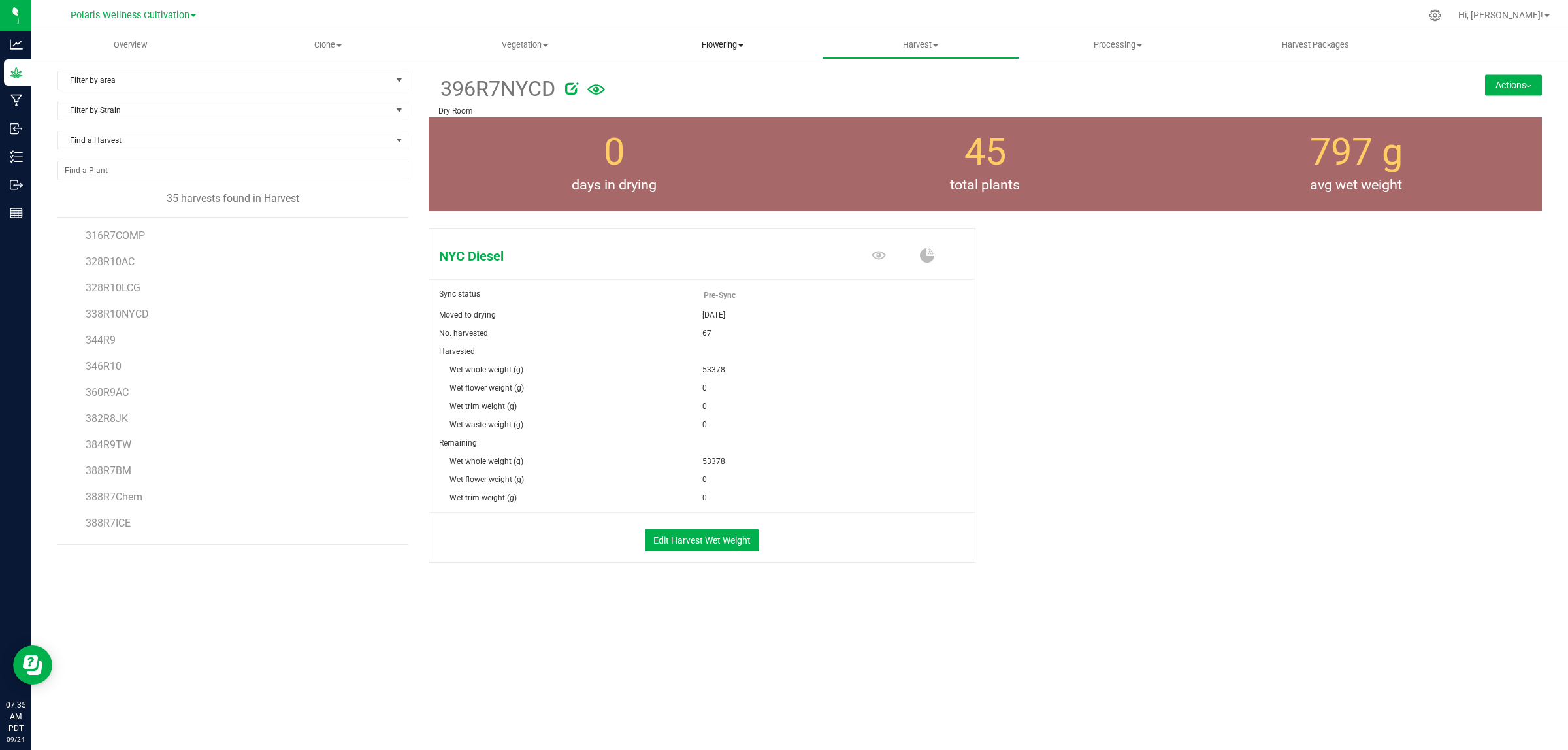
click at [732, 39] on span "Flowering" at bounding box center [723, 45] width 196 height 12
click at [704, 89] on span "Flowering groups" at bounding box center [679, 94] width 109 height 11
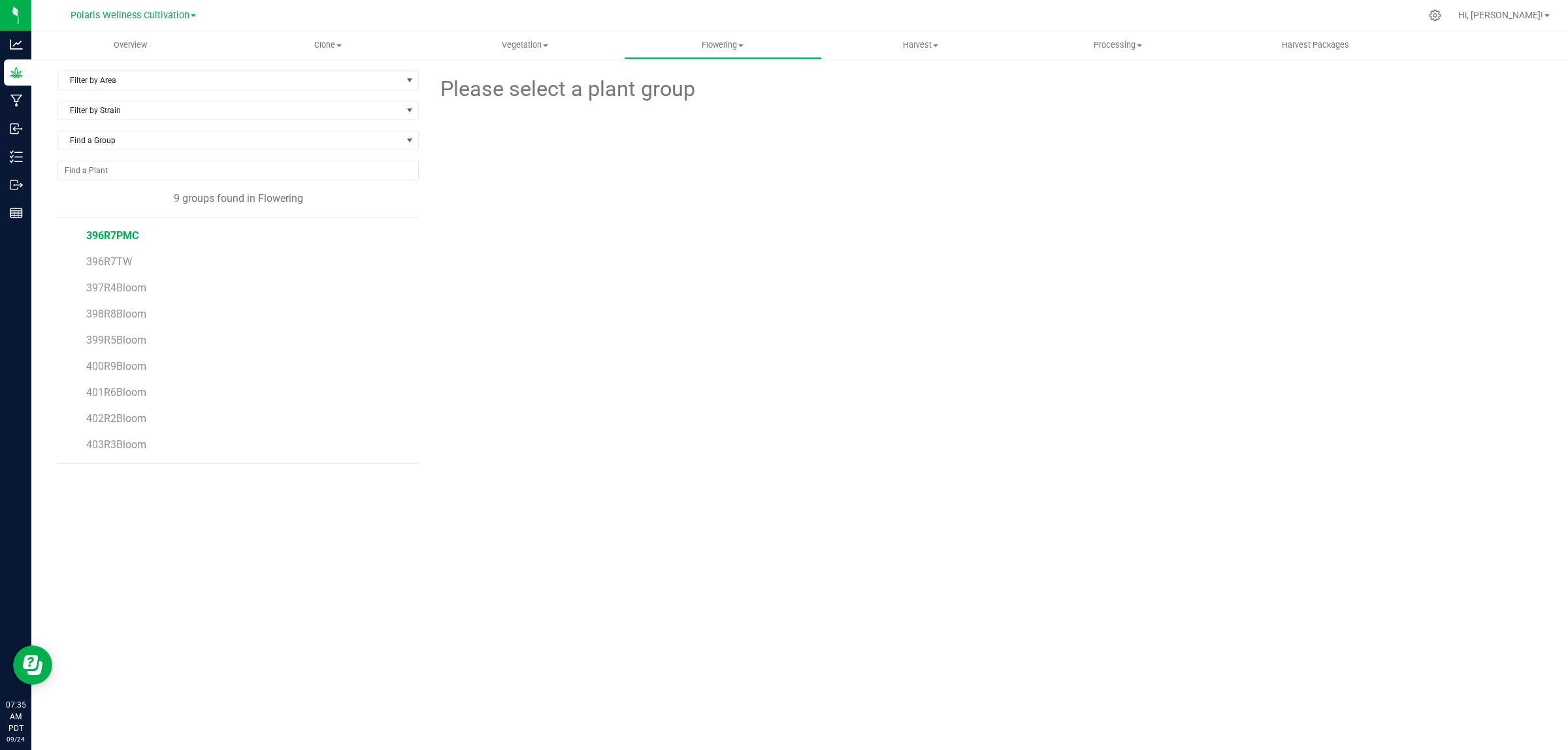
click at [116, 230] on span "396R7PMC" at bounding box center [111, 236] width 52 height 13
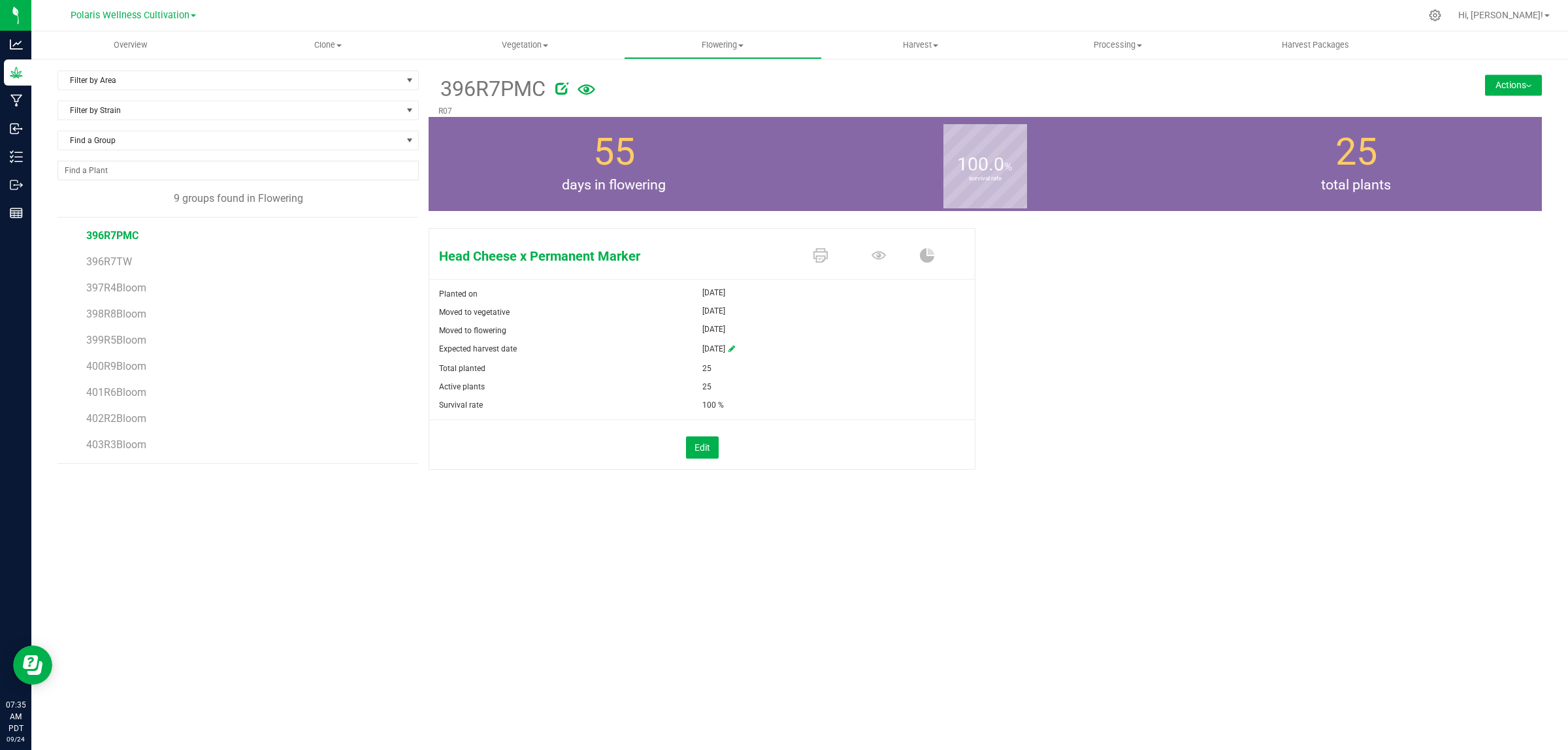
click at [1534, 89] on button "Actions" at bounding box center [1514, 85] width 57 height 21
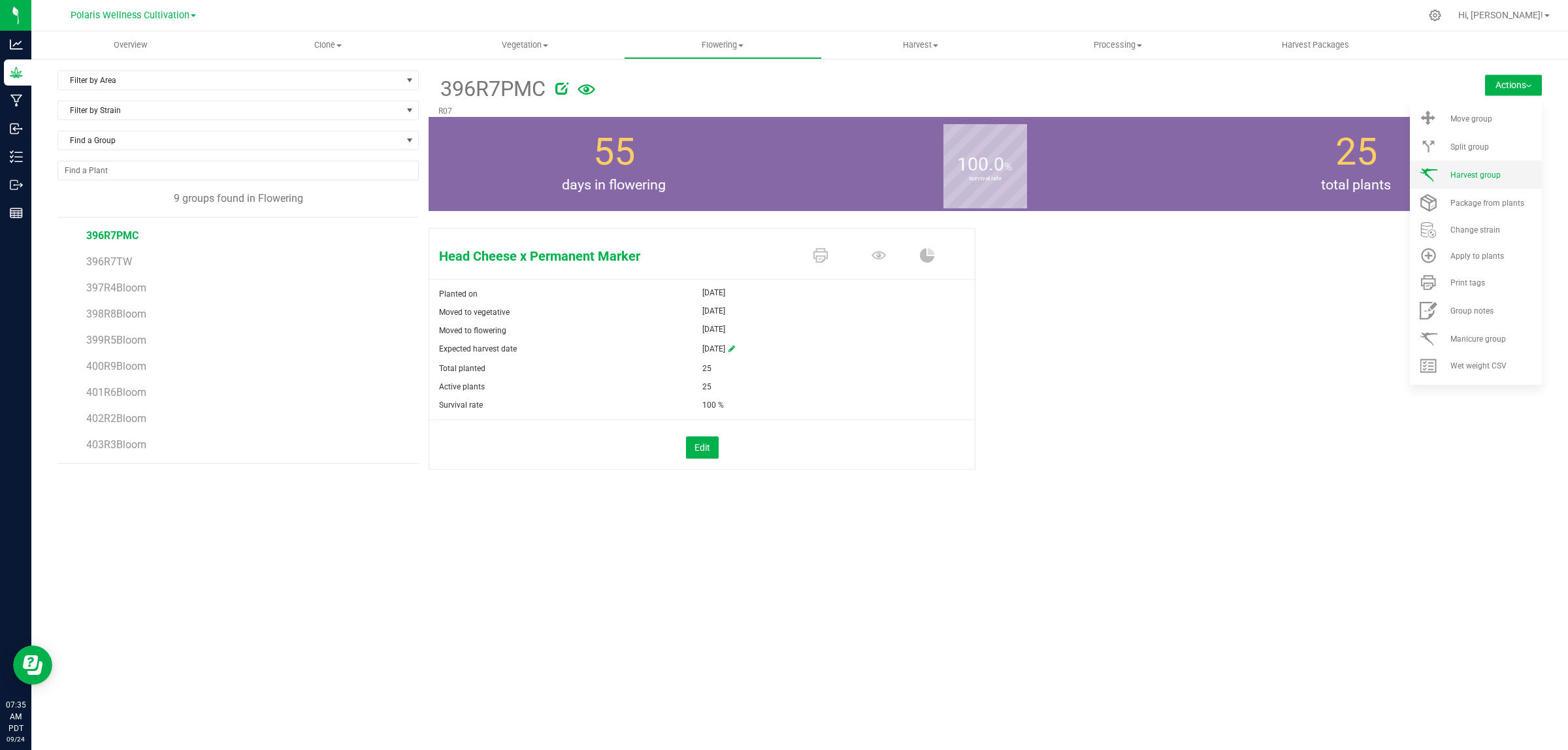
click at [1484, 168] on li "Harvest group" at bounding box center [1475, 174] width 132 height 28
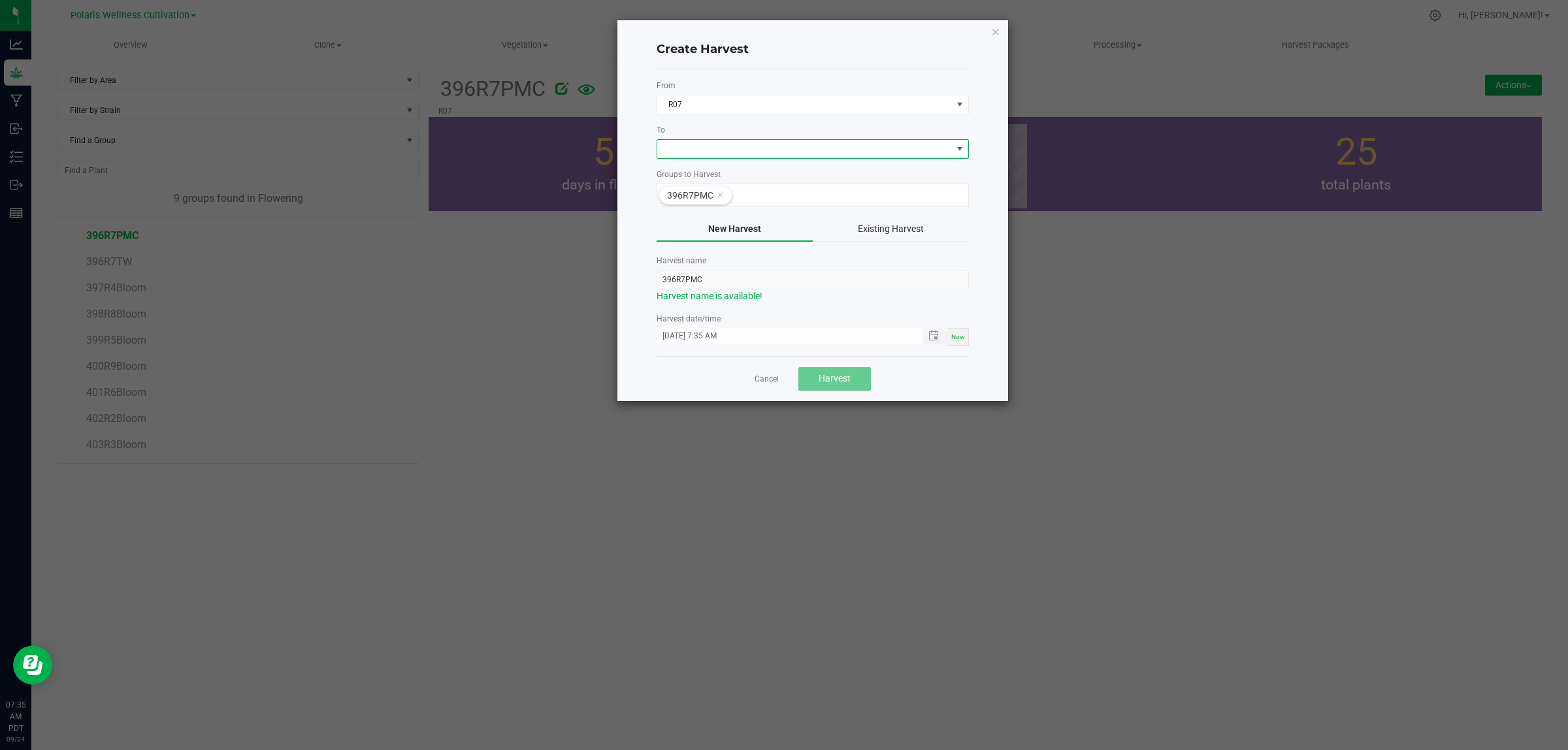
click at [838, 152] on span at bounding box center [804, 149] width 295 height 19
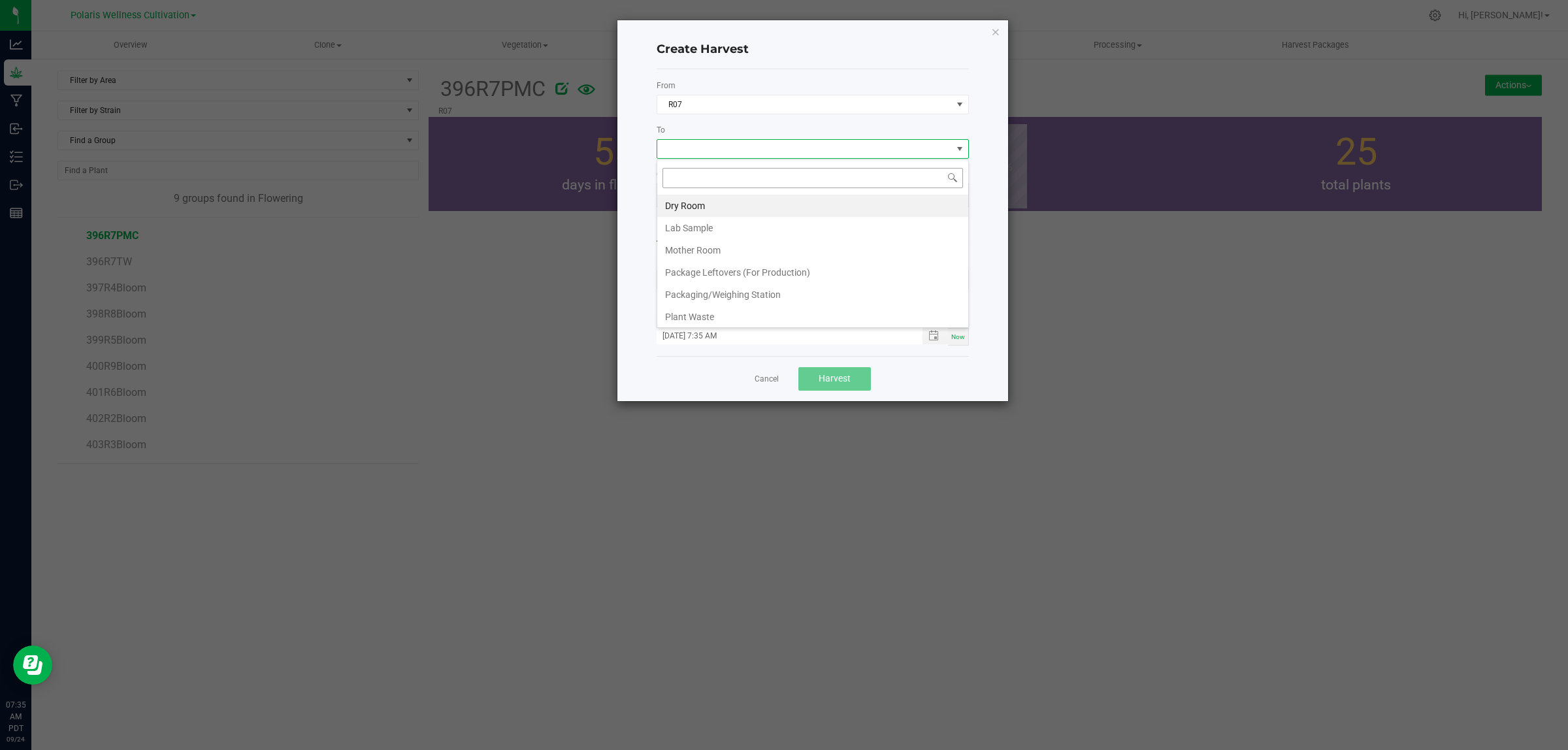
scroll to position [20, 312]
click at [740, 211] on li "Dry Room" at bounding box center [813, 206] width 311 height 22
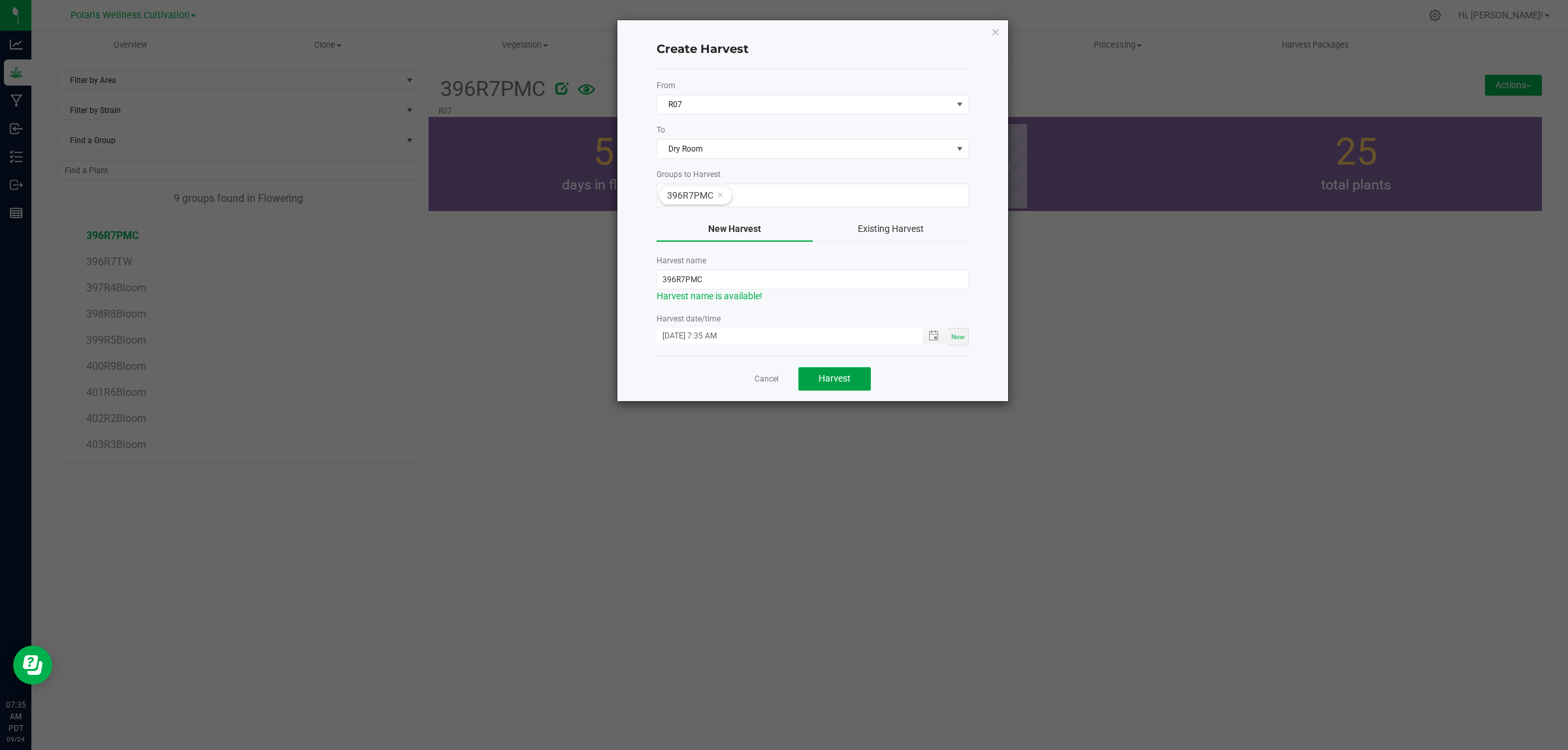
click at [844, 379] on span "Harvest" at bounding box center [835, 378] width 32 height 10
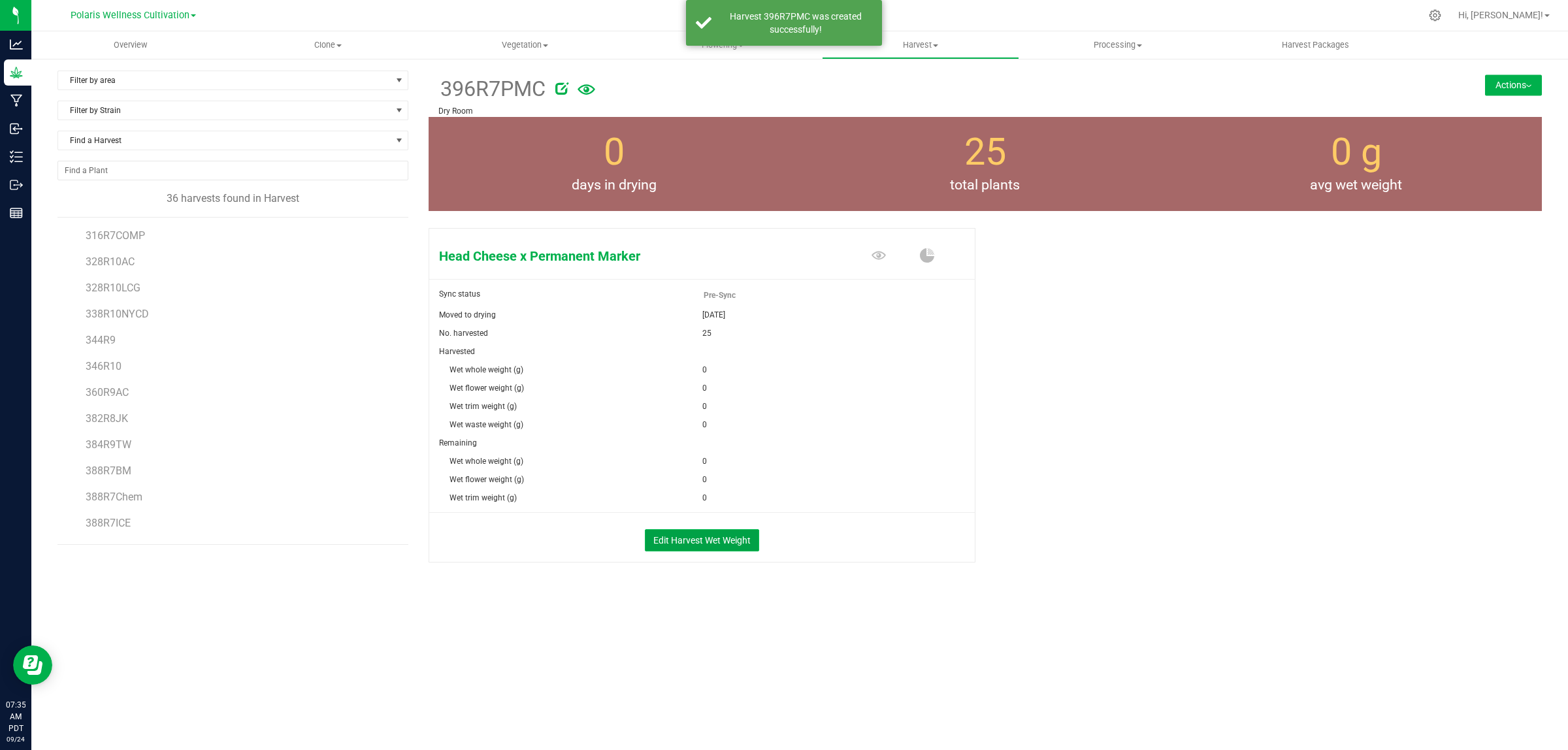
click at [701, 543] on button "Edit Harvest Wet Weight" at bounding box center [702, 540] width 114 height 22
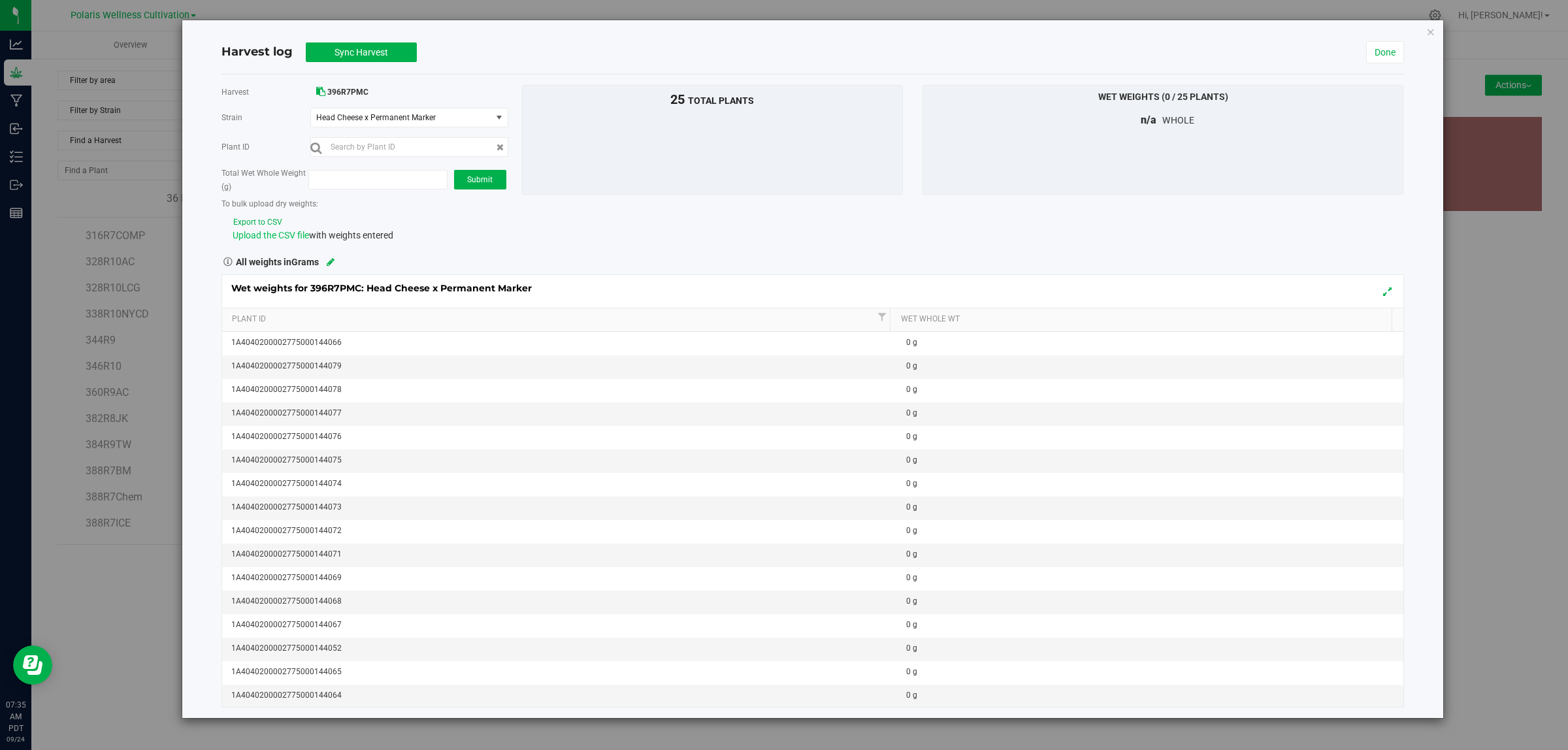
click at [303, 233] on span "Upload the CSV file" at bounding box center [271, 235] width 77 height 10
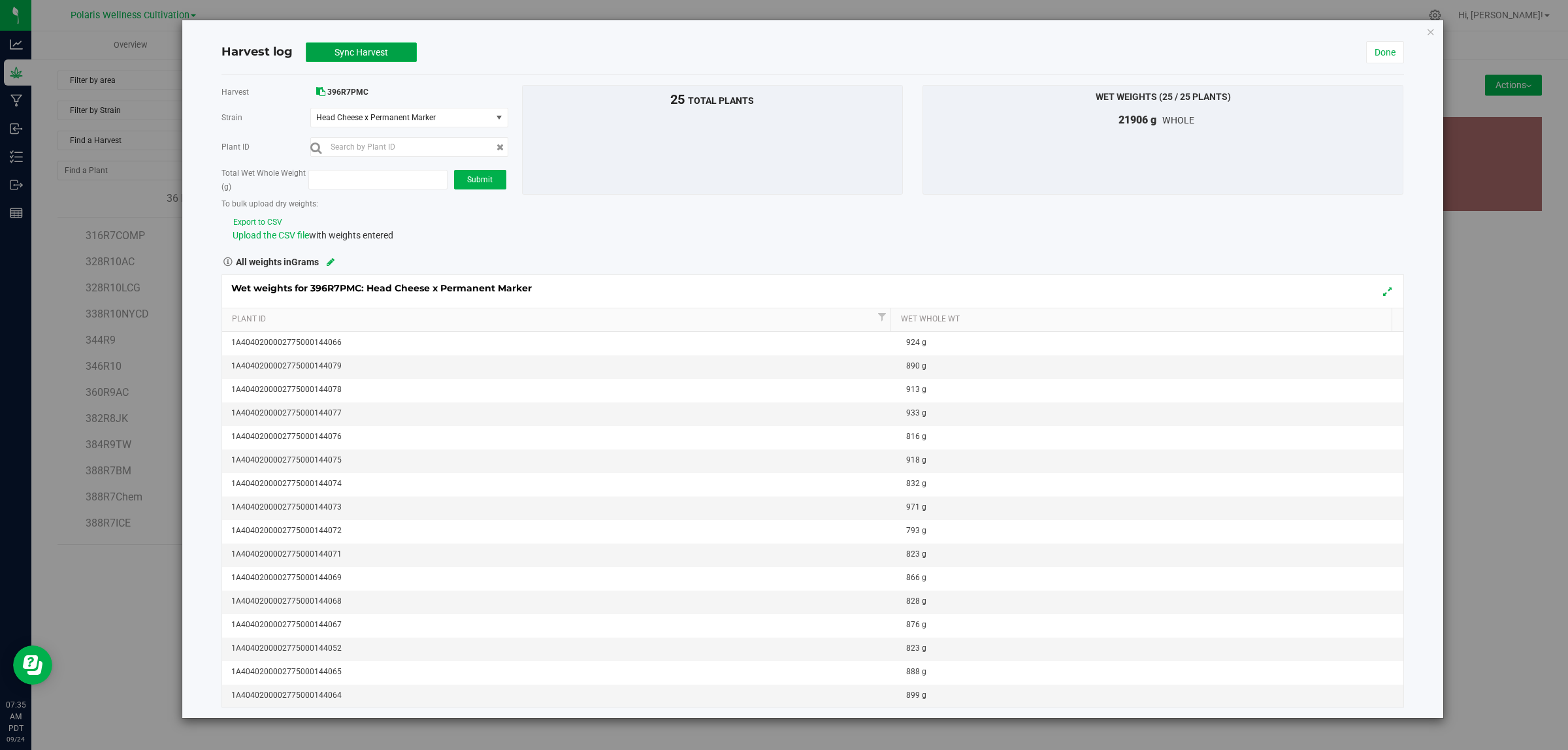
click at [380, 49] on span "Sync Harvest" at bounding box center [361, 52] width 54 height 10
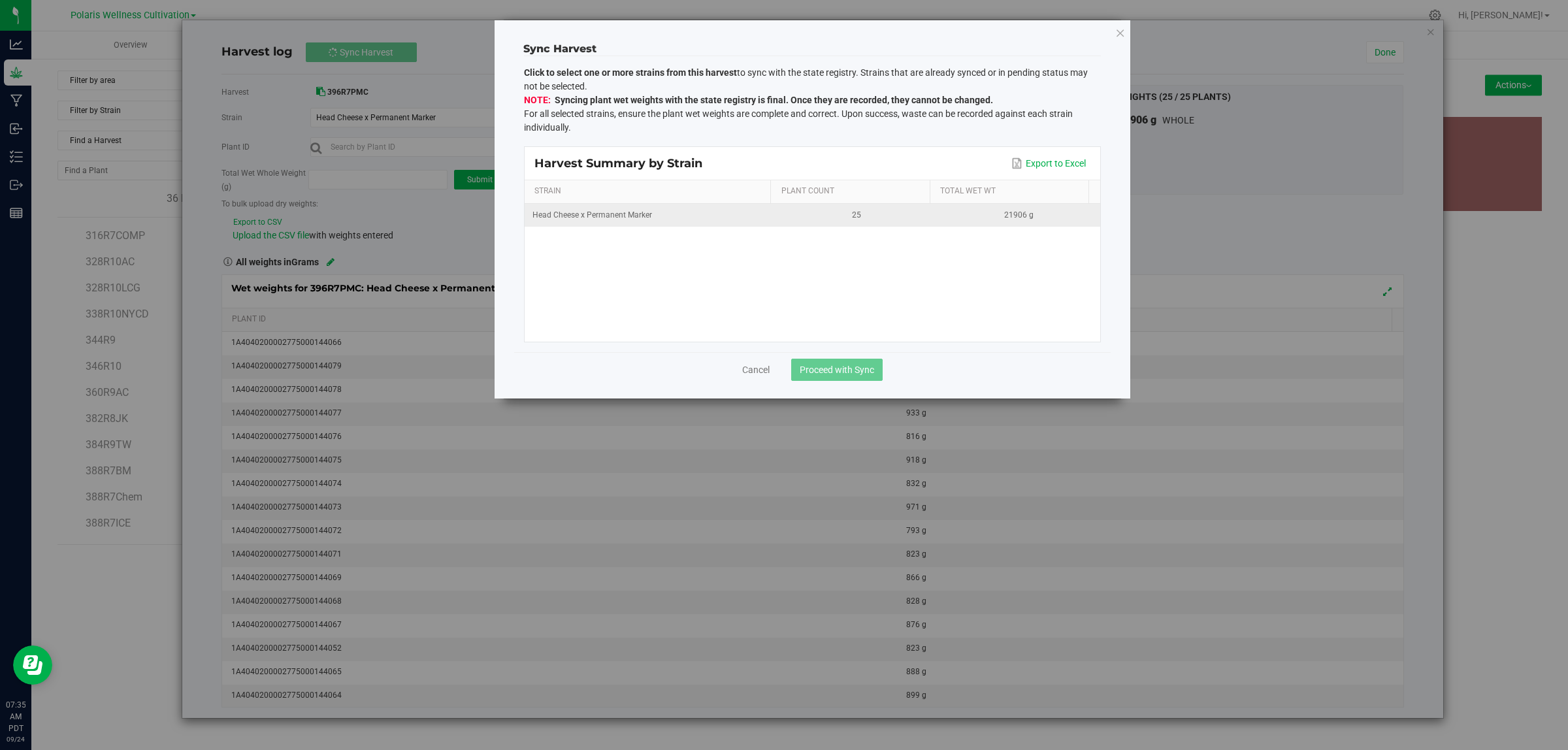
click at [622, 227] on td "Head Cheese x Permanent Marker" at bounding box center [650, 215] width 251 height 23
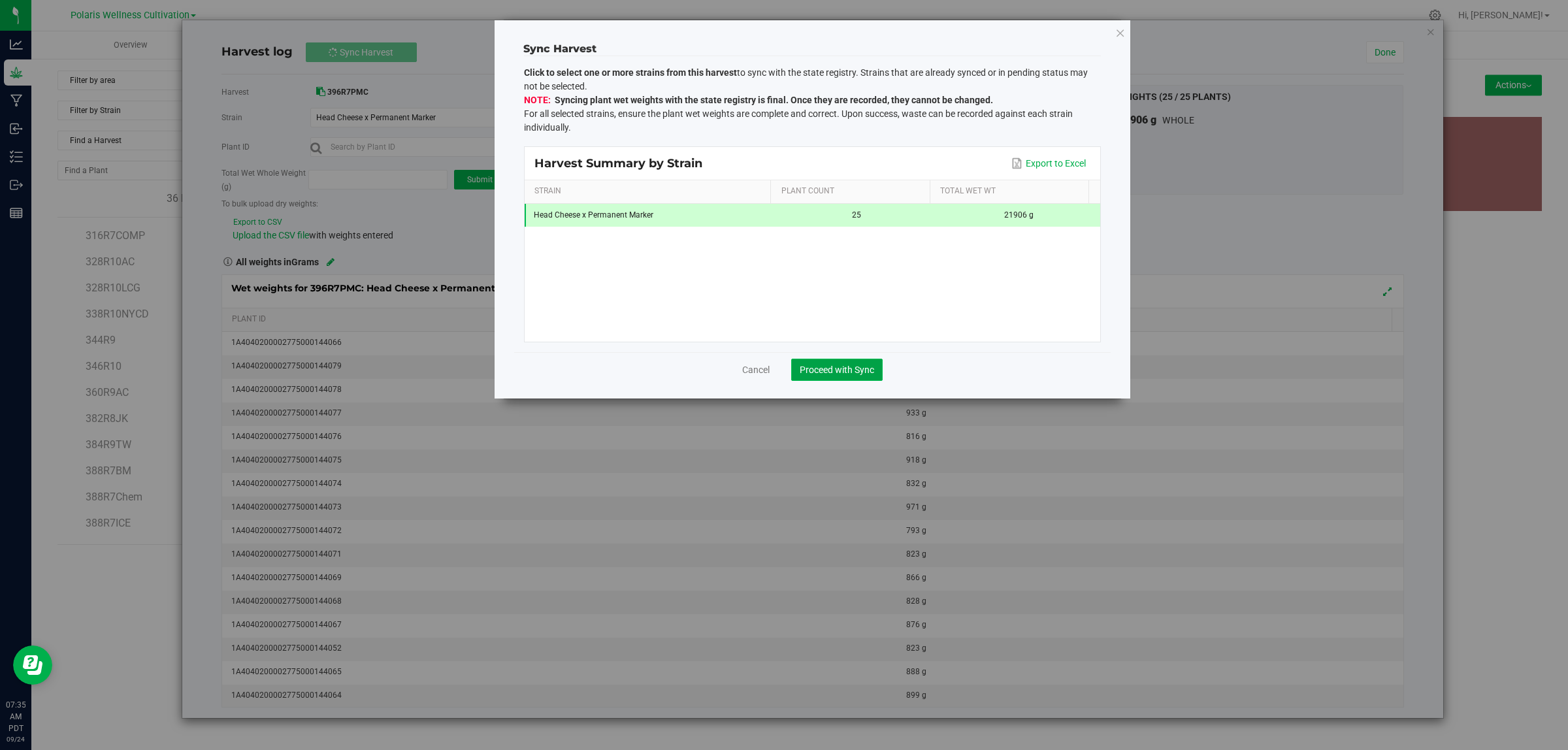
click at [848, 363] on button "Proceed with Sync" at bounding box center [838, 370] width 92 height 22
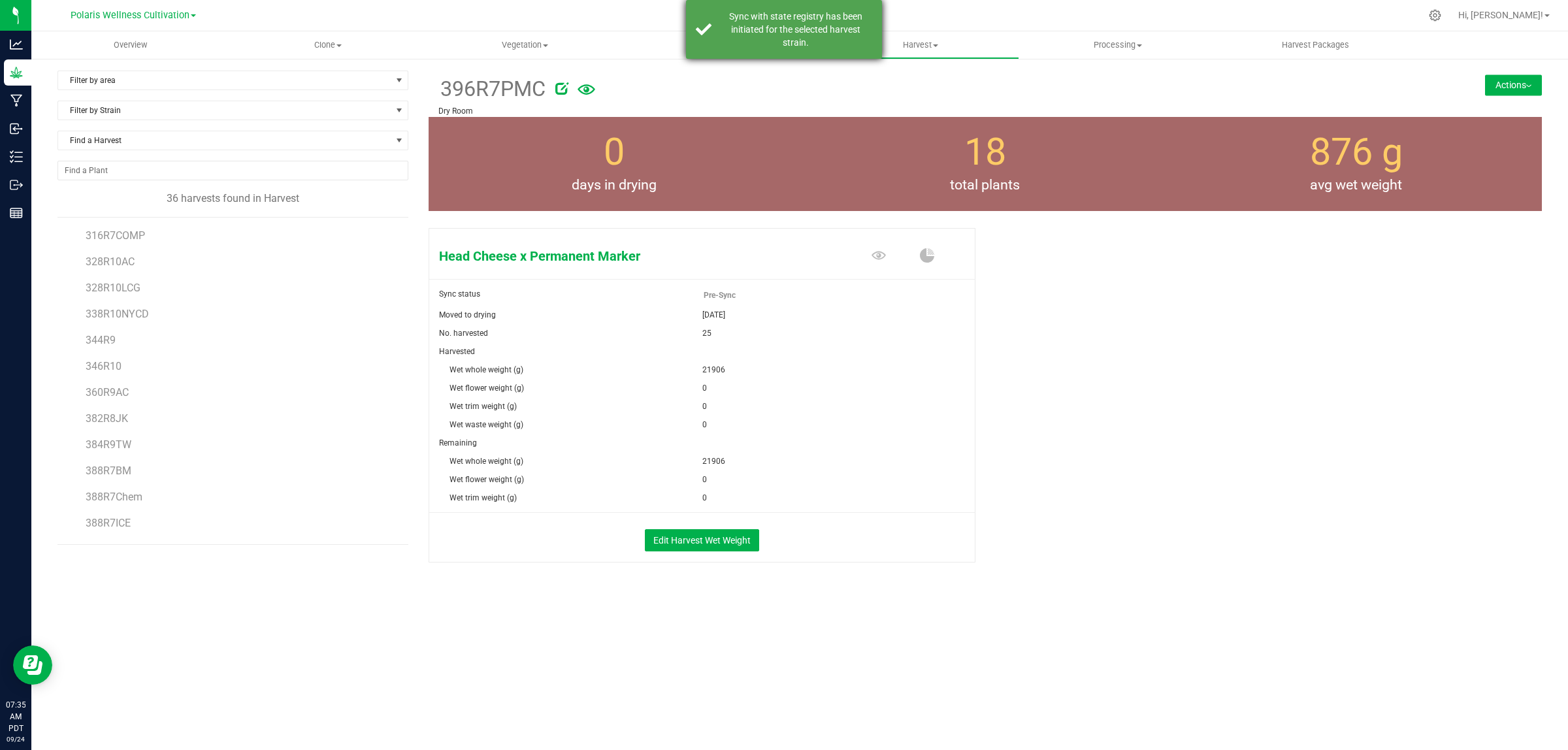
click at [750, 15] on div "Sync with state registry has been initiated for the selected harvest strain." at bounding box center [795, 30] width 154 height 39
click at [720, 43] on span "Flowering" at bounding box center [723, 45] width 196 height 12
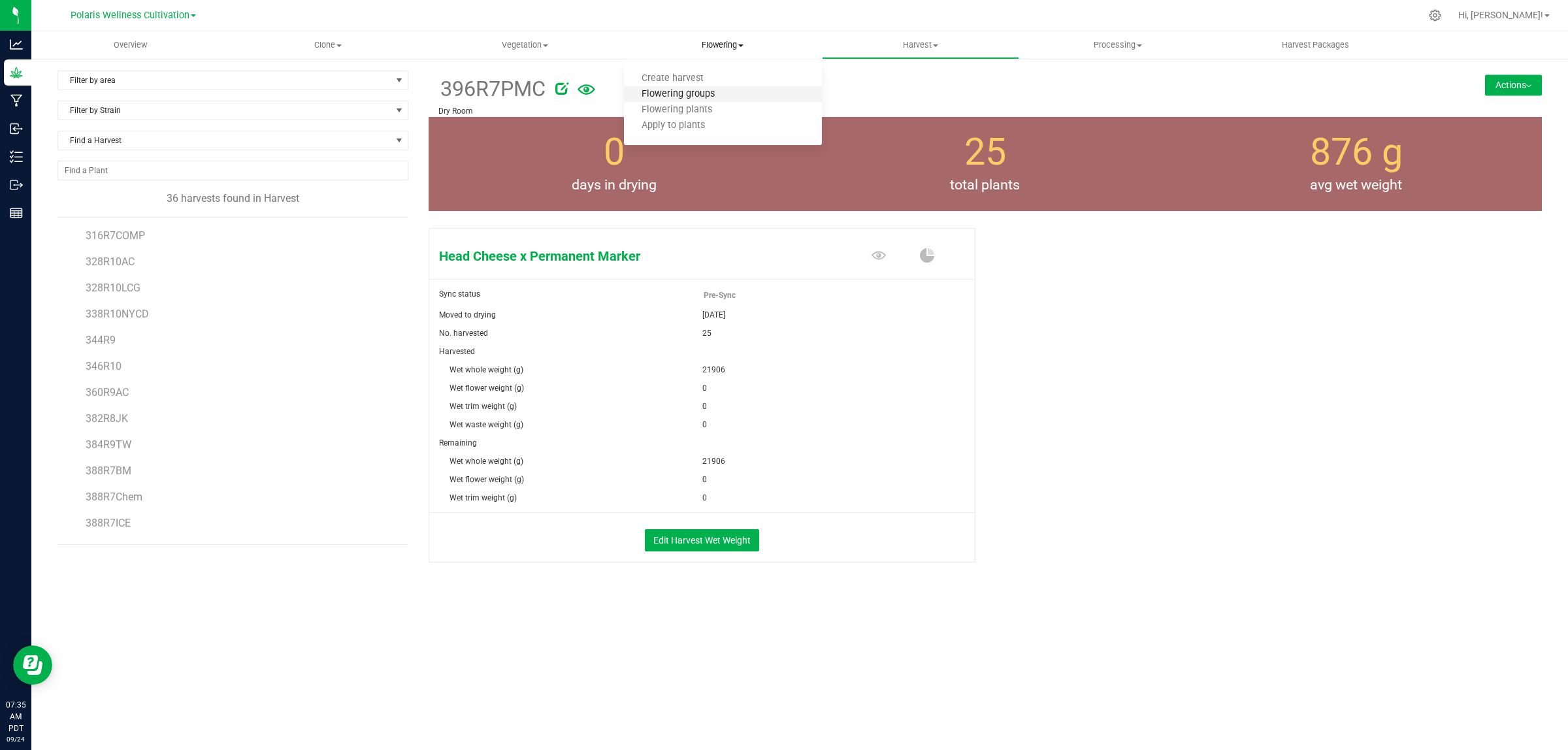
click at [702, 94] on span "Flowering groups" at bounding box center [679, 94] width 109 height 11
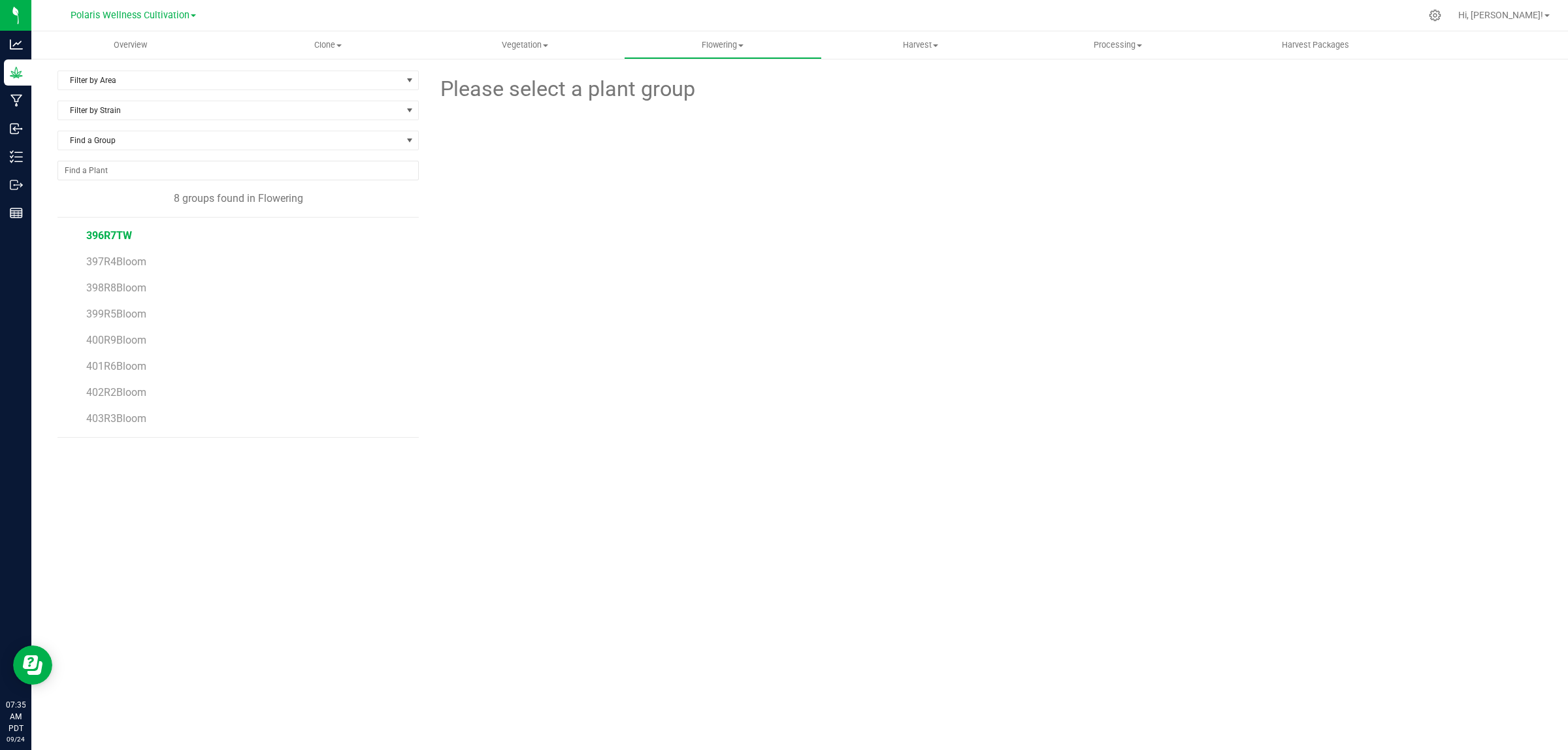
click at [116, 234] on span "396R7TW" at bounding box center [109, 236] width 46 height 13
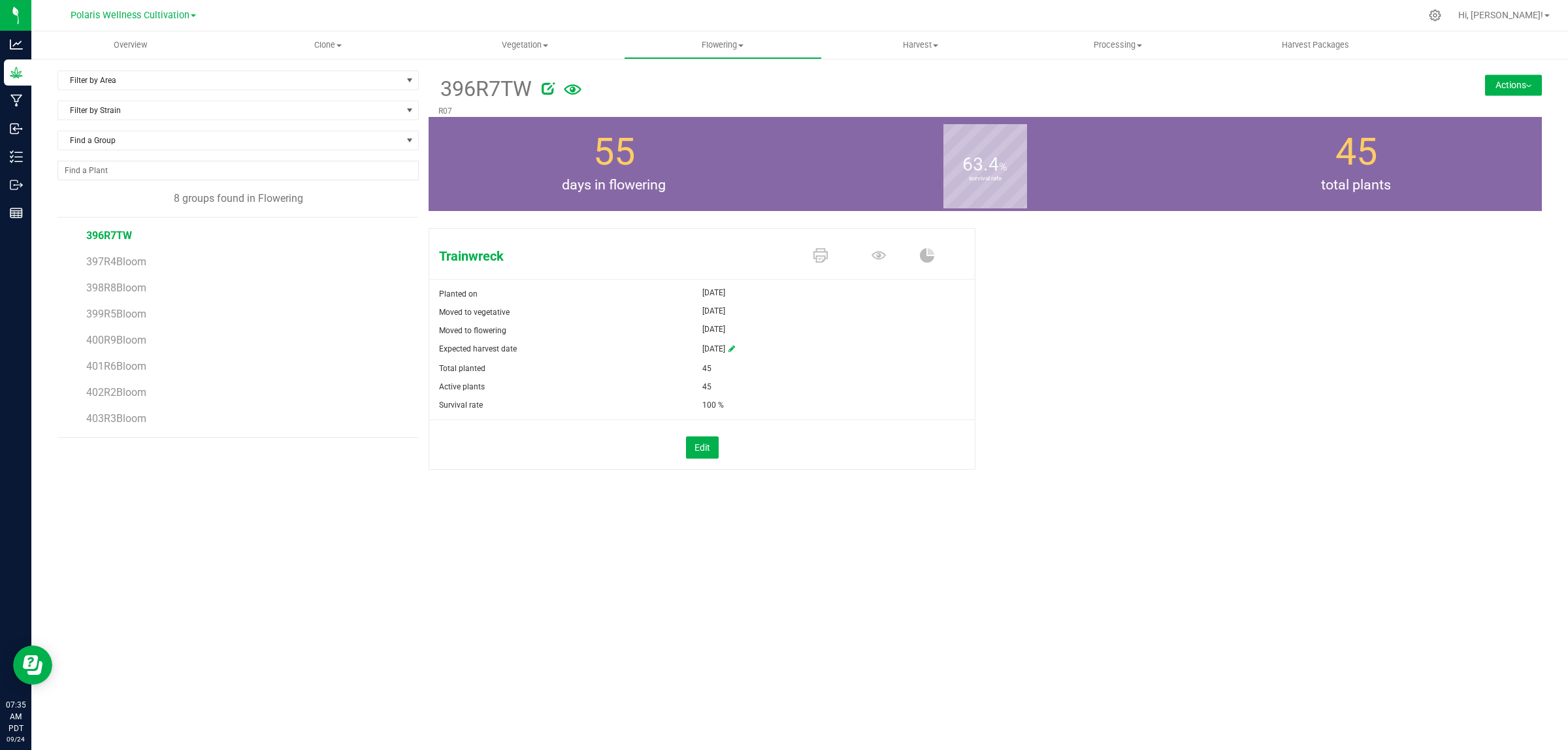
click at [1511, 83] on button "Actions" at bounding box center [1514, 85] width 57 height 21
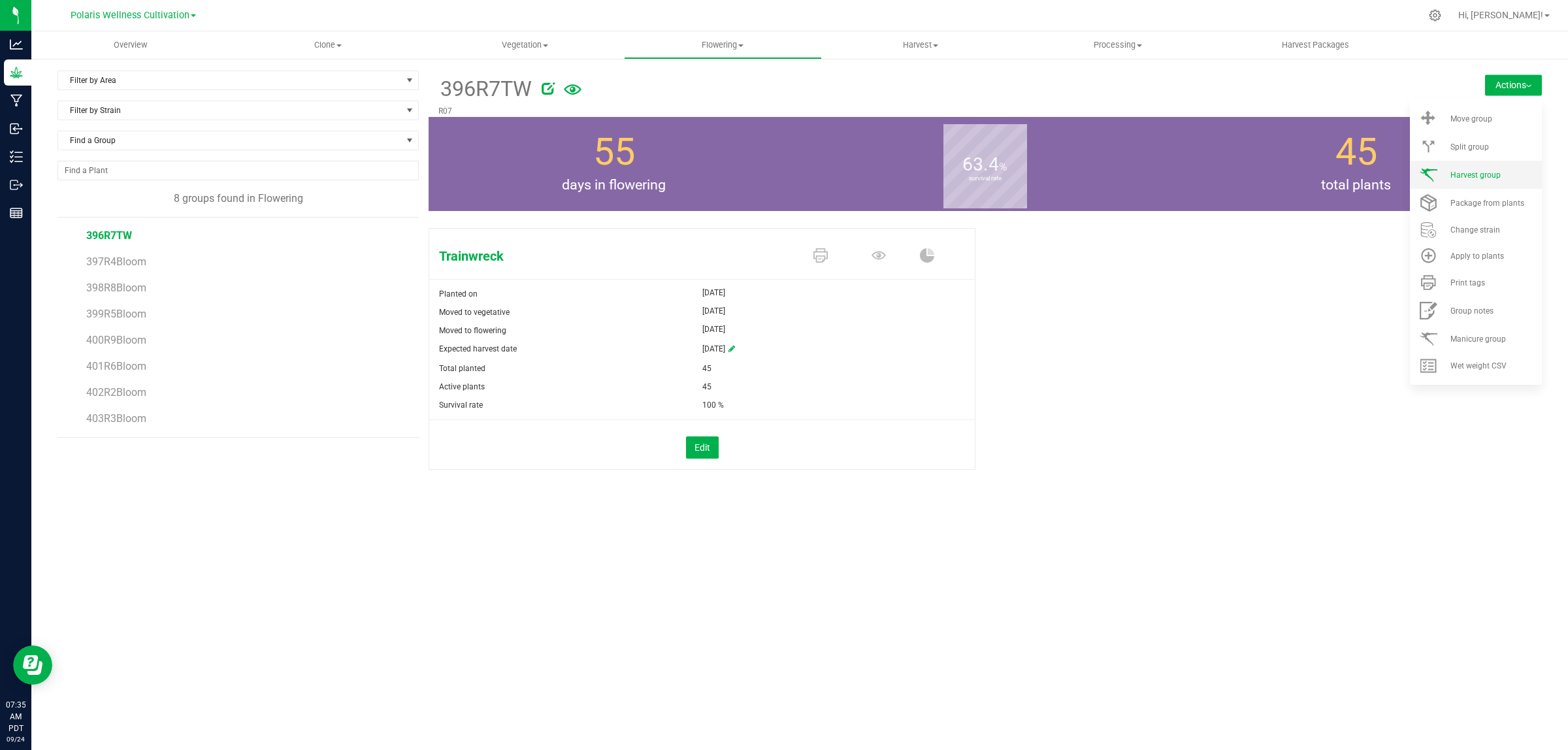
click at [1500, 179] on li "Harvest group" at bounding box center [1475, 174] width 132 height 28
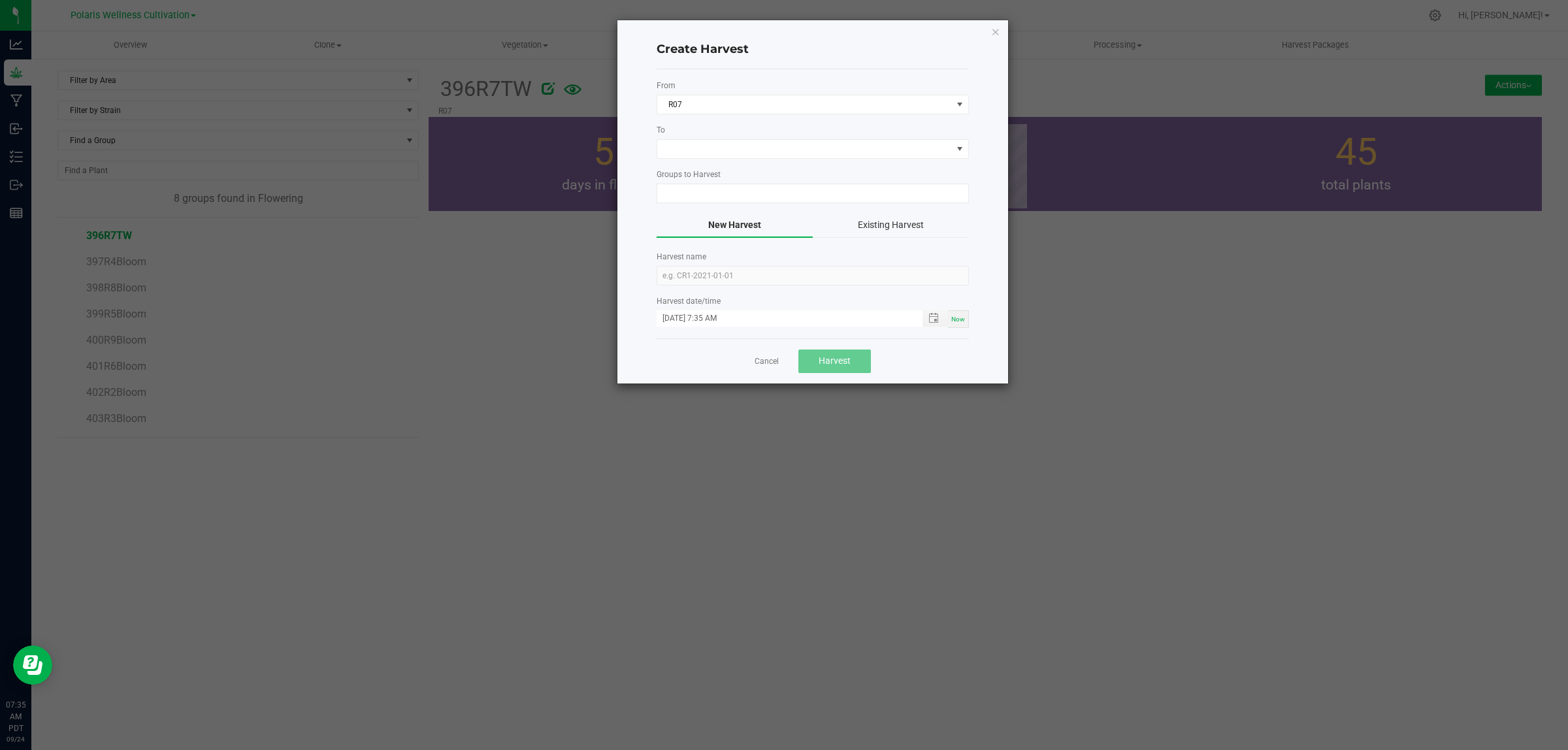
type input "396R7TW"
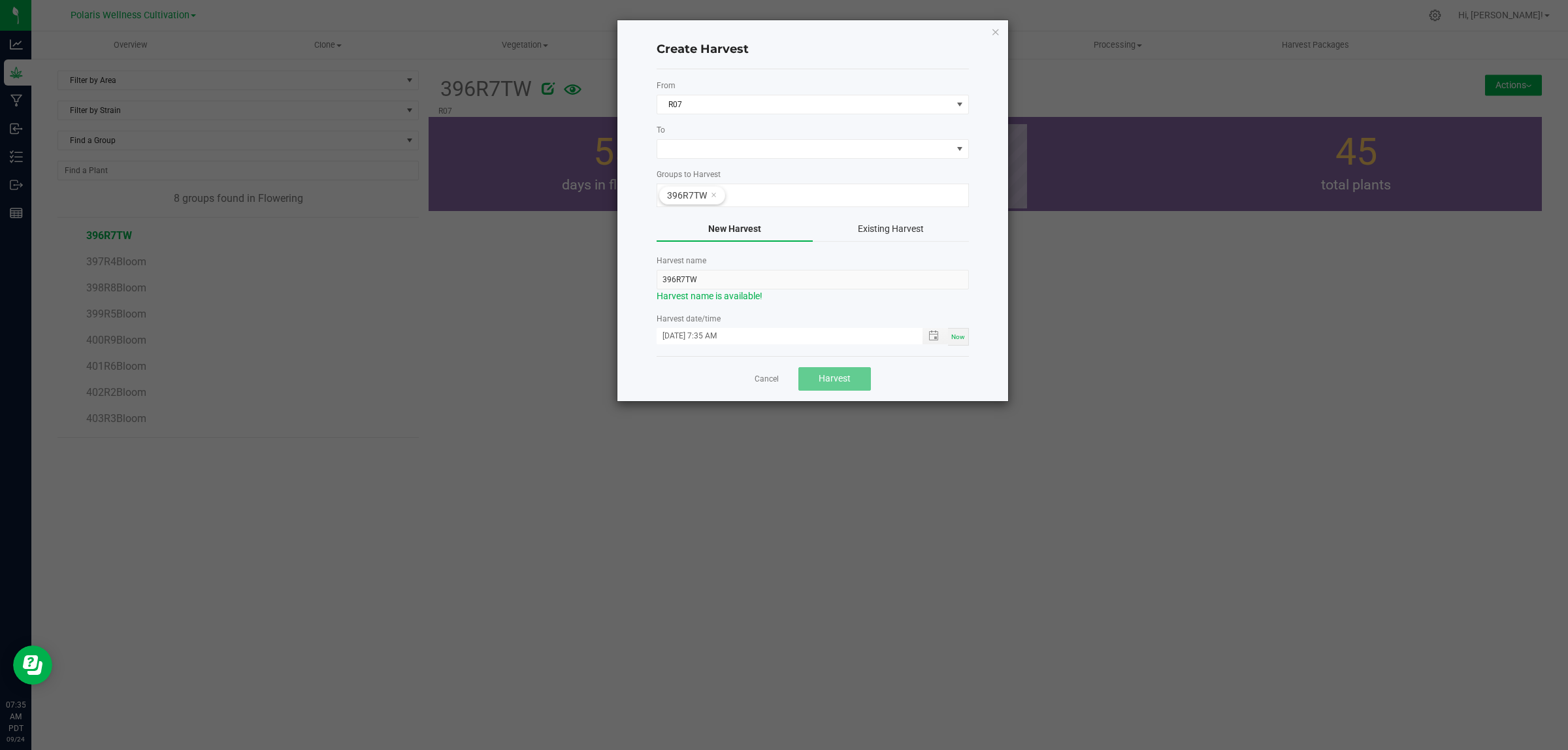
click at [757, 162] on form "From R07 To Groups to Harvest 396R7TW New Harvest Existing Harvest Harvest name…" at bounding box center [812, 213] width 312 height 266
click at [757, 154] on span at bounding box center [804, 149] width 295 height 19
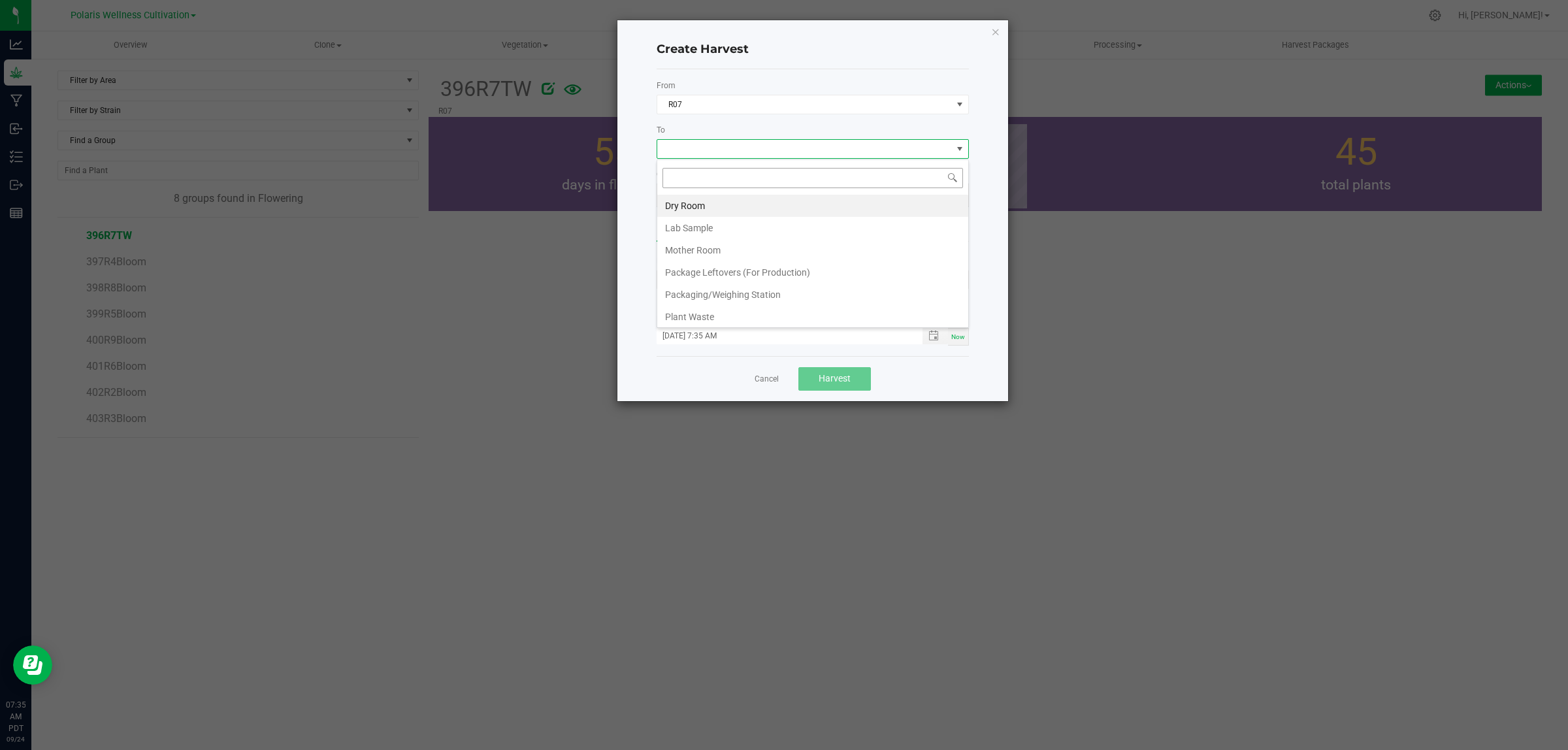
scroll to position [20, 312]
click at [719, 203] on li "Dry Room" at bounding box center [813, 206] width 311 height 22
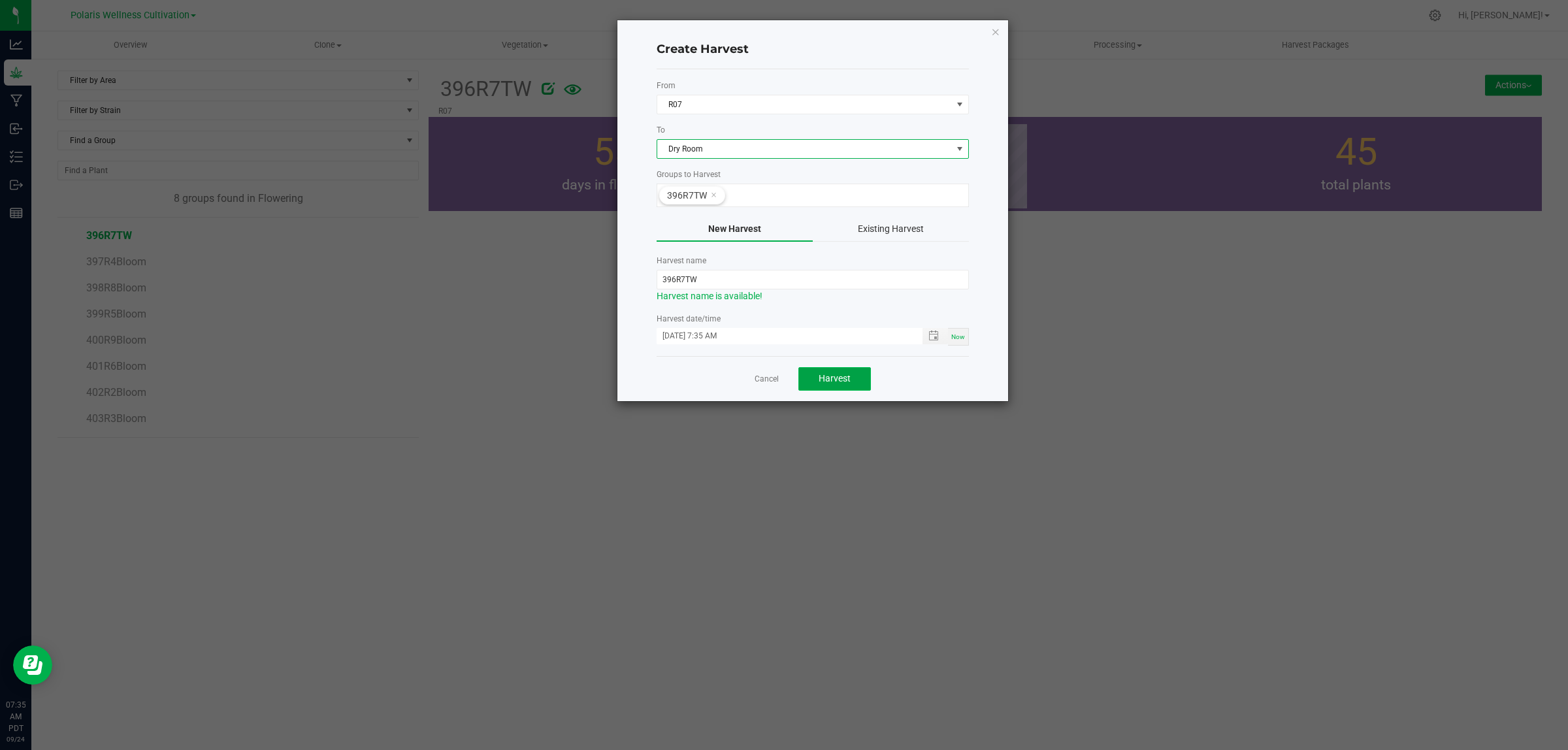
click at [848, 384] on span "Harvest" at bounding box center [835, 378] width 32 height 10
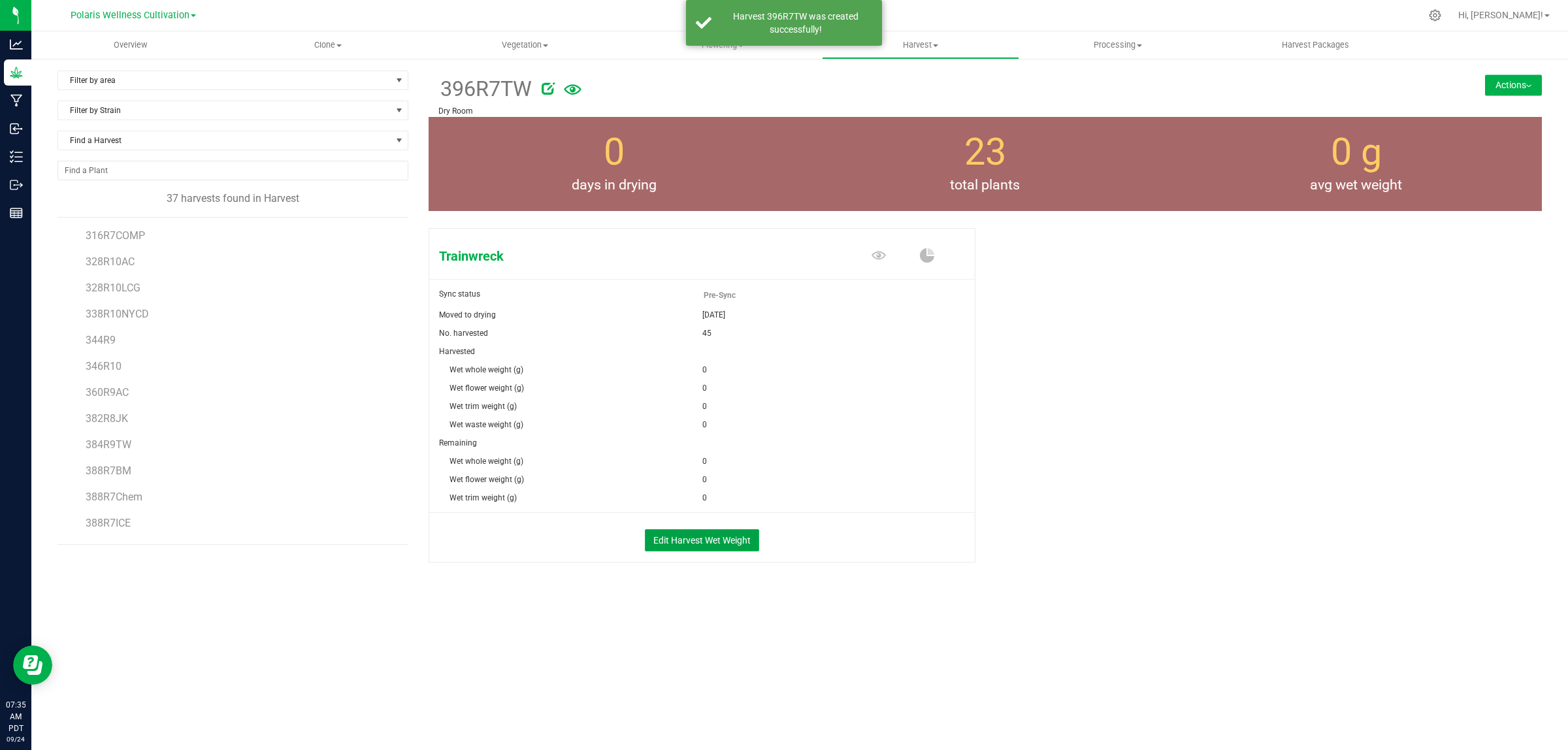
click at [719, 548] on button "Edit Harvest Wet Weight" at bounding box center [702, 540] width 114 height 22
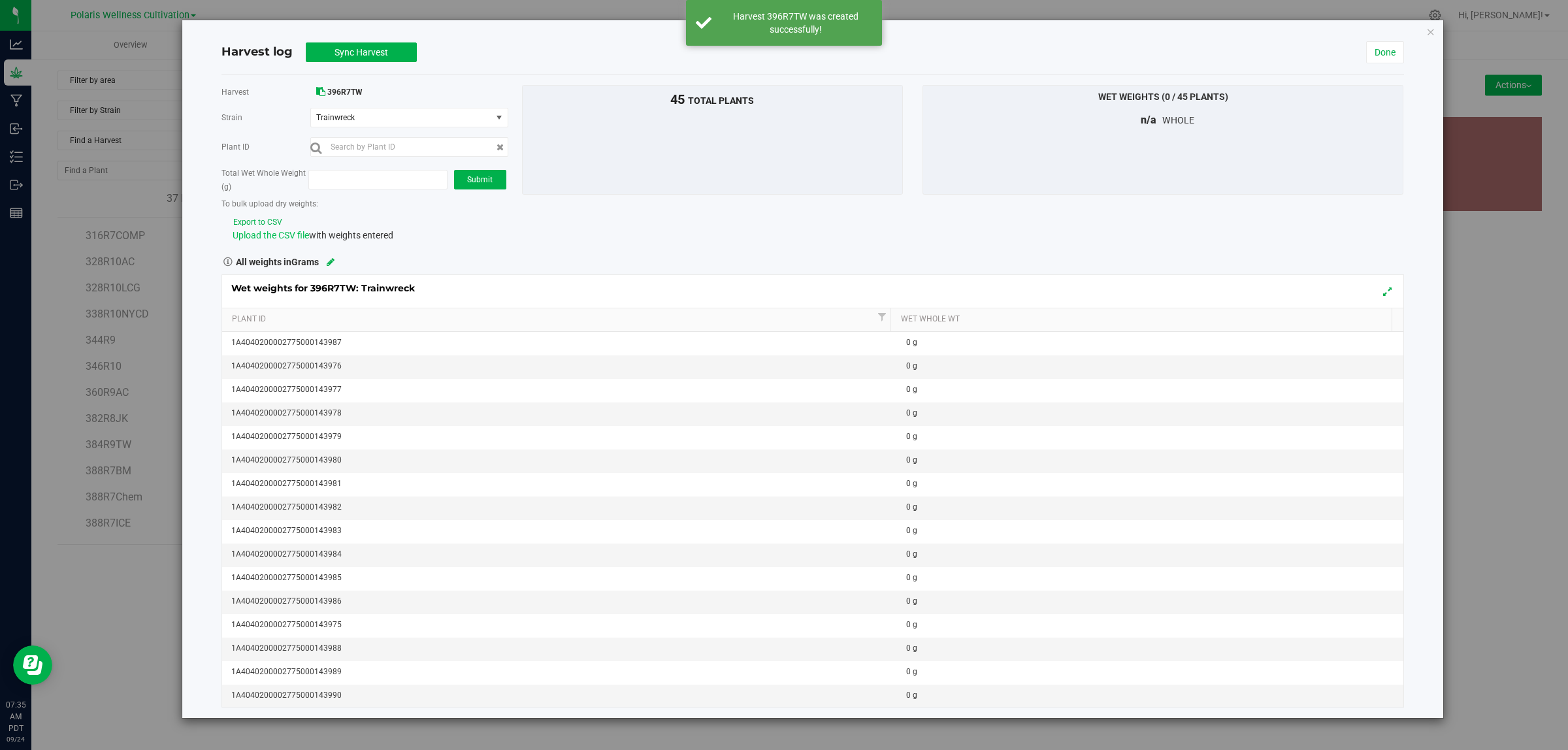
click at [295, 237] on span "Upload the CSV file" at bounding box center [271, 235] width 77 height 10
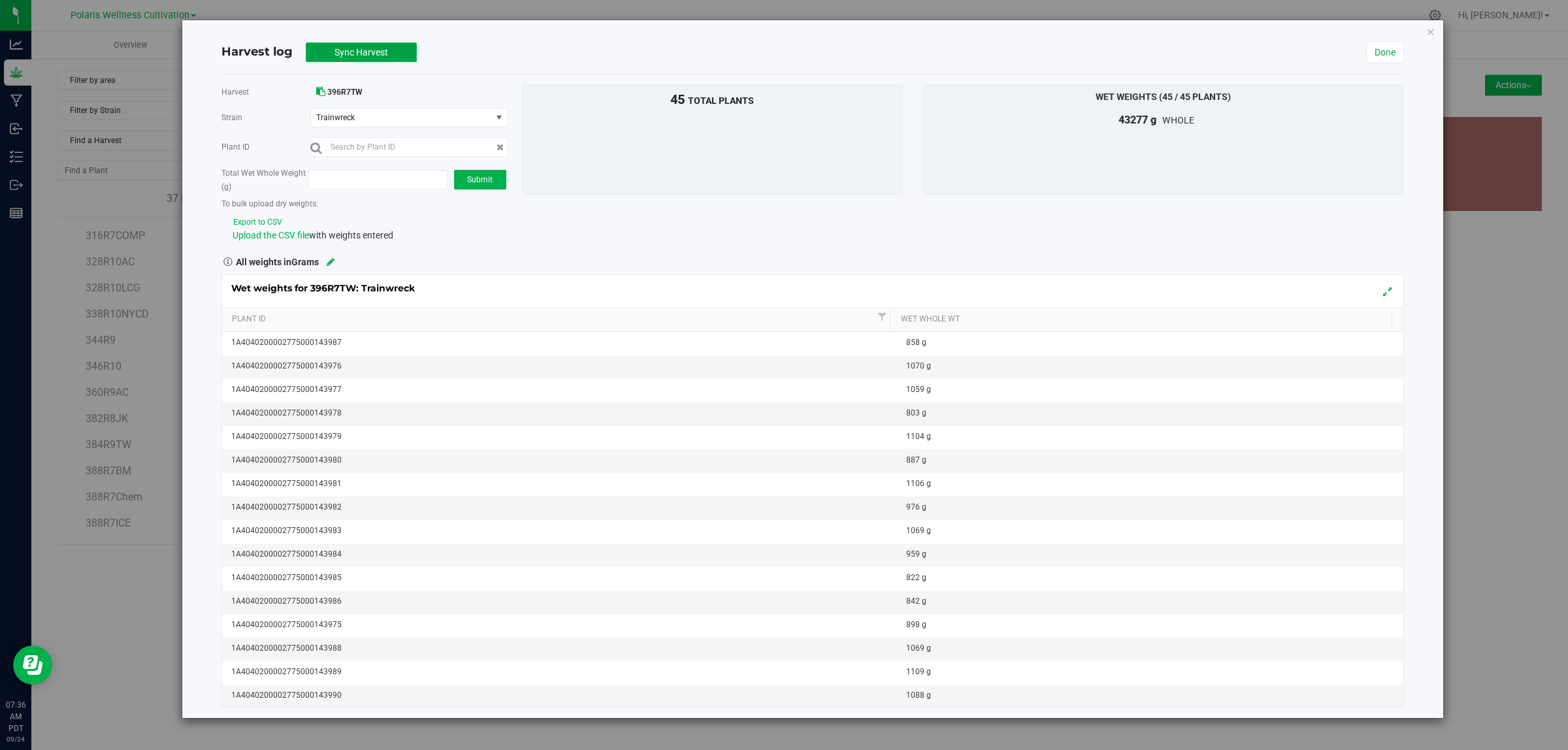
click at [338, 51] on span "Sync Harvest" at bounding box center [361, 52] width 54 height 10
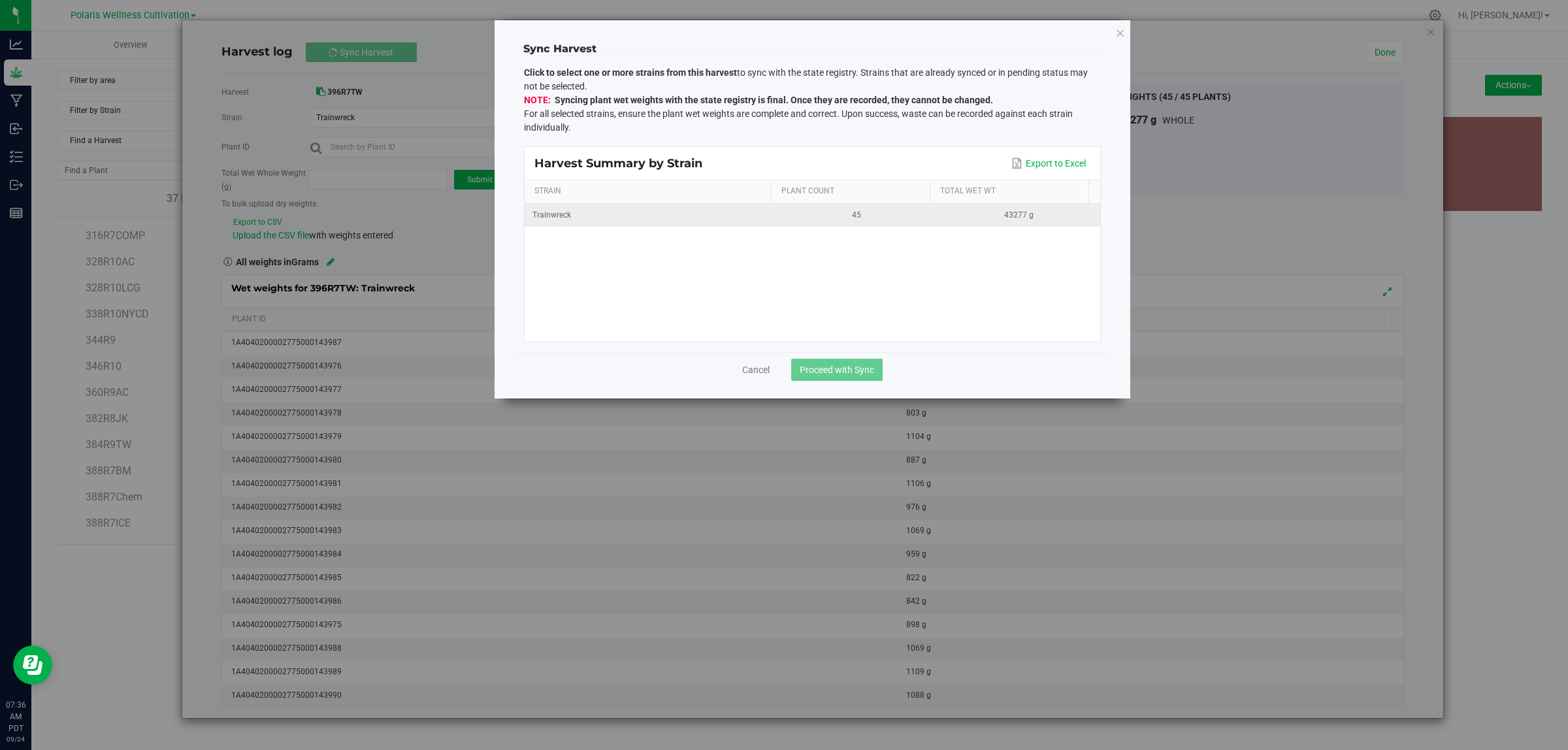
click at [696, 216] on div "Trainwreck" at bounding box center [650, 215] width 236 height 13
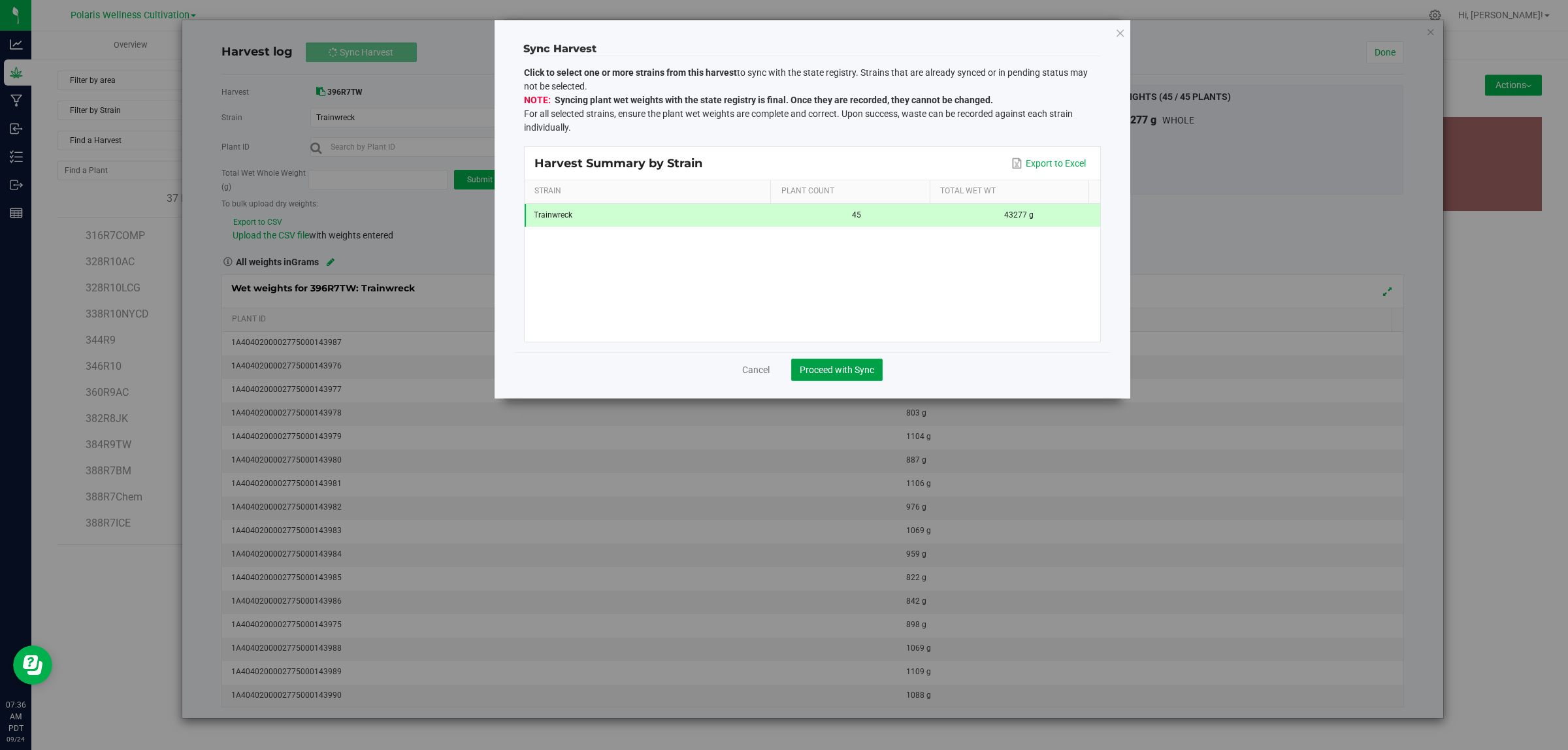
click at [838, 373] on span "Proceed with Sync" at bounding box center [838, 370] width 75 height 10
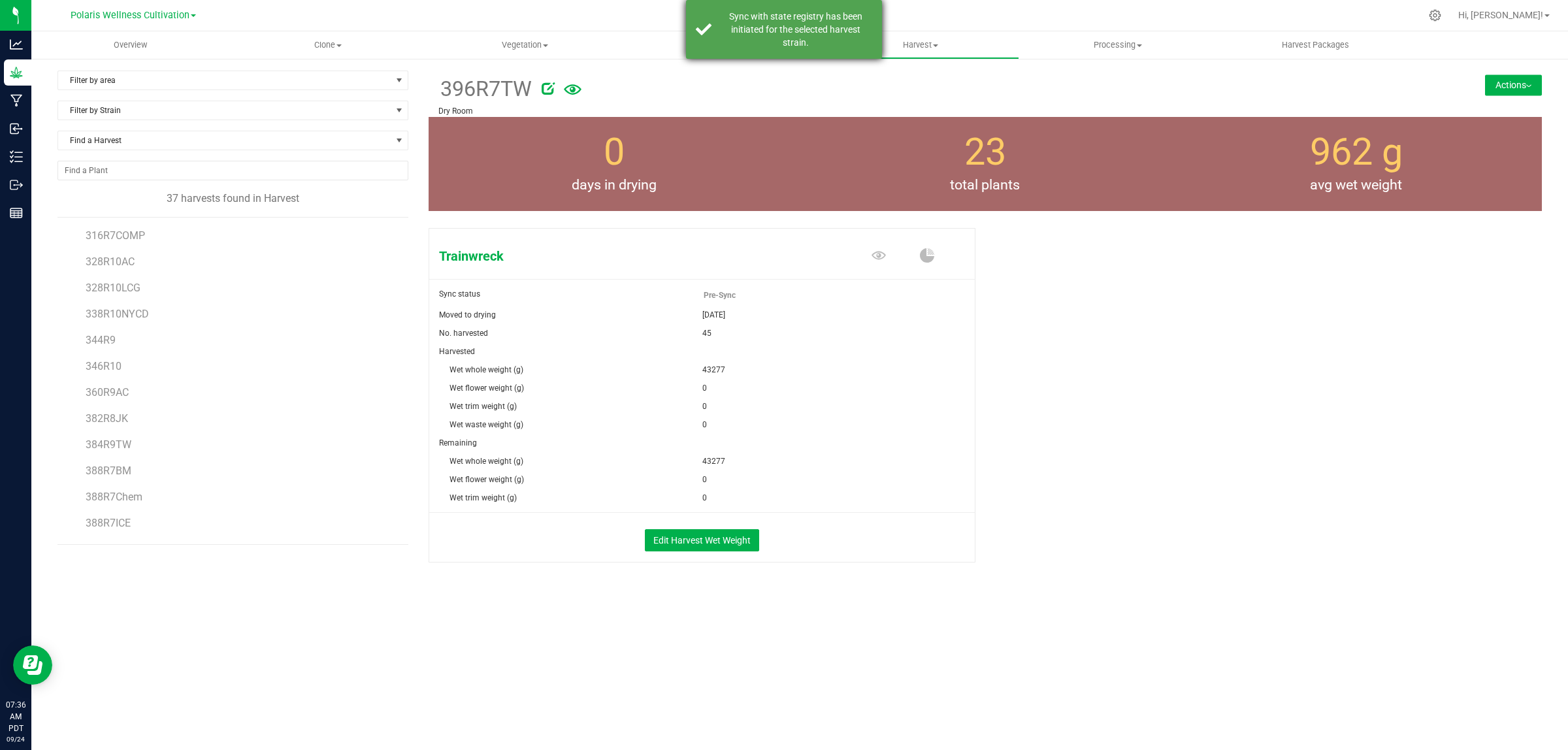
click at [759, 39] on div "Sync with state registry has been initiated for the selected harvest strain." at bounding box center [795, 30] width 154 height 39
click at [736, 47] on span "Flowering" at bounding box center [723, 45] width 196 height 12
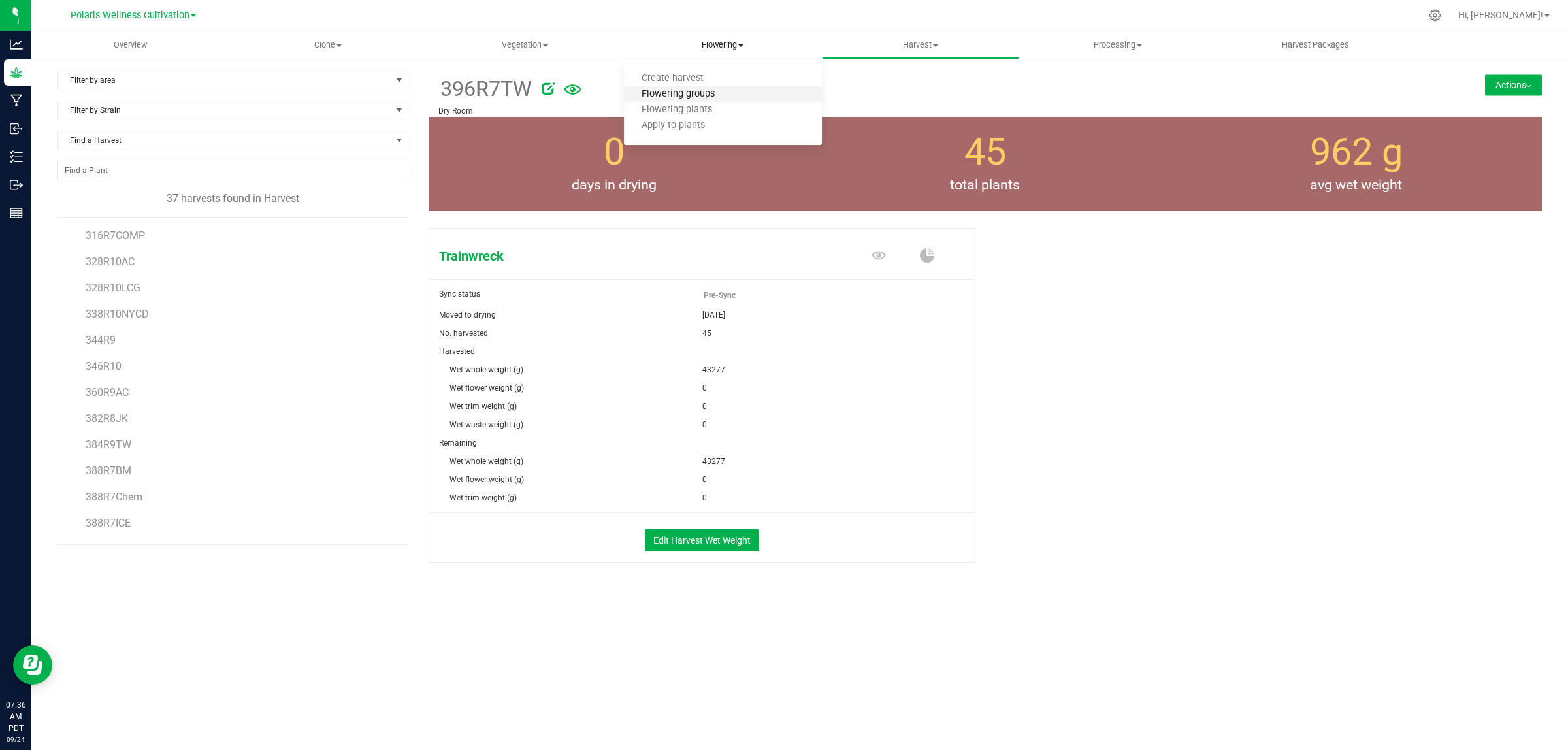
click at [711, 92] on span "Flowering groups" at bounding box center [679, 94] width 109 height 11
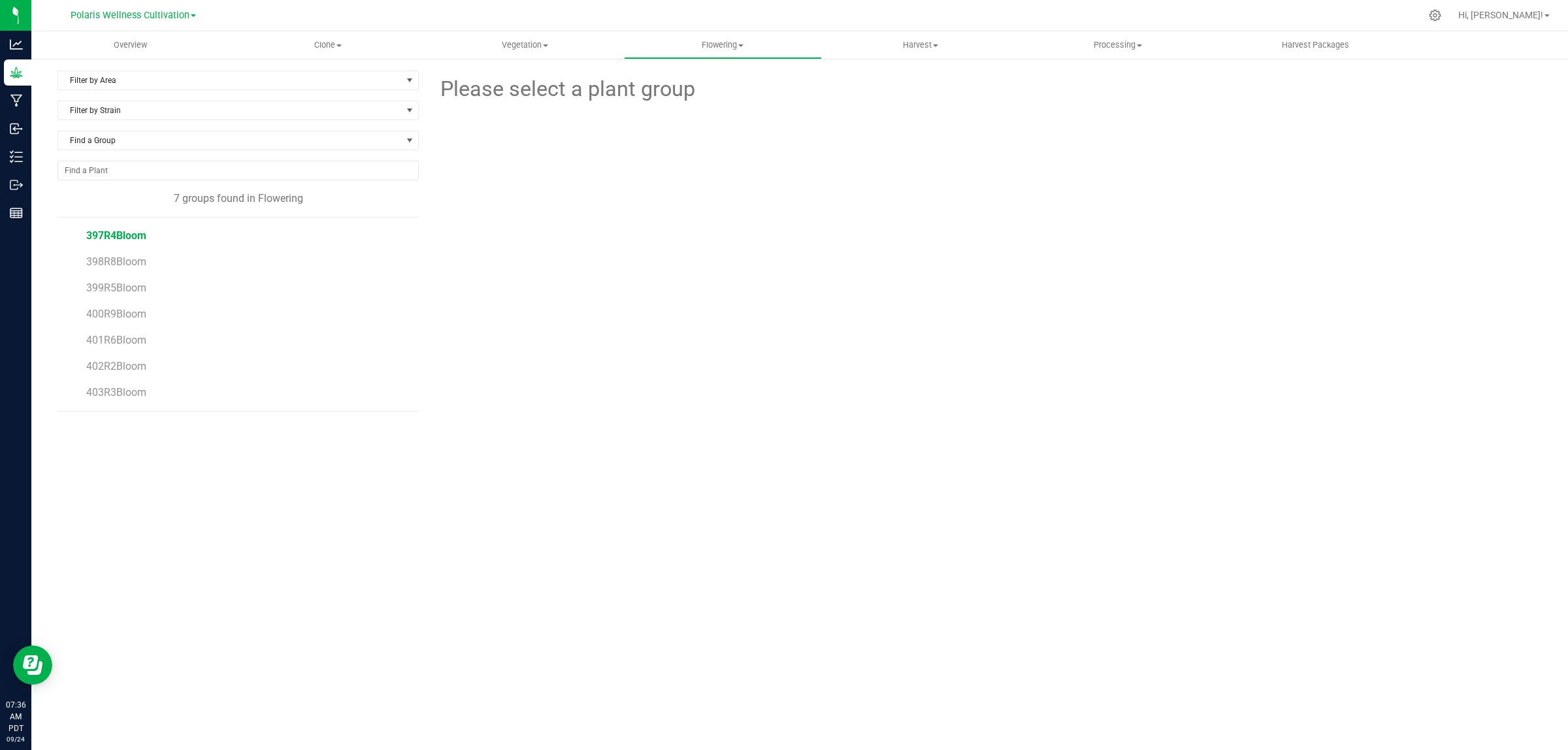
click at [125, 236] on span "397R4Bloom" at bounding box center [116, 236] width 60 height 13
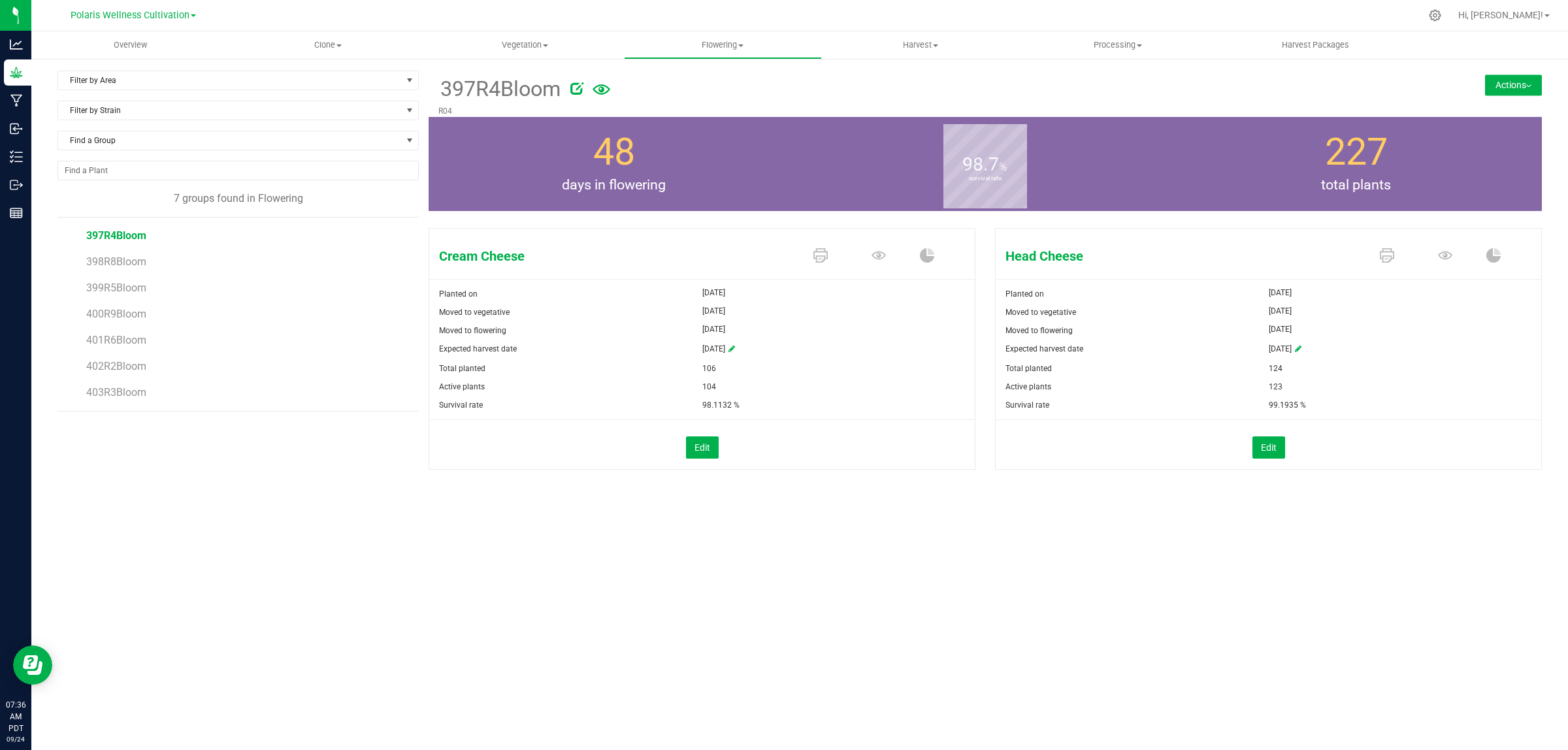
click at [1145, 99] on form at bounding box center [953, 89] width 786 height 32
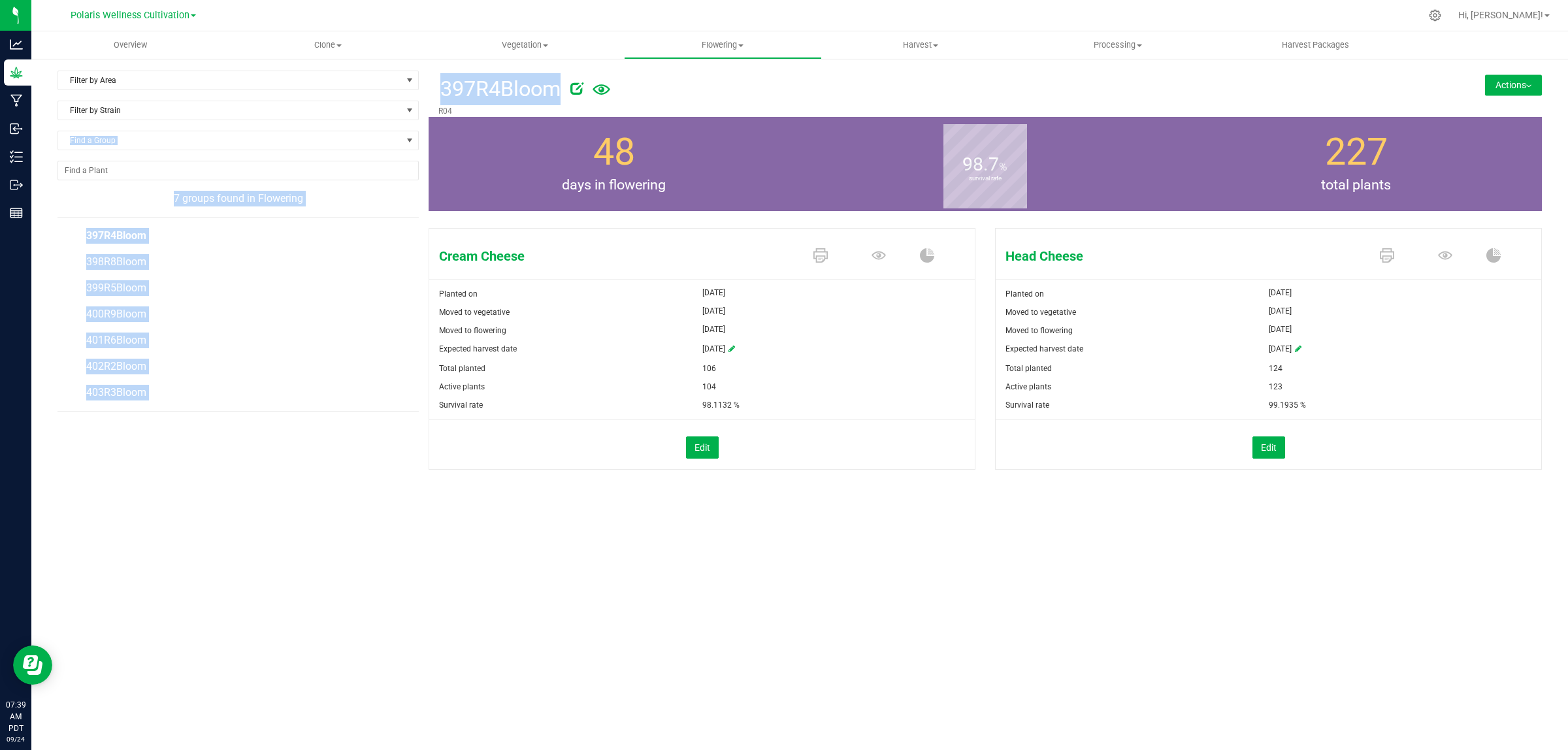
drag, startPoint x: 723, startPoint y: 103, endPoint x: 419, endPoint y: 110, distance: 304.1
click at [419, 110] on div "Filter by Area Filter by Area All Dry Room Lab Sample Mother Room Package Lefto…" at bounding box center [800, 287] width 1485 height 432
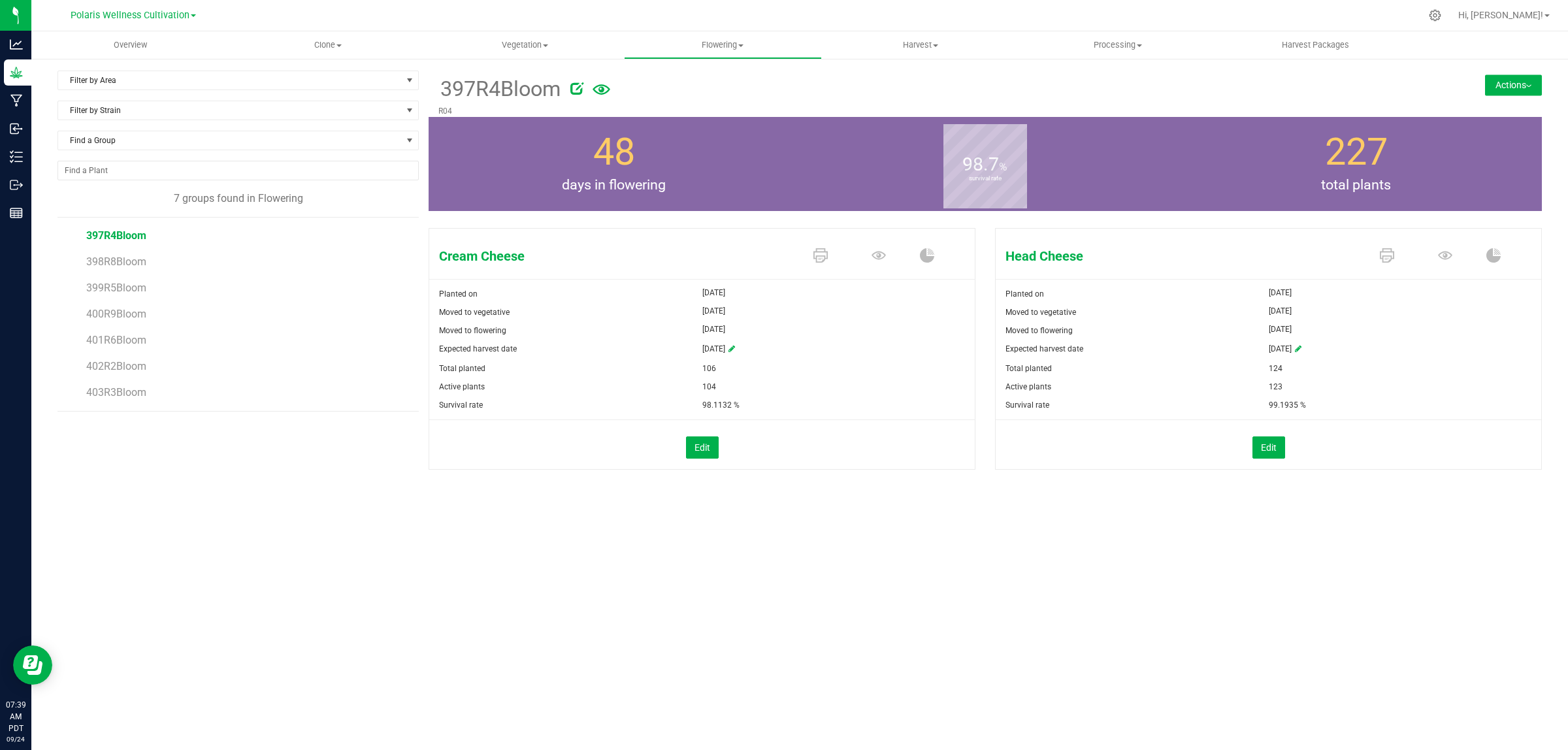
click at [672, 105] on p "R04" at bounding box center [893, 111] width 908 height 12
click at [979, 606] on div "Overview Clone Create plants Cloning groups Cloning plant batches Apply to plan…" at bounding box center [799, 390] width 1537 height 719
